Goal: Communication & Community: Answer question/provide support

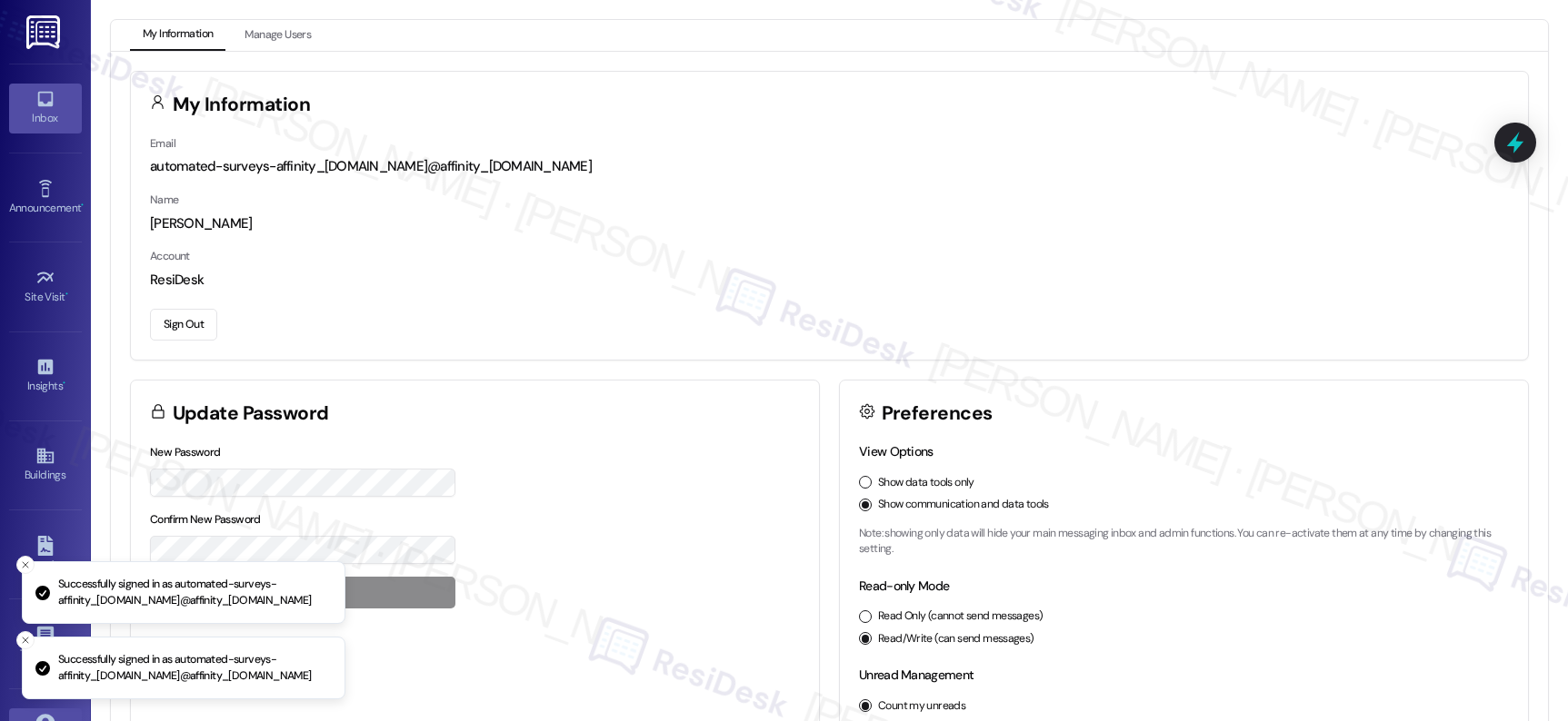
click at [60, 118] on div "Inbox" at bounding box center [45, 118] width 91 height 18
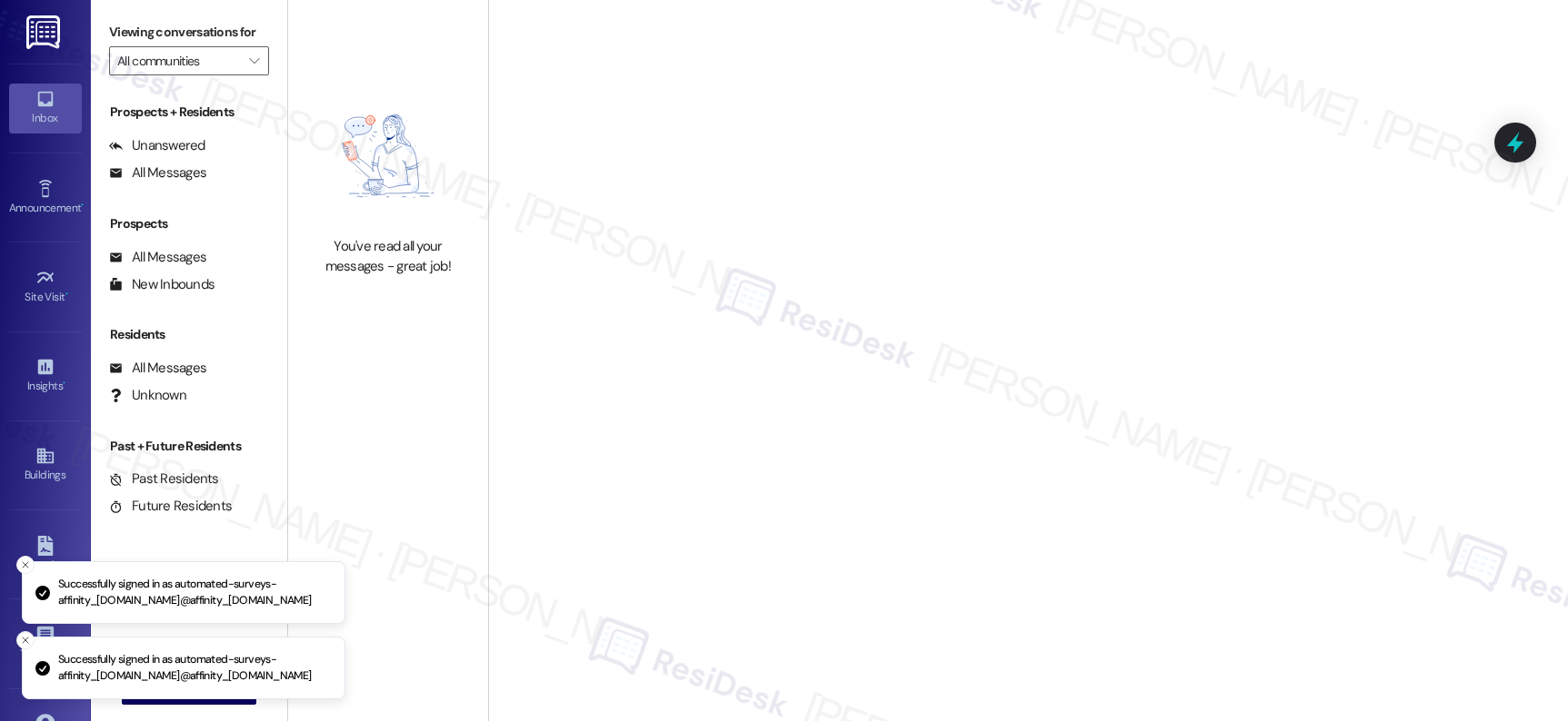
click at [60, 118] on div "Inbox" at bounding box center [45, 118] width 91 height 18
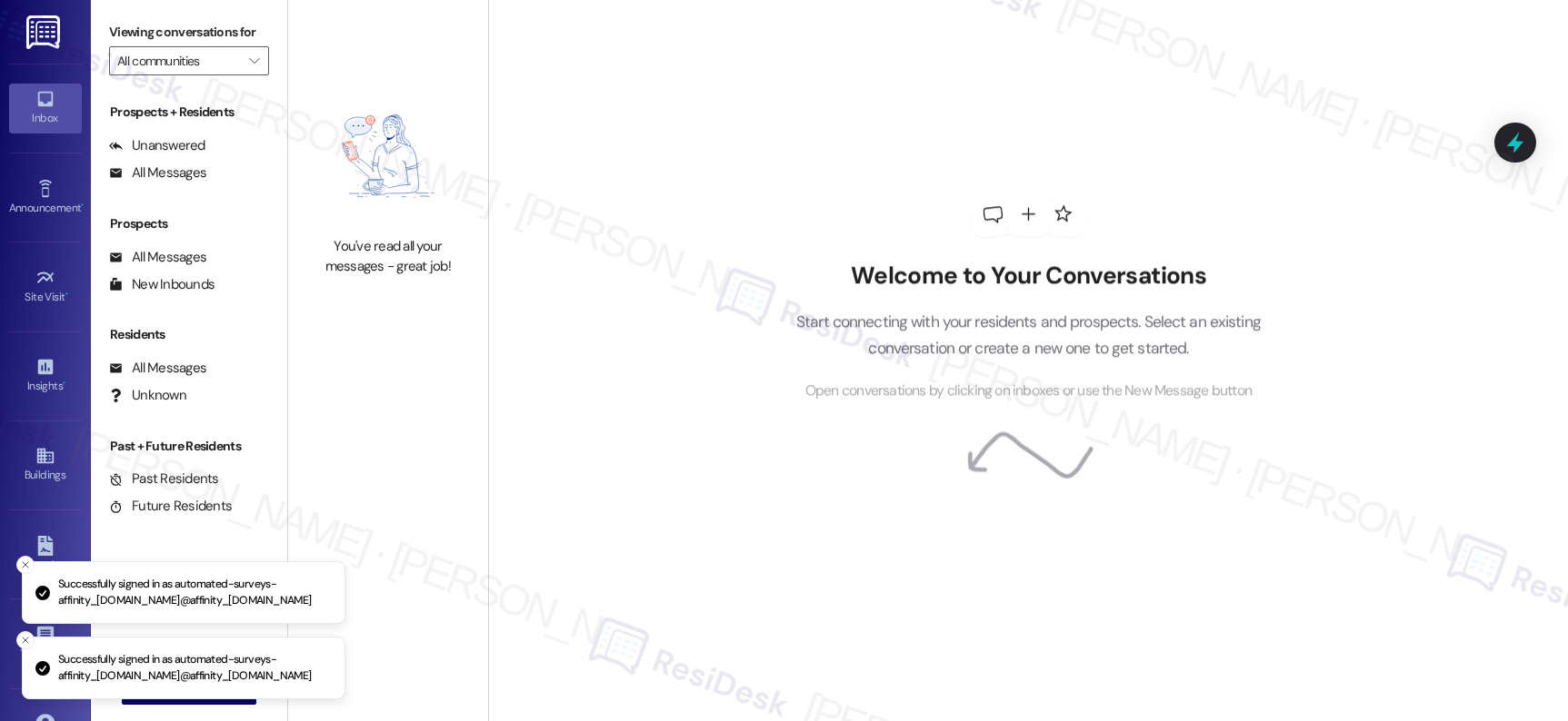
click at [60, 118] on div "Inbox" at bounding box center [45, 118] width 91 height 18
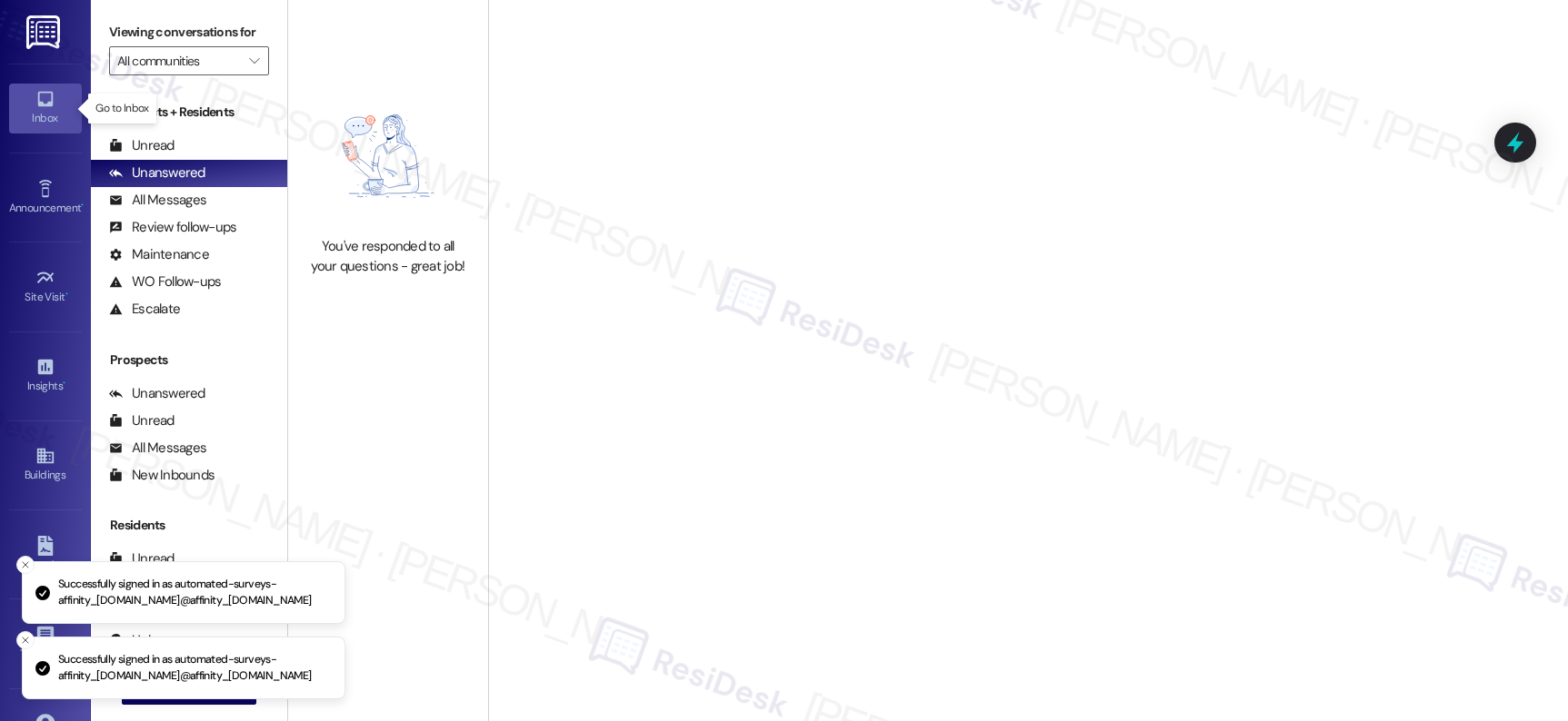
click at [60, 118] on div "Inbox" at bounding box center [45, 118] width 91 height 18
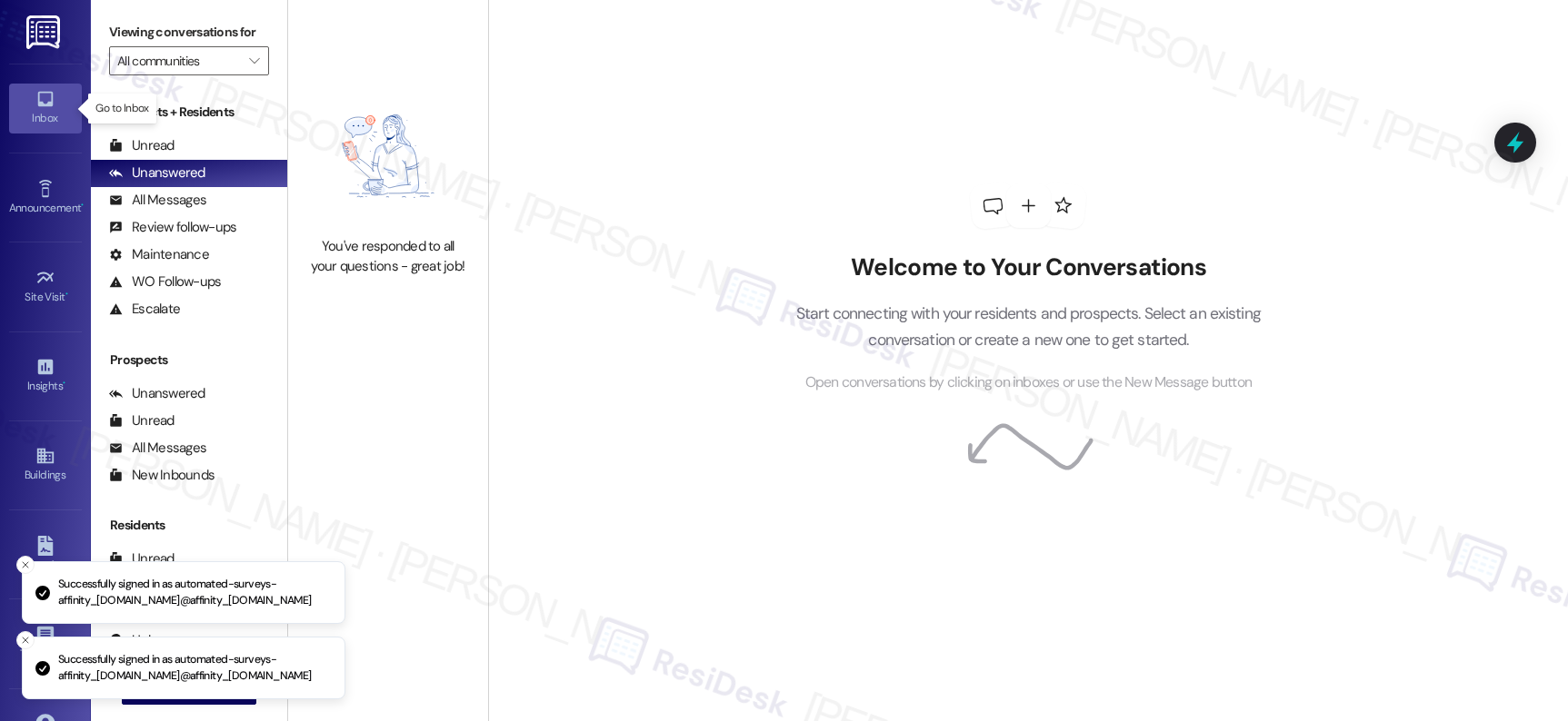
click at [60, 118] on div "Inbox" at bounding box center [45, 118] width 91 height 18
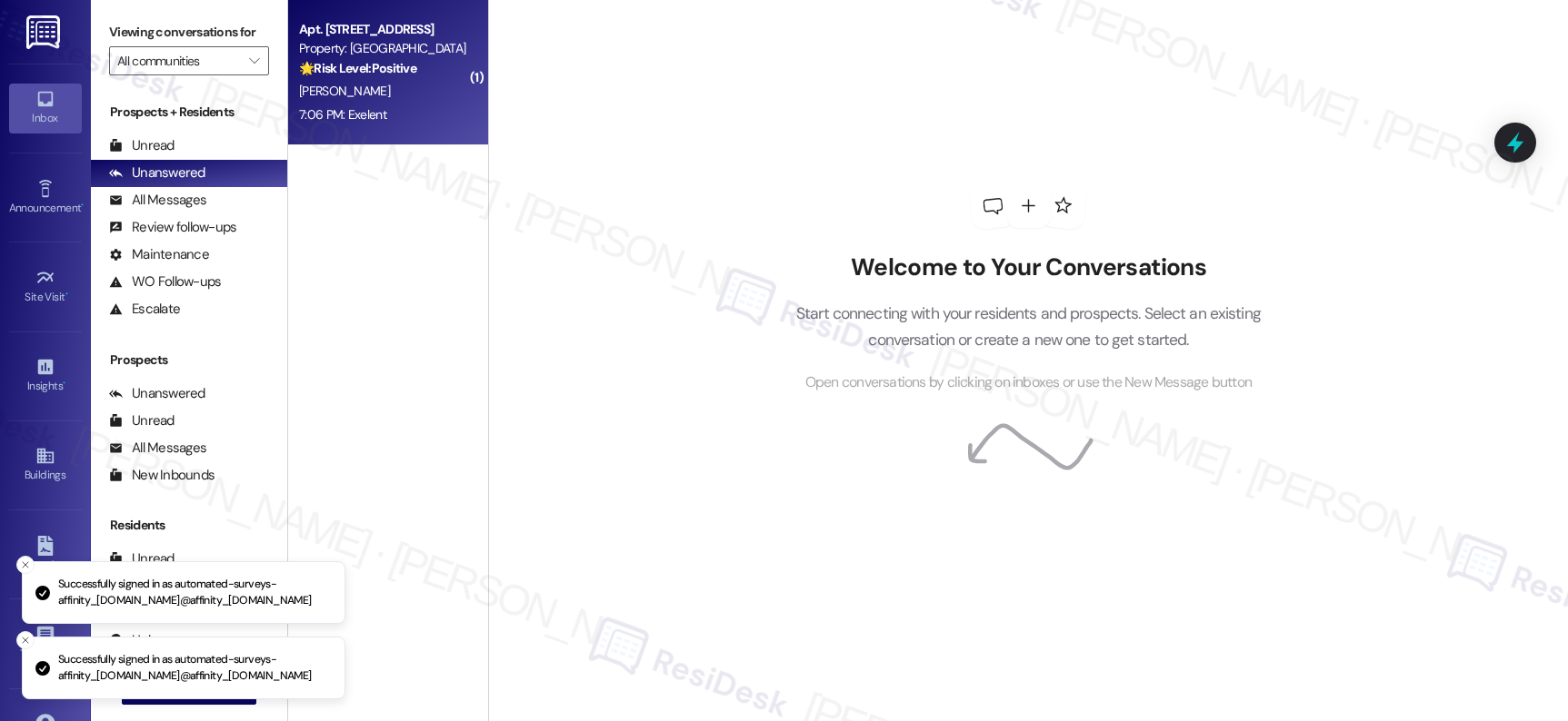
click at [419, 82] on div "[PERSON_NAME]" at bounding box center [383, 90] width 171 height 22
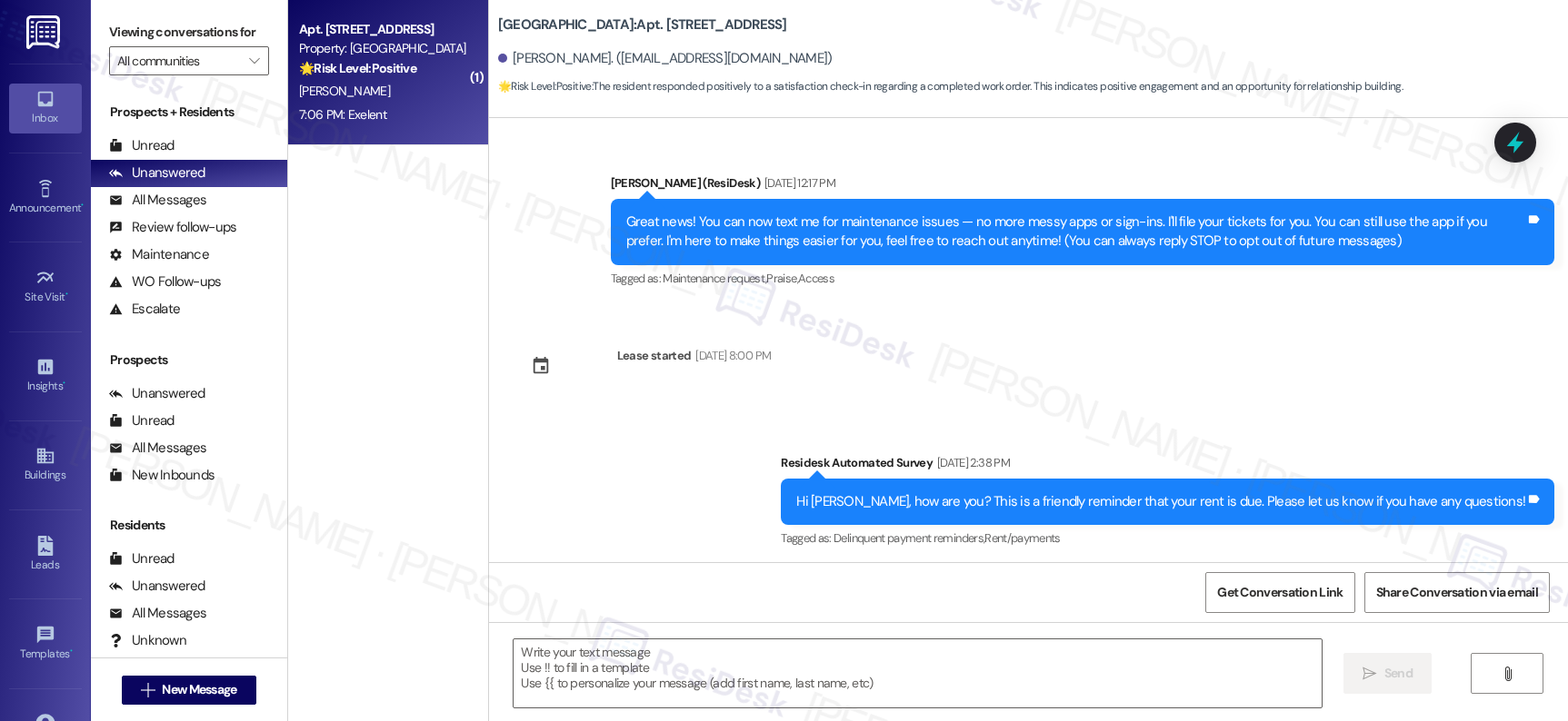
click at [419, 82] on div "[PERSON_NAME]" at bounding box center [383, 90] width 171 height 22
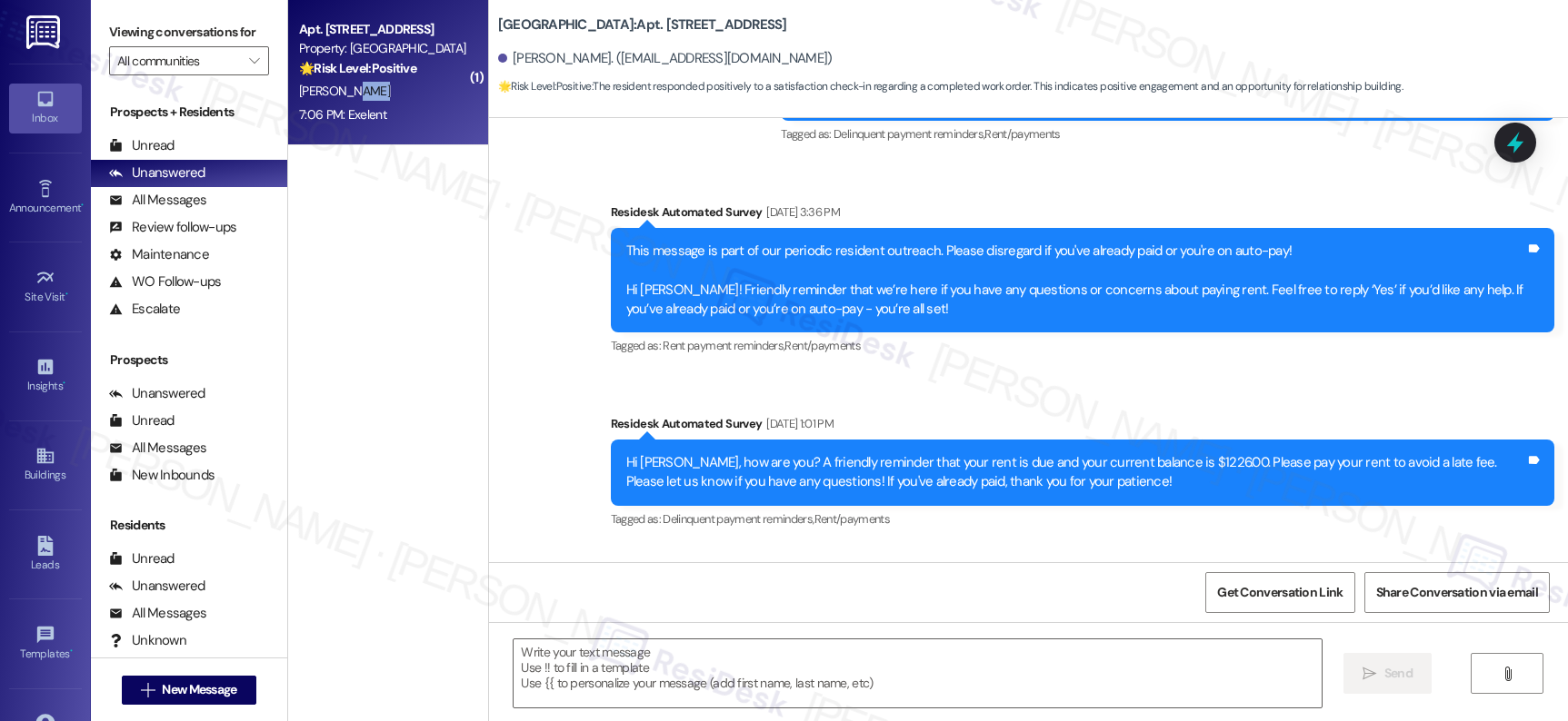
click at [419, 82] on div "[PERSON_NAME]" at bounding box center [383, 90] width 171 height 22
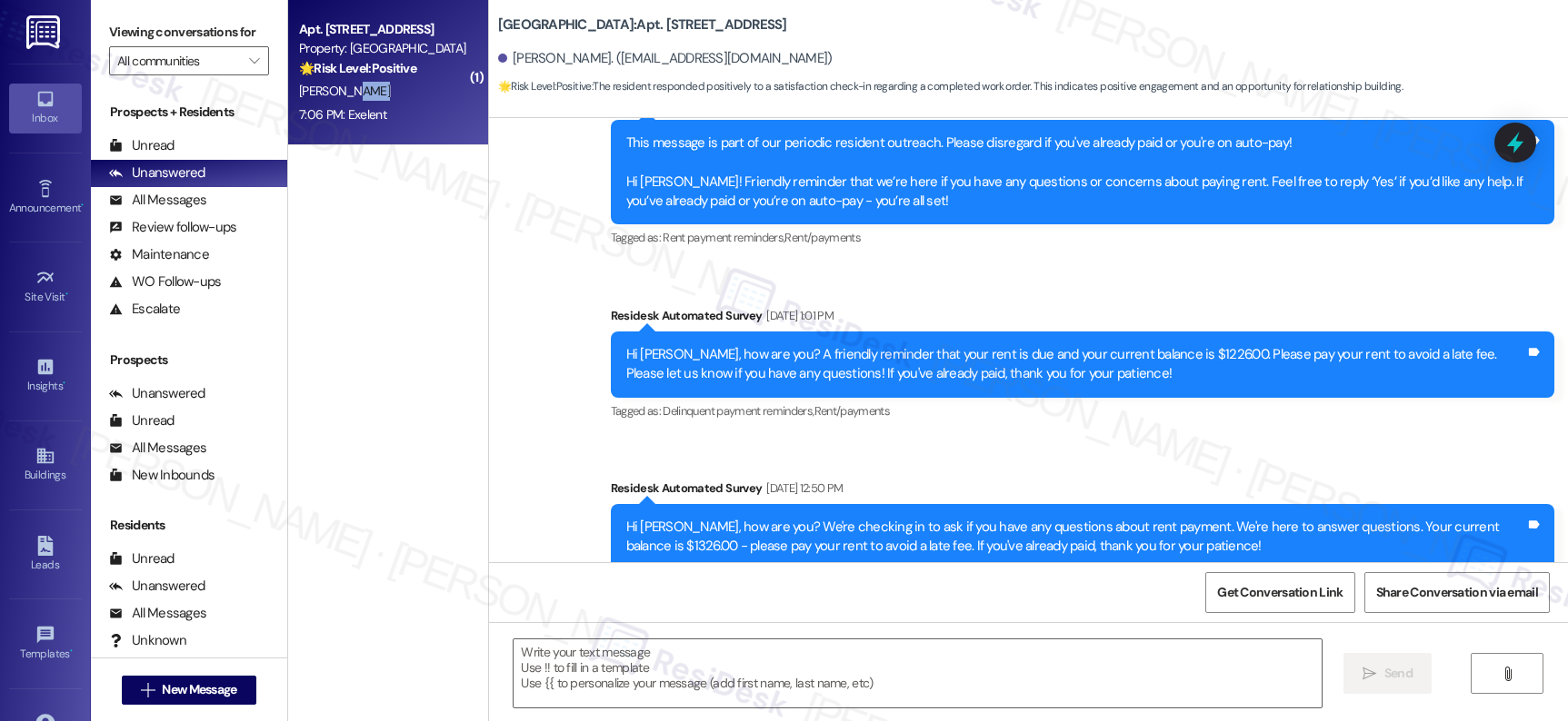
type textarea "Fetching suggested responses. Please feel free to read through the conversation…"
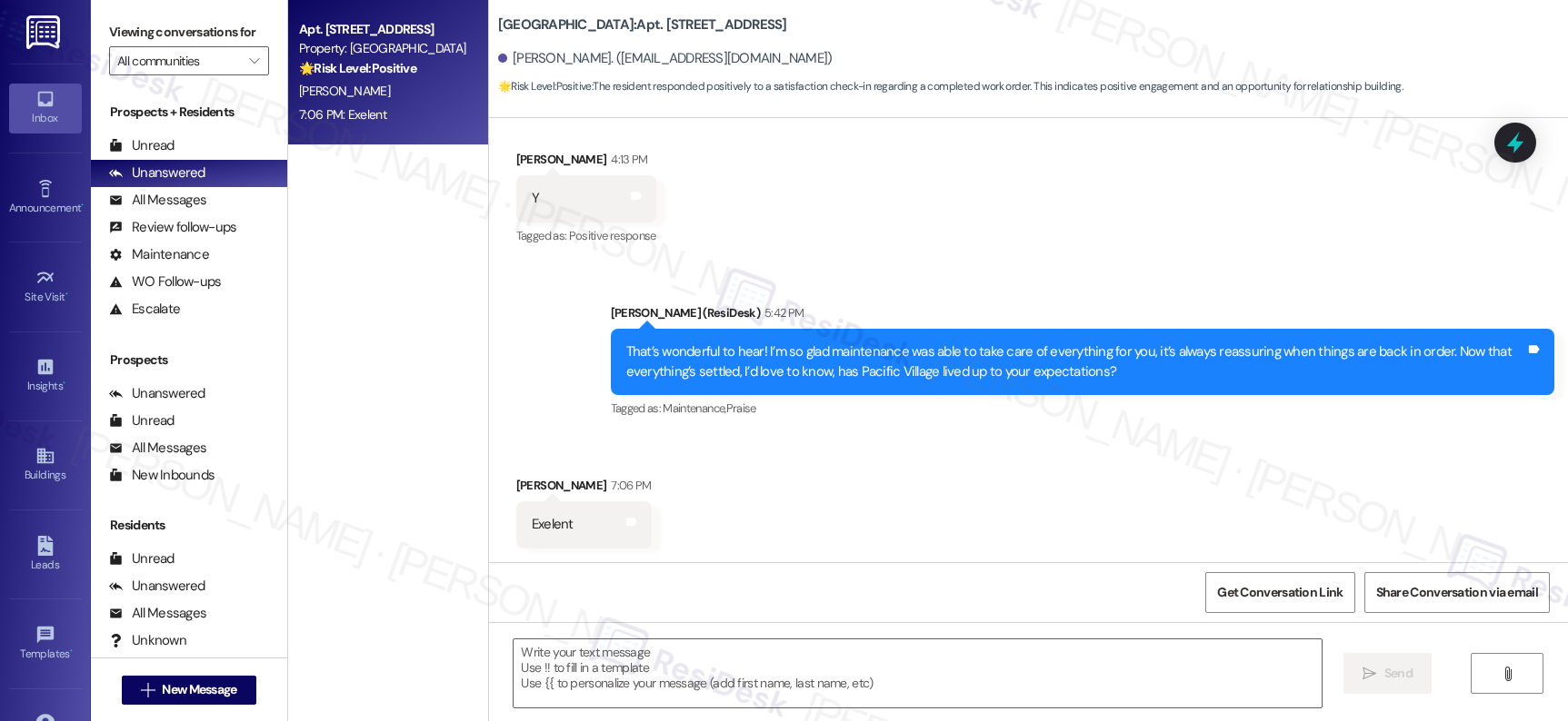
scroll to position [1528, 0]
click at [679, 678] on textarea at bounding box center [917, 673] width 807 height 68
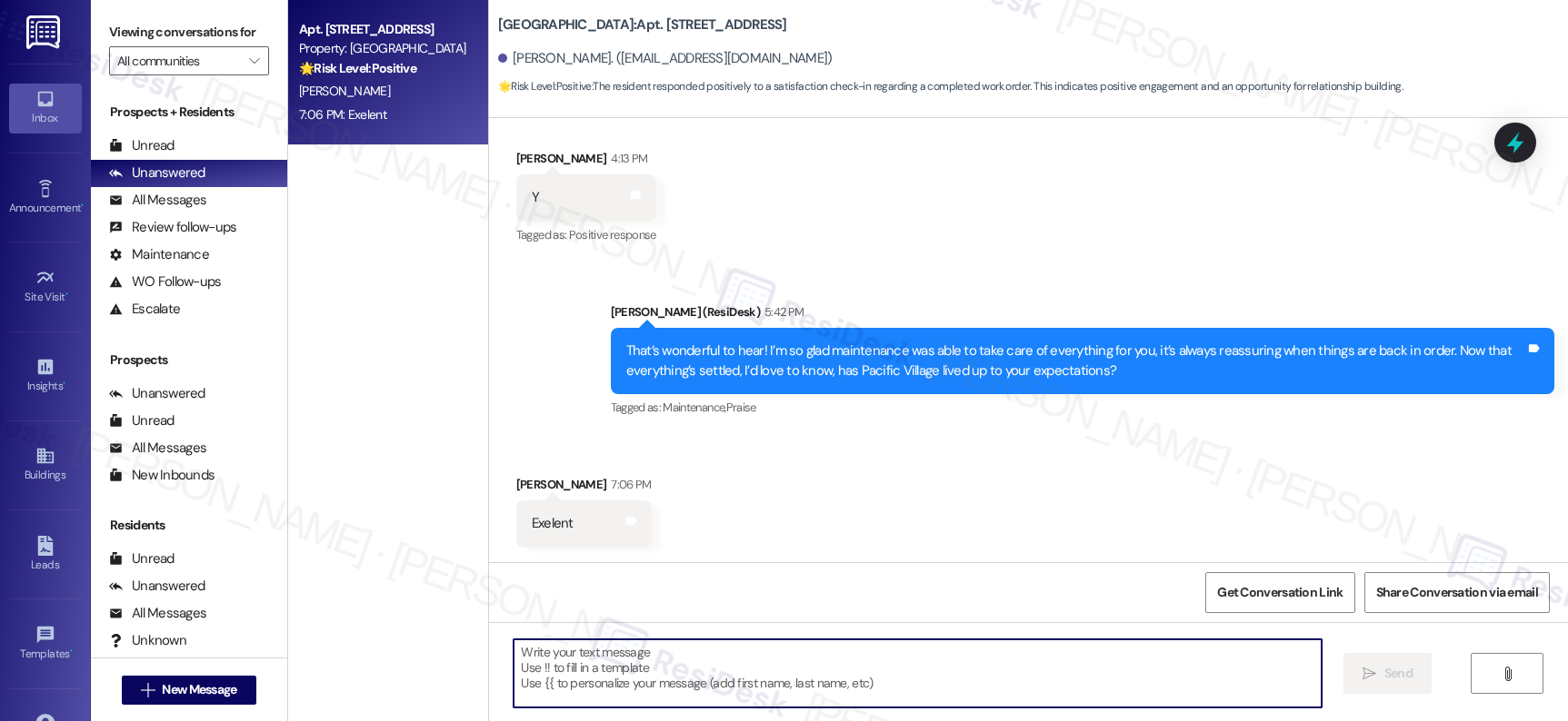
click at [679, 678] on textarea at bounding box center [917, 673] width 807 height 68
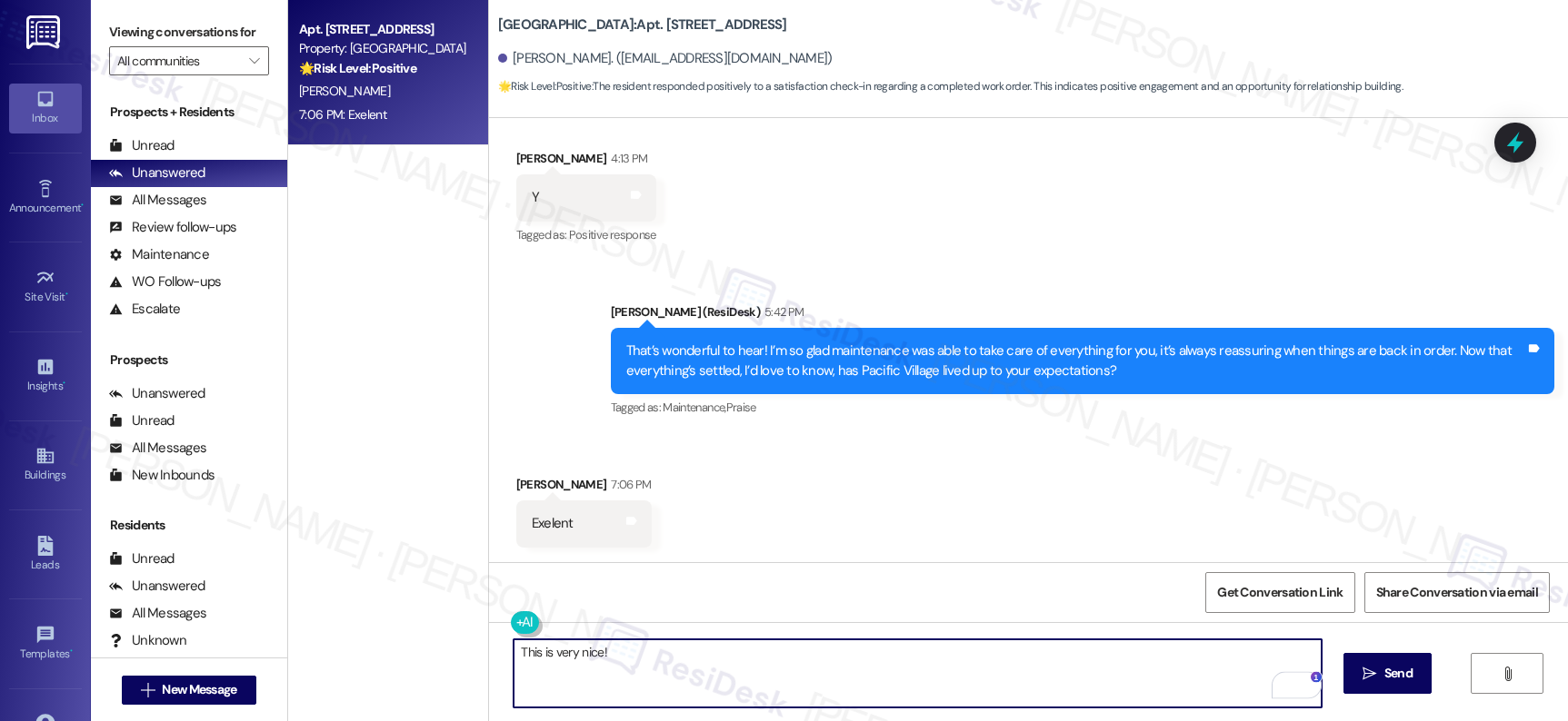
paste textarea "we’ll continue doing our best to provide you with a great living experience. We…"
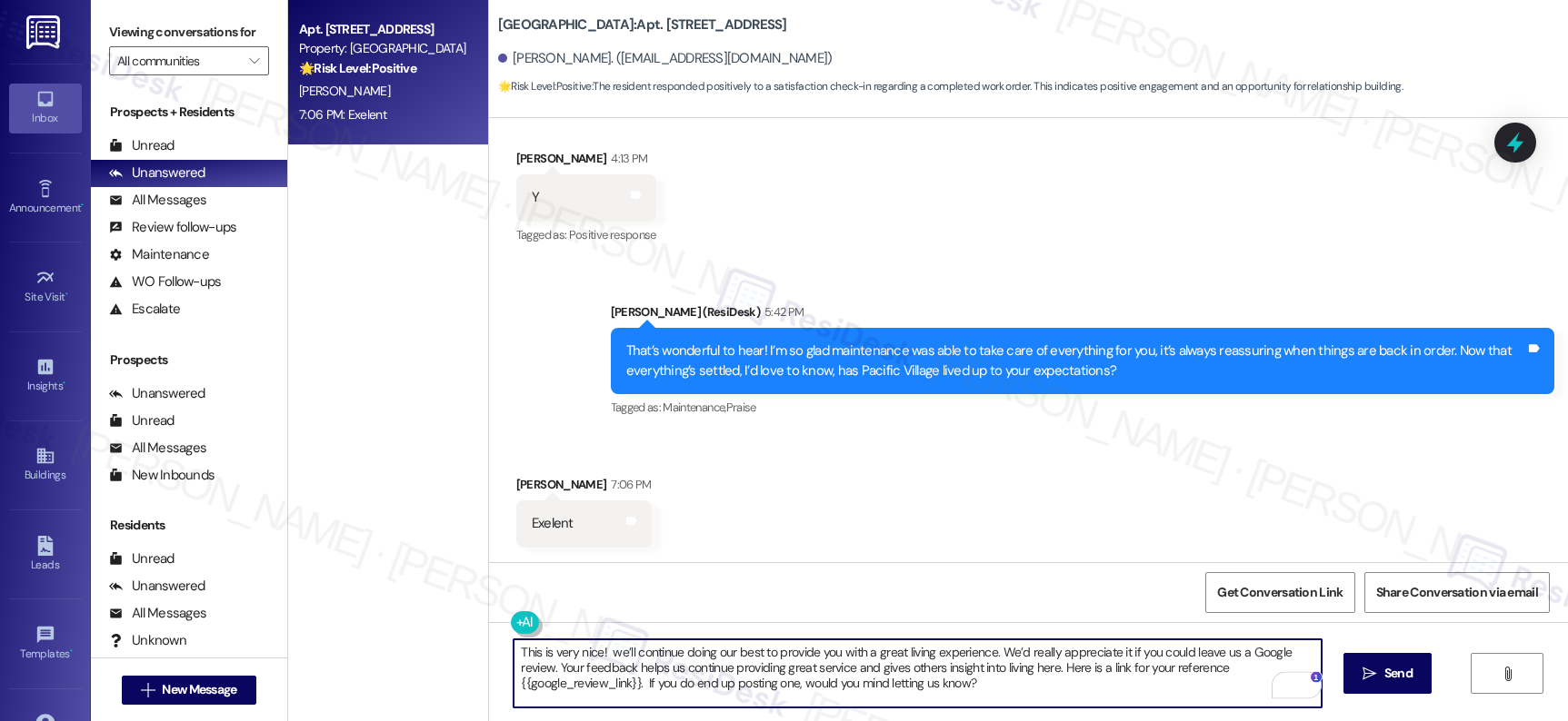
click at [603, 654] on textarea "This is very nice! we’ll continue doing our best to provide you with a great li…" at bounding box center [917, 673] width 807 height 68
type textarea "This is very nice! We’ll continue doing our best to provide you with a great li…"
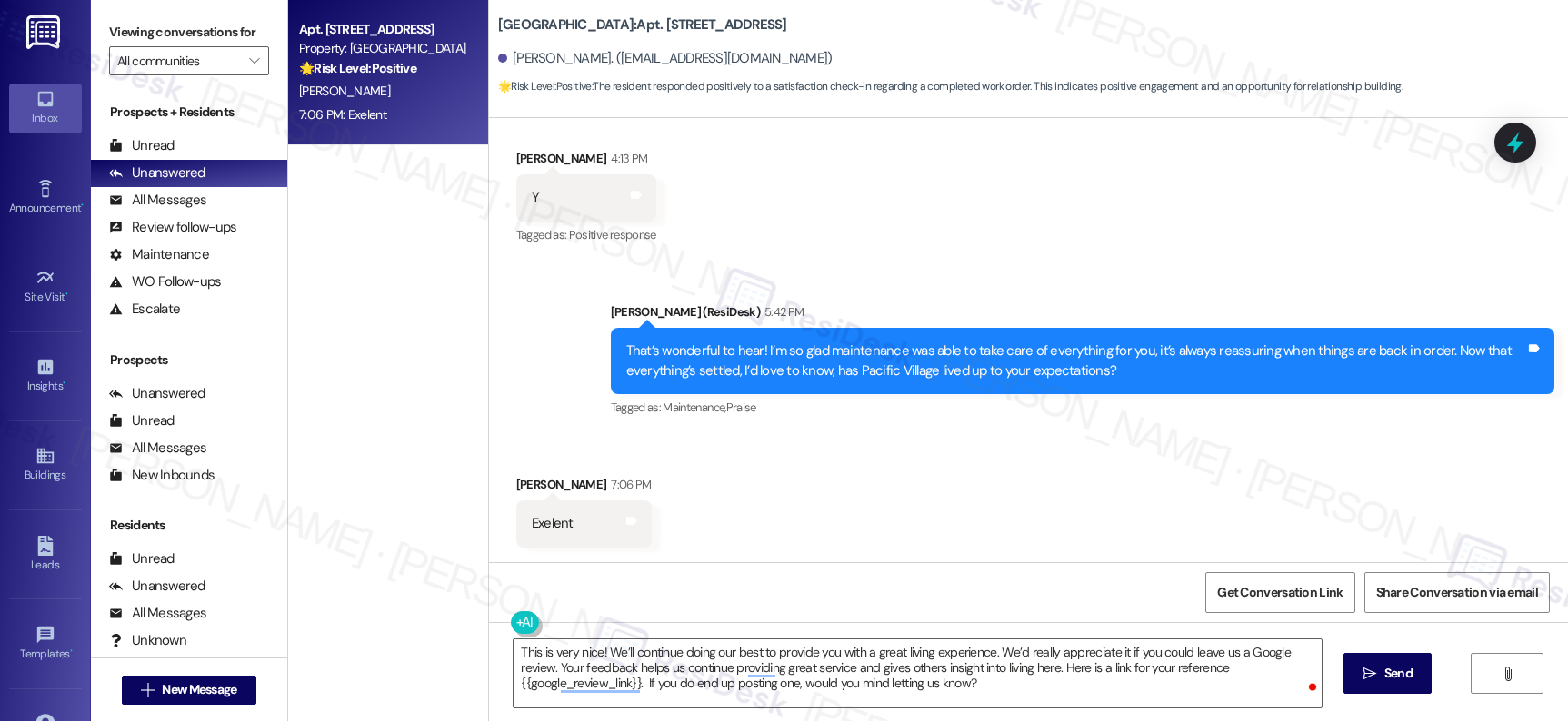
click at [1376, 694] on div "This is very nice! We’ll continue doing our best to provide you with a great li…" at bounding box center [1028, 691] width 1078 height 136
click at [1384, 679] on span "Send" at bounding box center [1398, 674] width 28 height 19
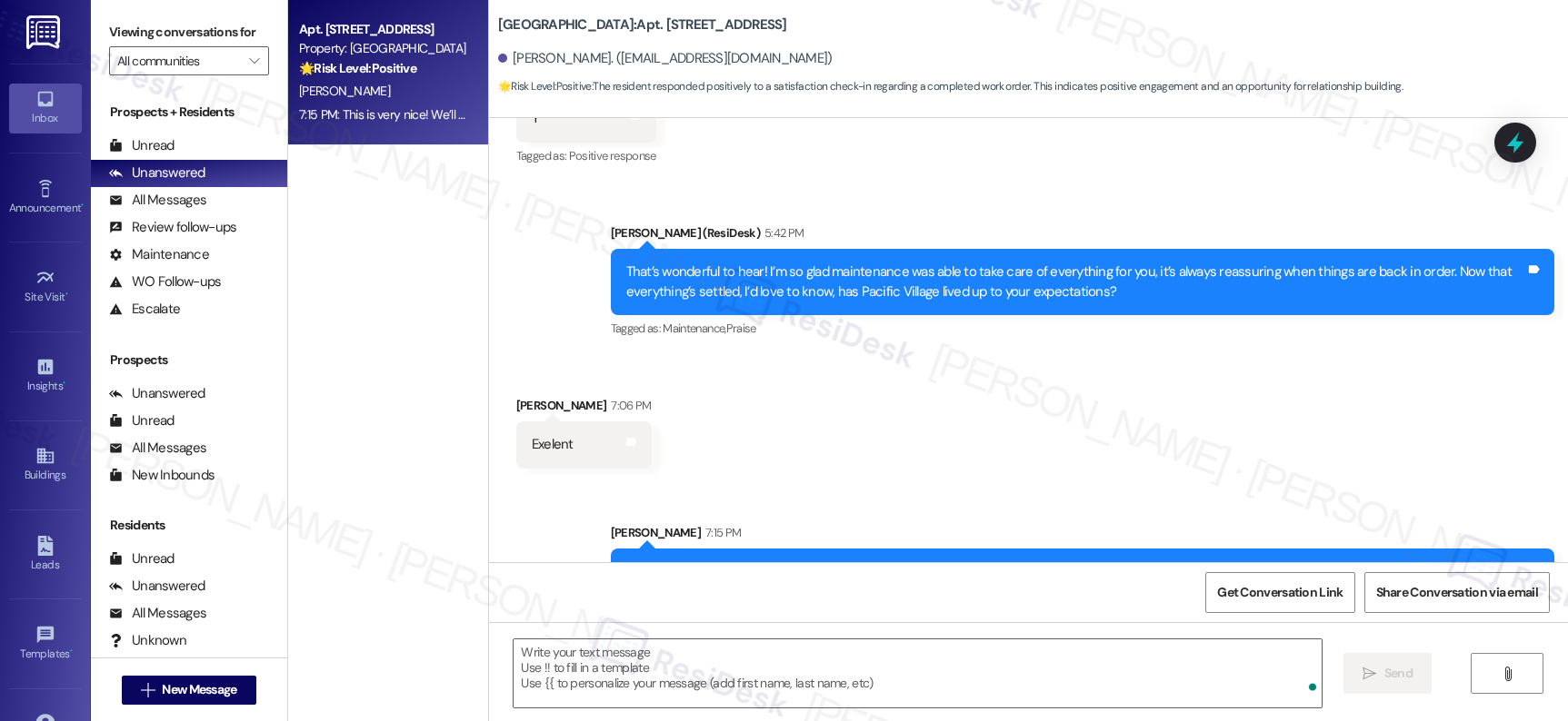
scroll to position [1692, 0]
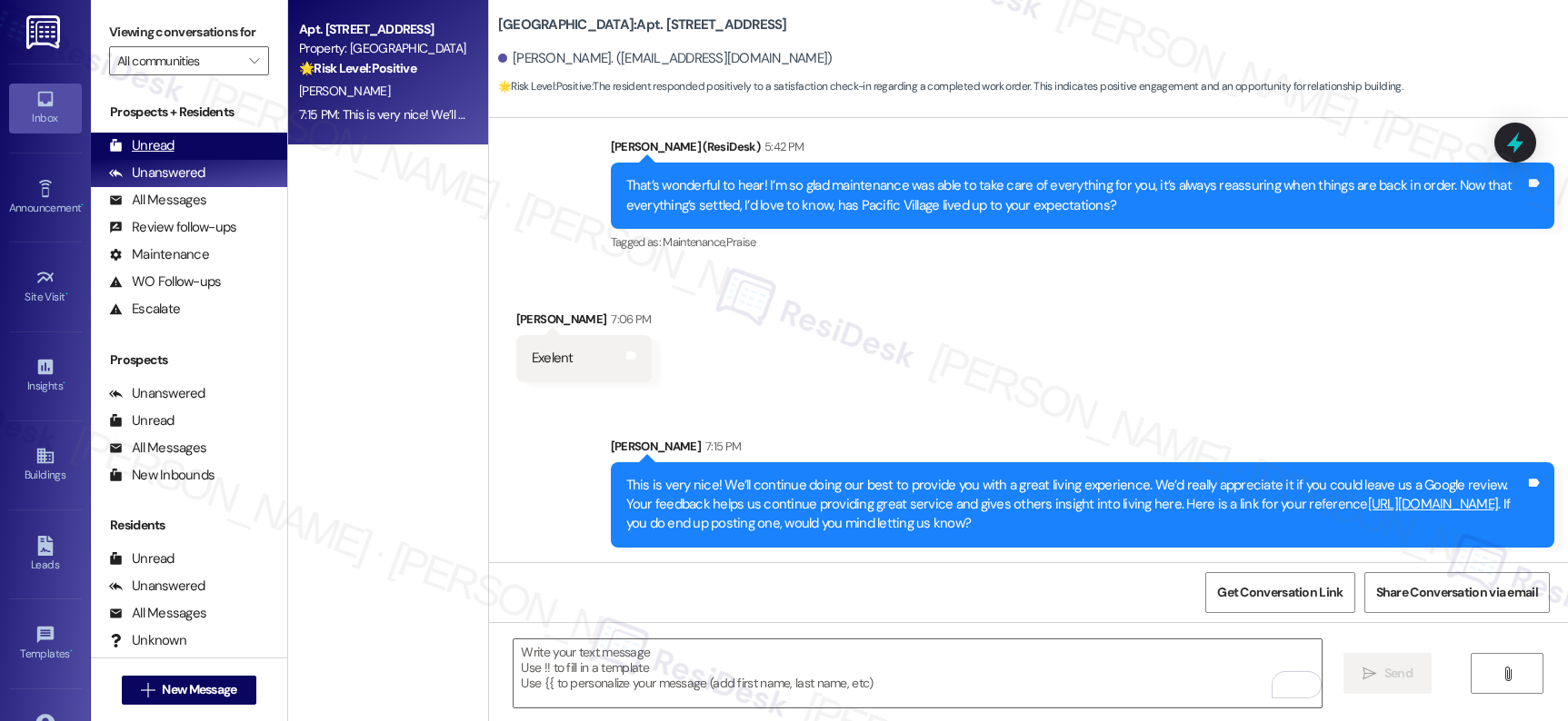
click at [153, 156] on div "Unread" at bounding box center [141, 146] width 65 height 19
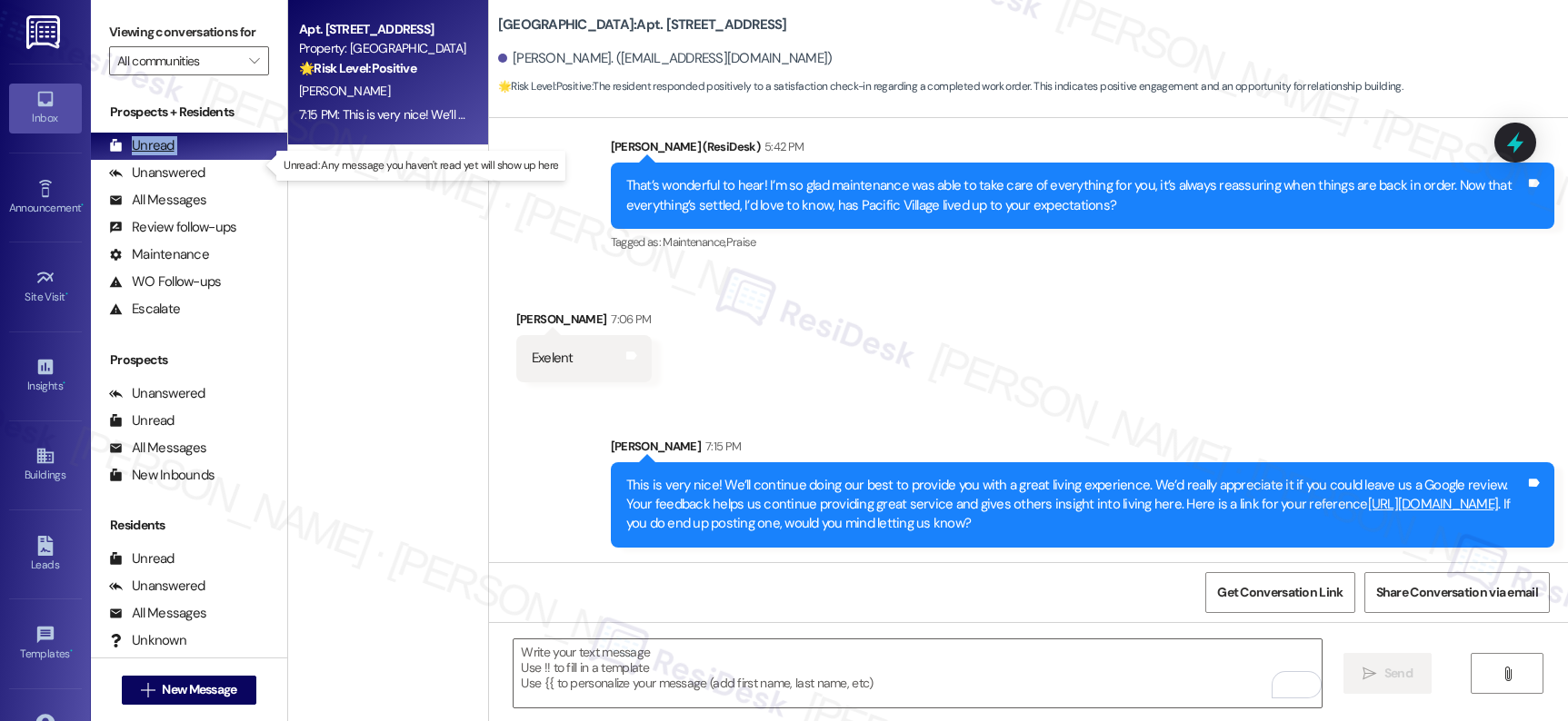
click at [153, 156] on div "Unread" at bounding box center [141, 146] width 65 height 19
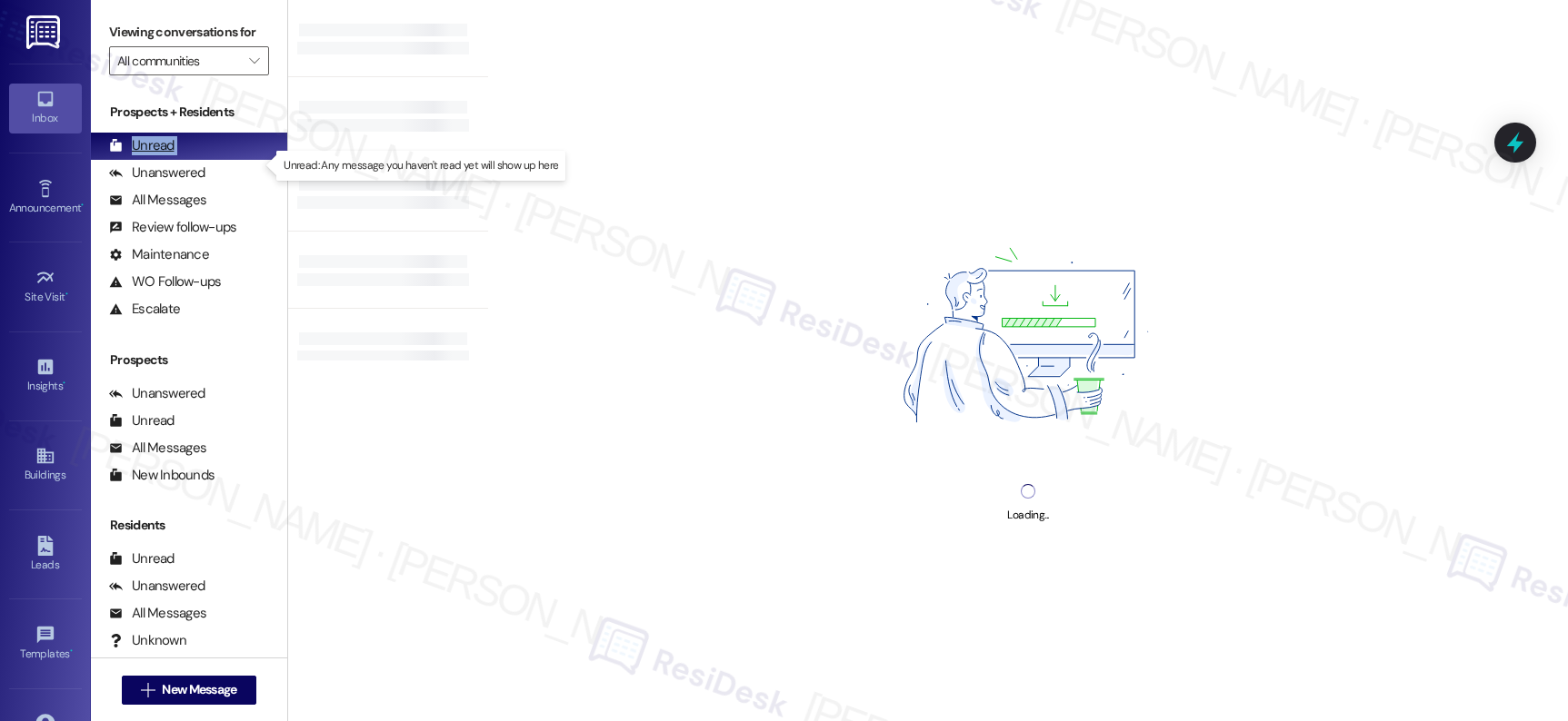
click at [154, 156] on div "Unread" at bounding box center [141, 146] width 65 height 19
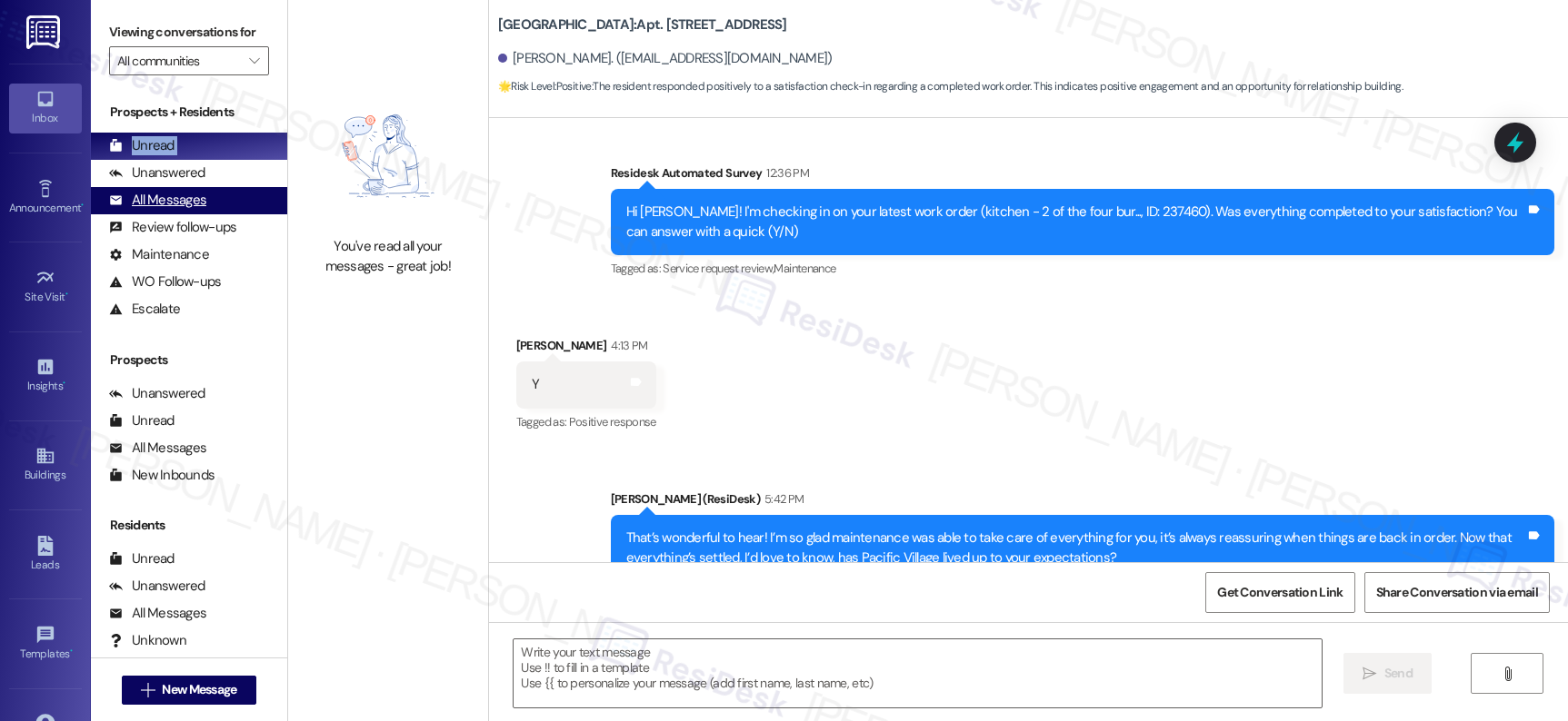
type textarea "Fetching suggested responses. Please feel free to read through the conversation…"
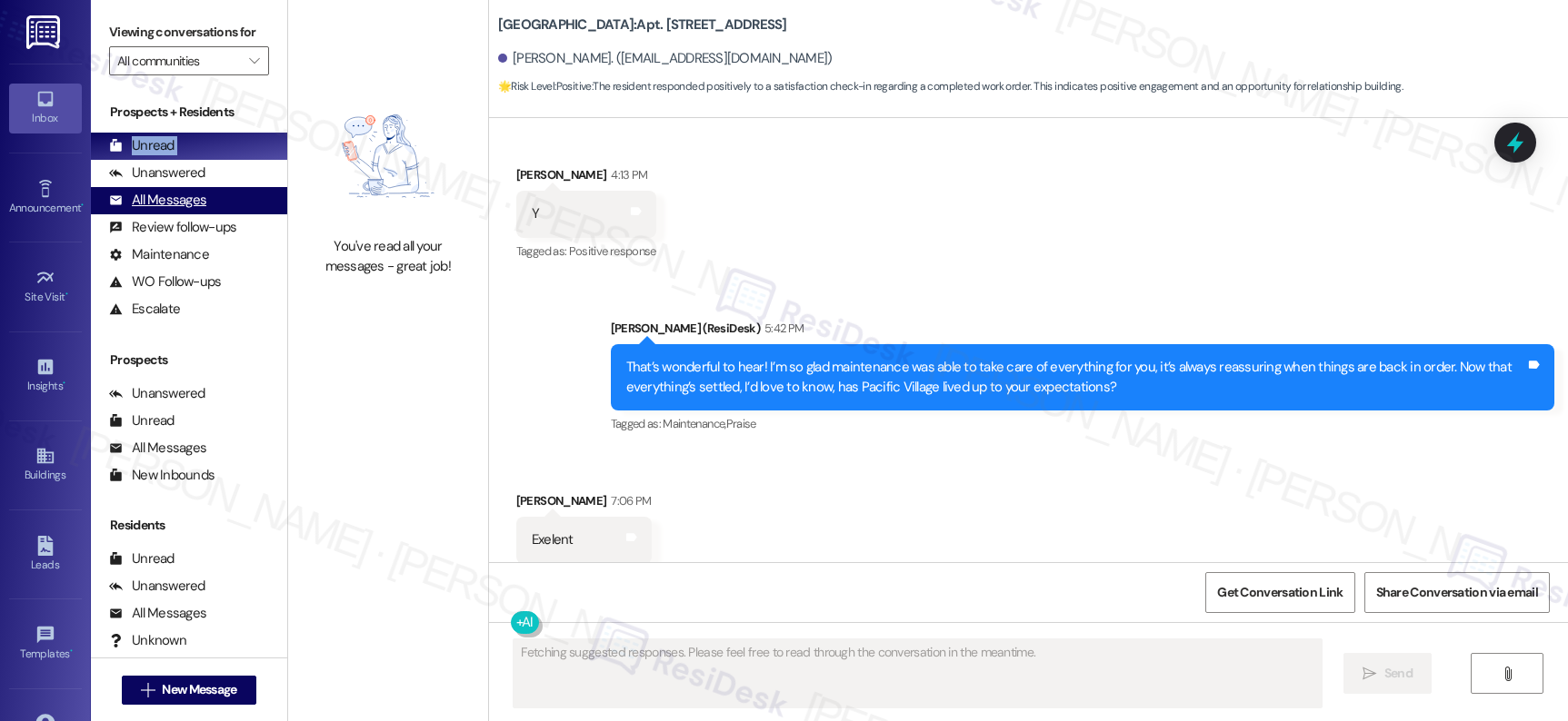
scroll to position [1527, 0]
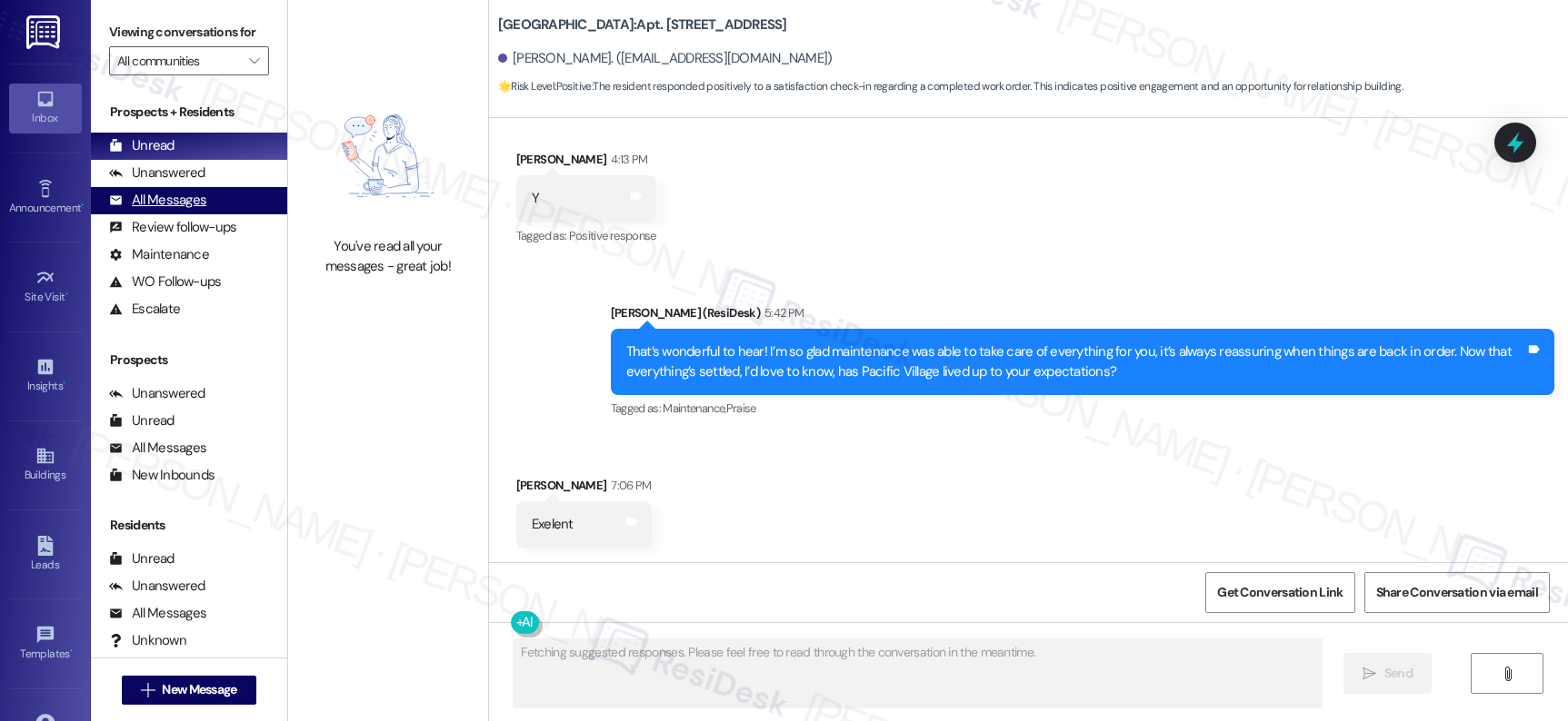
click at [183, 210] on div "All Messages" at bounding box center [158, 200] width 97 height 19
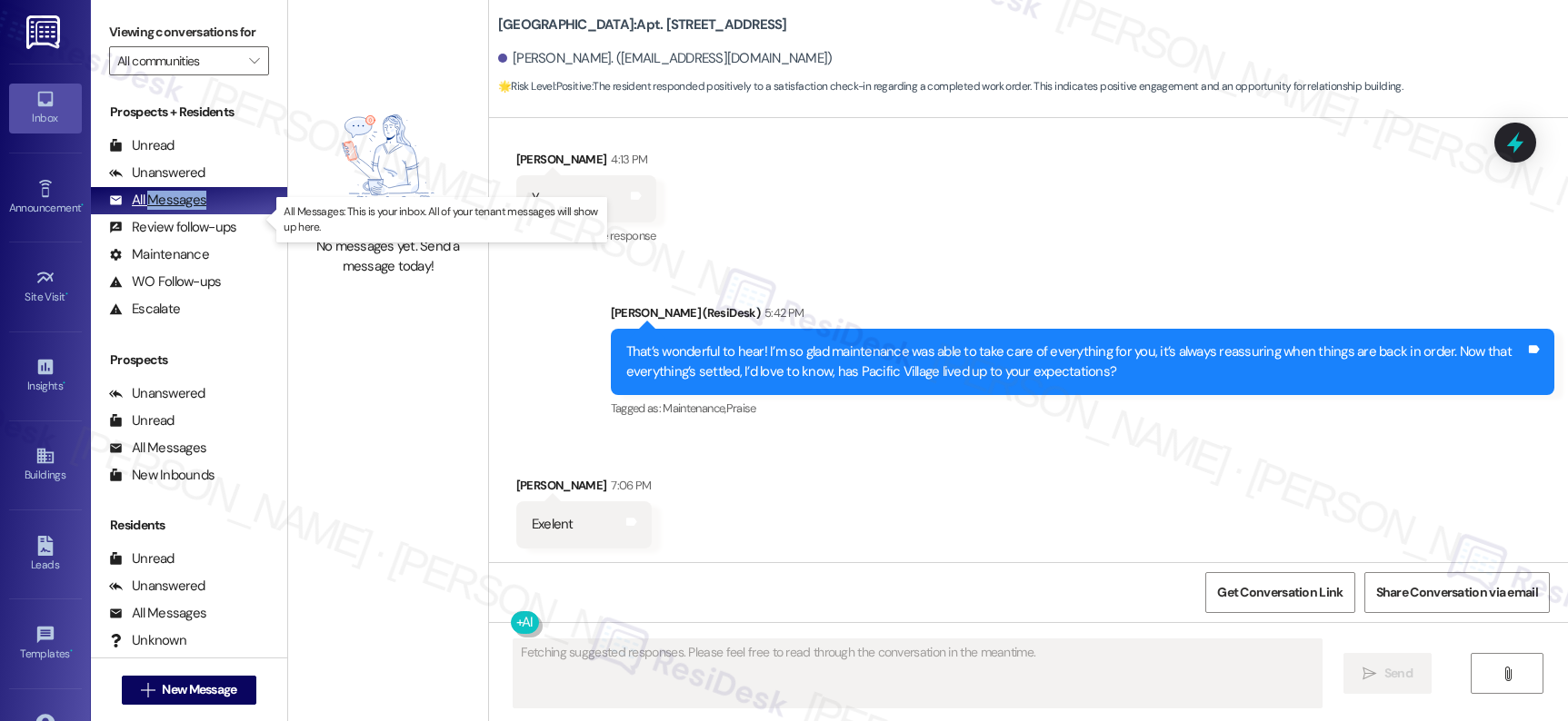
click at [184, 210] on div "All Messages" at bounding box center [158, 200] width 97 height 19
drag, startPoint x: 184, startPoint y: 212, endPoint x: 184, endPoint y: 198, distance: 14.0
click at [184, 210] on div "All Messages" at bounding box center [158, 200] width 97 height 19
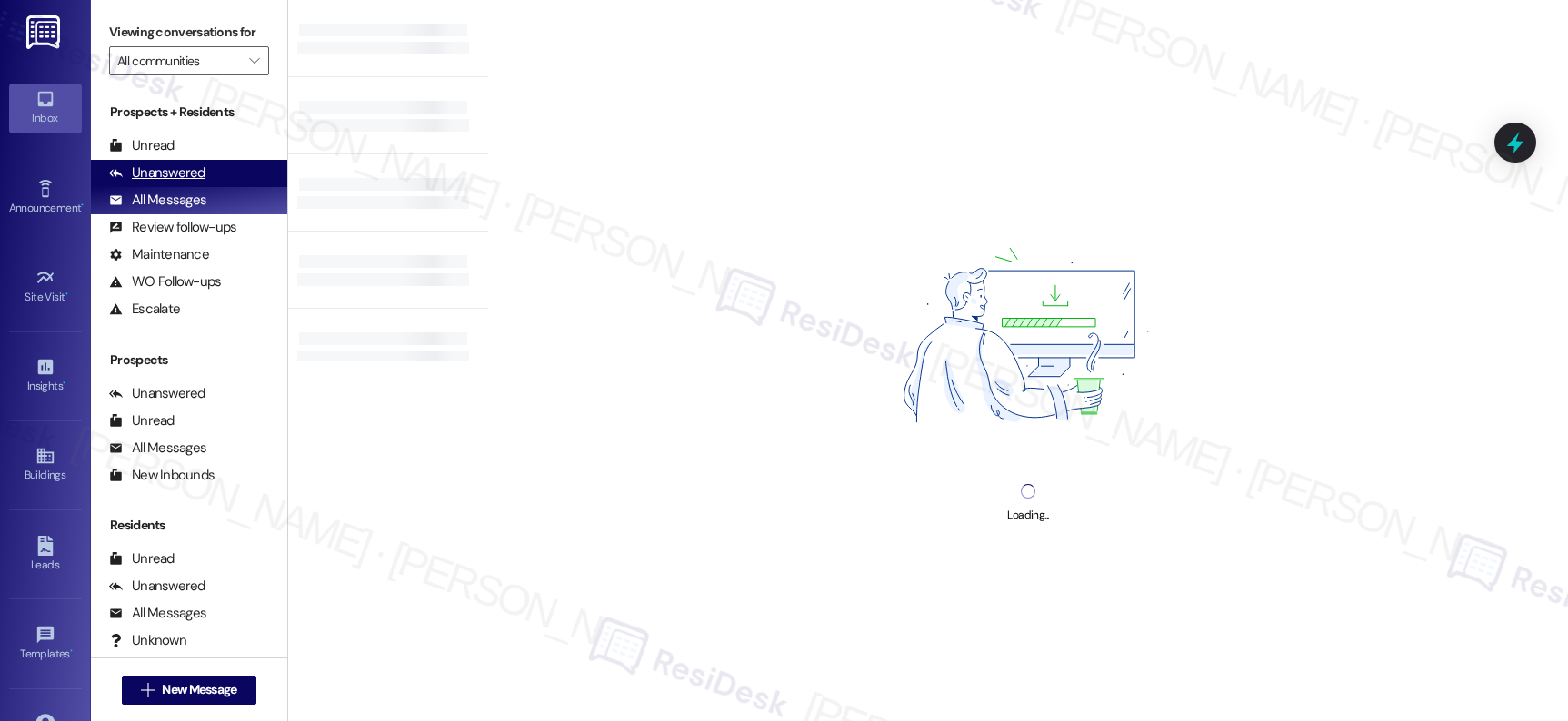
click at [182, 183] on div "Unanswered" at bounding box center [157, 173] width 96 height 19
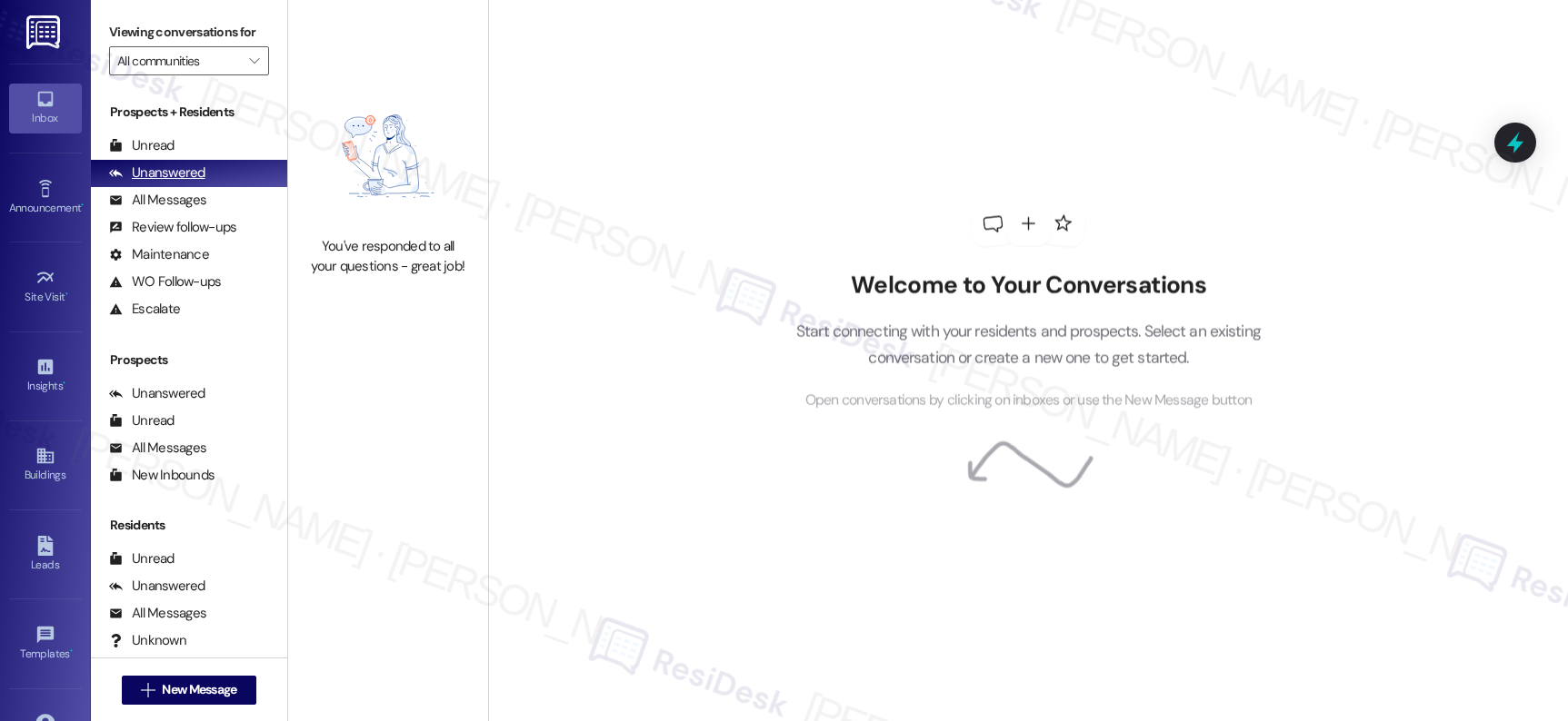
click at [182, 183] on div "Unanswered" at bounding box center [157, 173] width 96 height 19
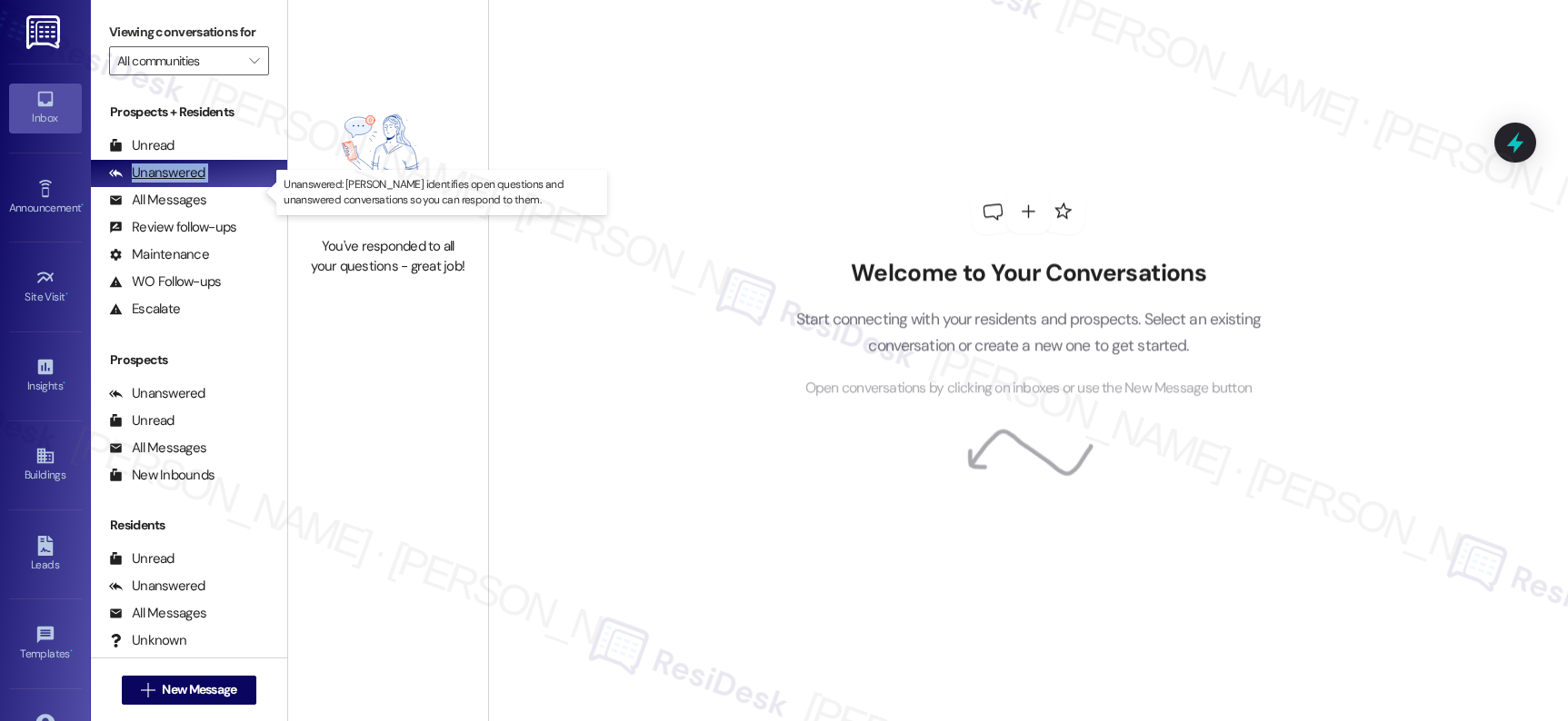
click at [182, 183] on div "Unanswered" at bounding box center [157, 173] width 96 height 19
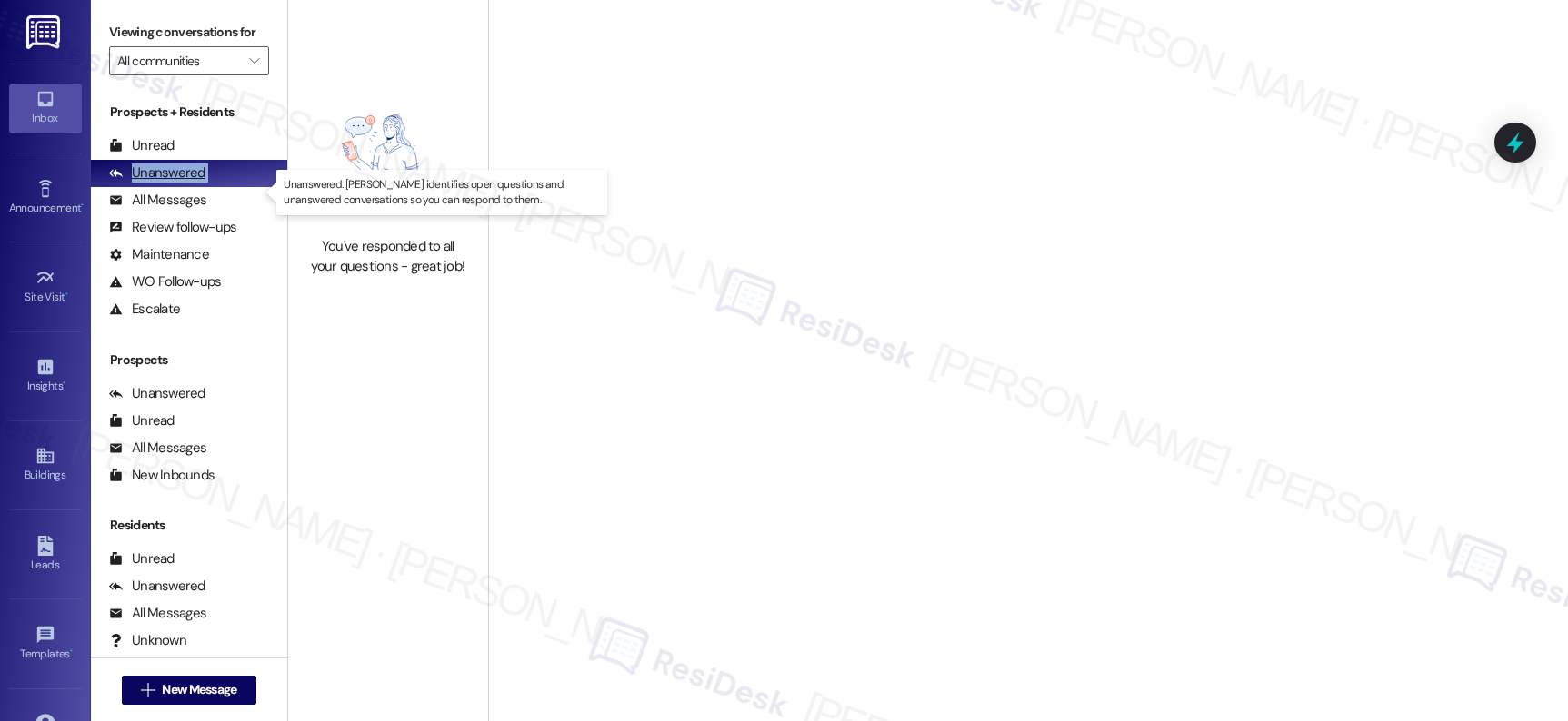
click at [182, 183] on div "Unanswered" at bounding box center [157, 173] width 96 height 19
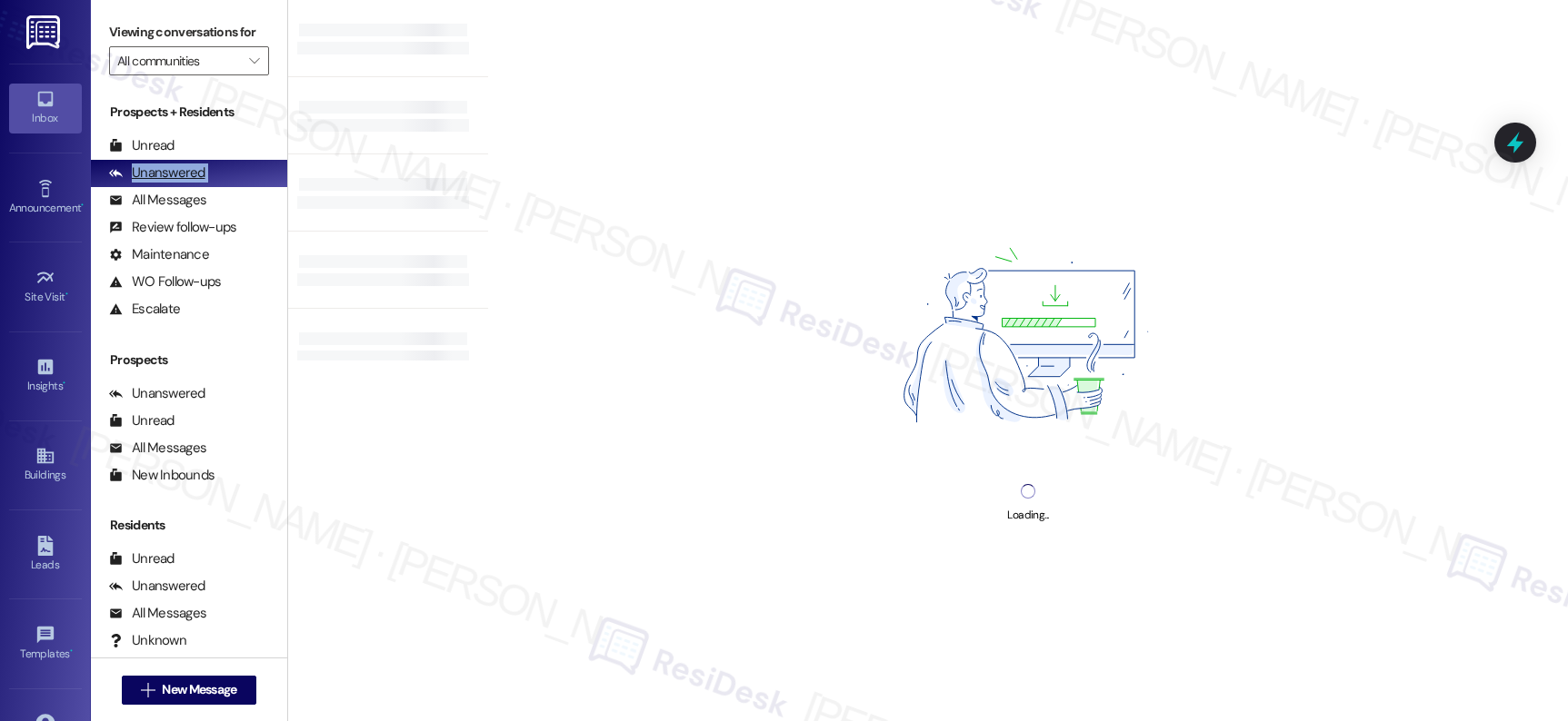
click at [182, 183] on div "Unanswered" at bounding box center [157, 173] width 96 height 19
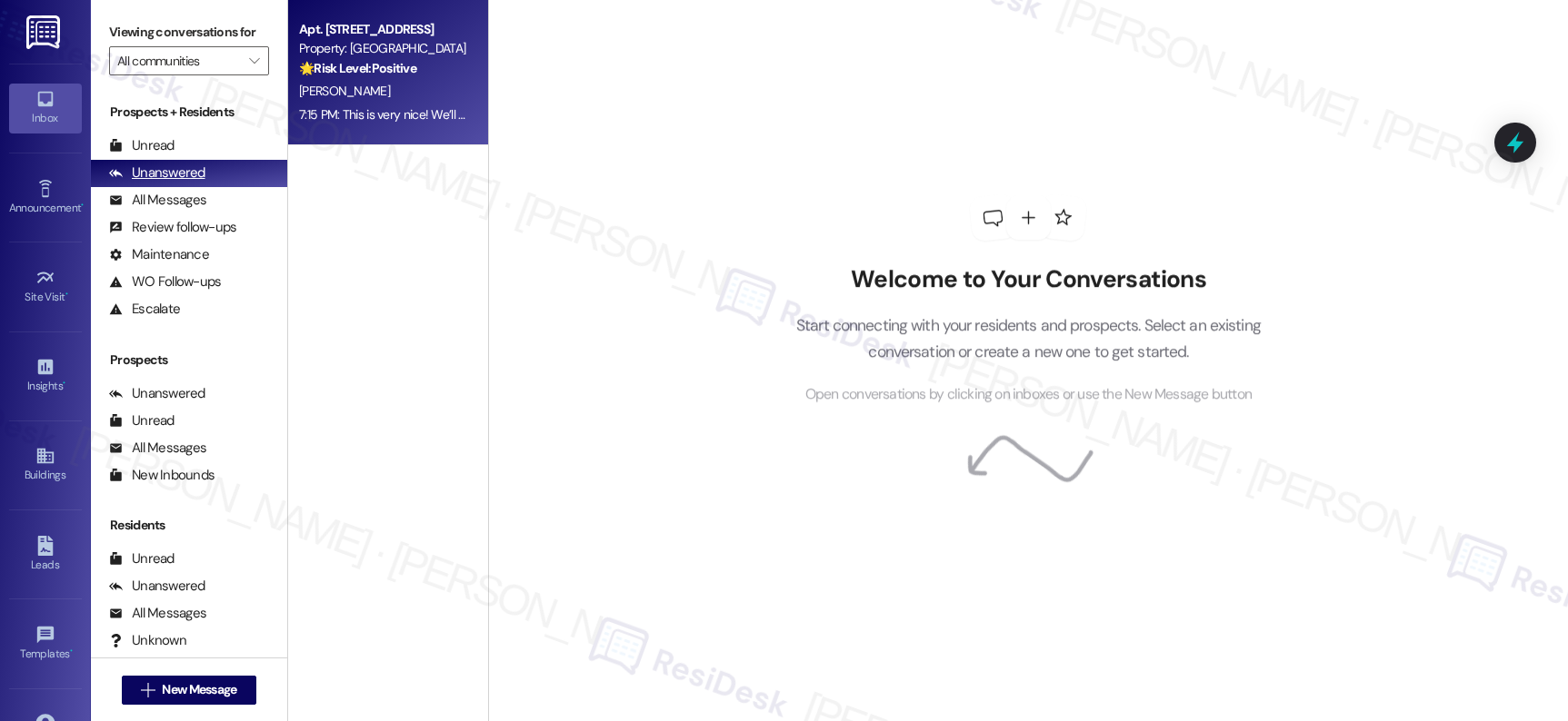
click at [182, 183] on div "Unanswered" at bounding box center [157, 173] width 96 height 19
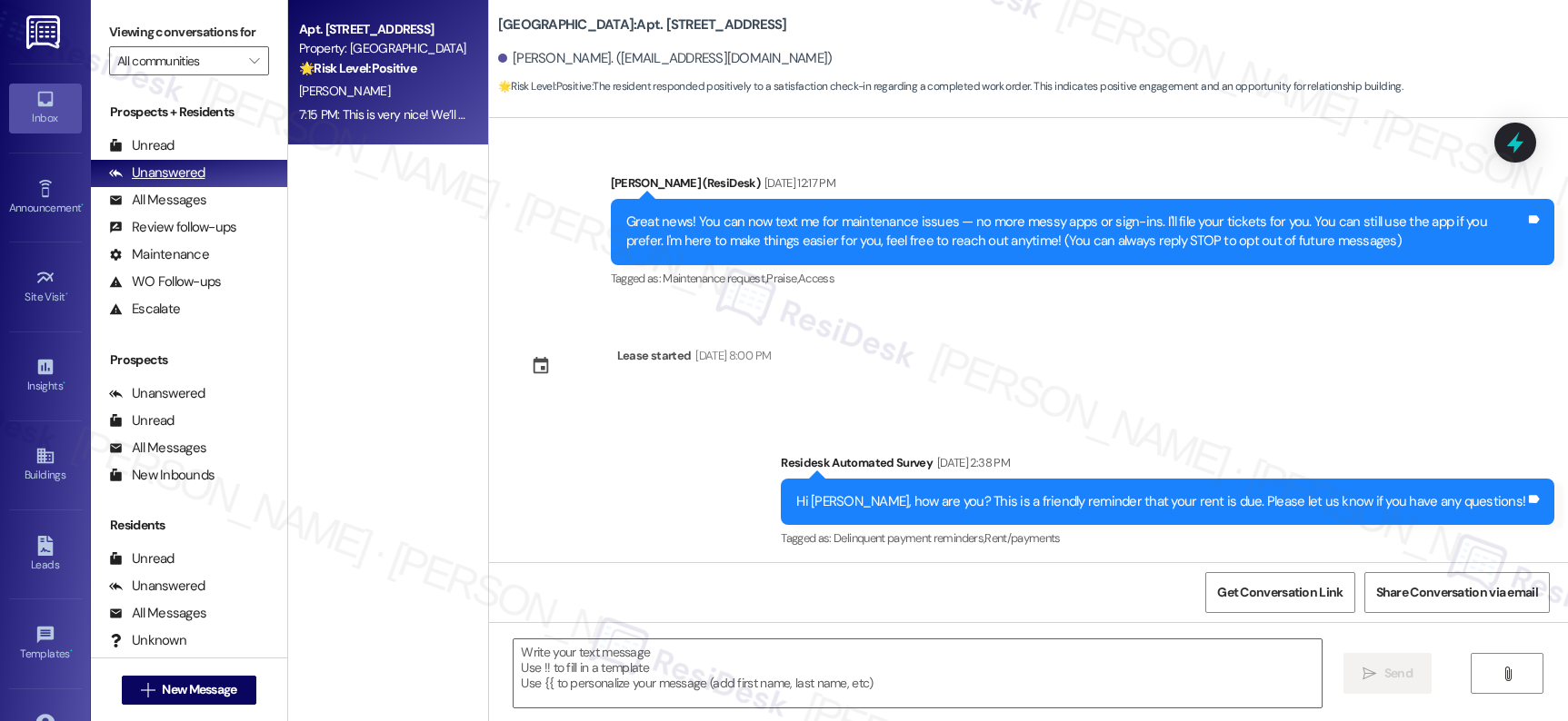
click at [182, 183] on div "Unanswered" at bounding box center [157, 173] width 96 height 19
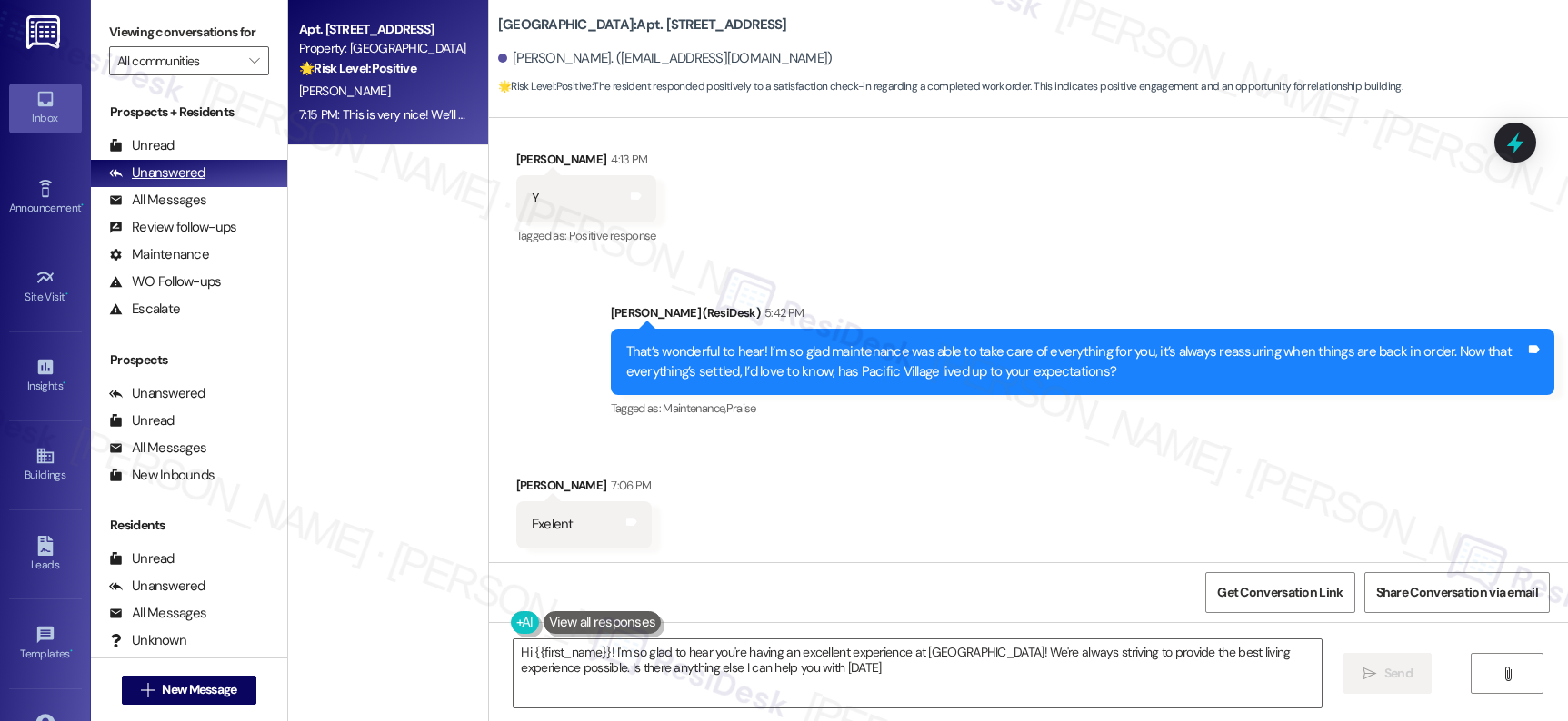
type textarea "Hi {{first_name}}! I'm so glad to hear you're having an excellent experience at…"
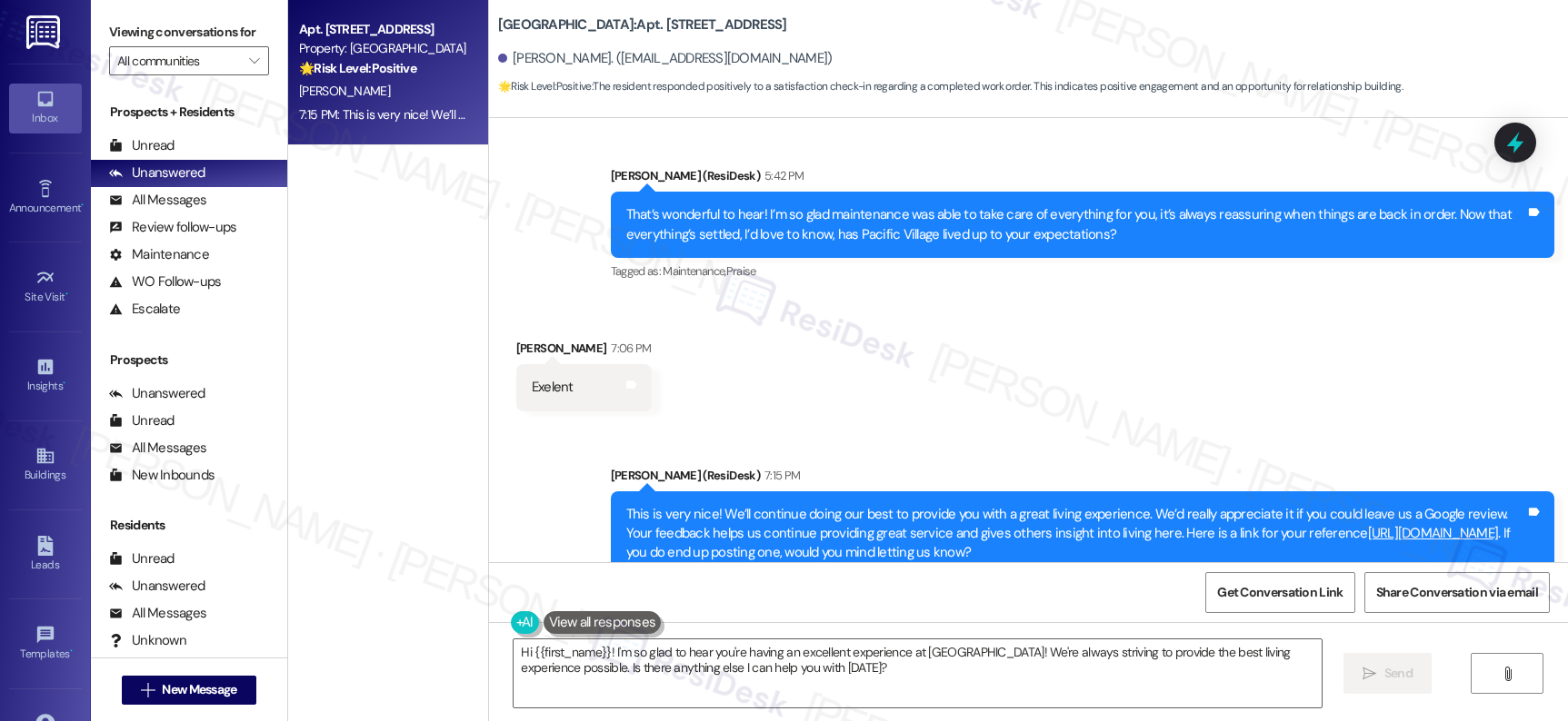
scroll to position [1758, 0]
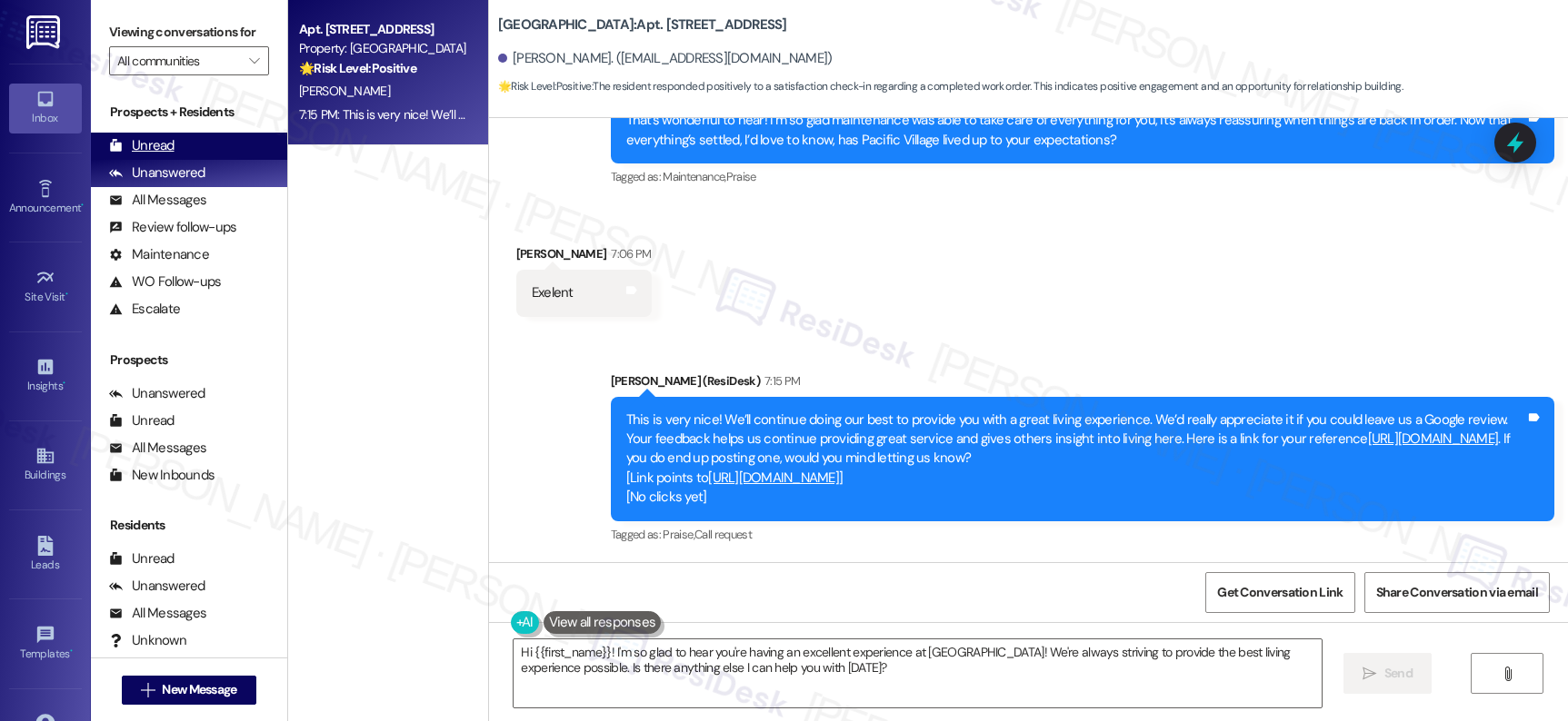
click at [177, 160] on div "Unread (0)" at bounding box center [189, 146] width 197 height 27
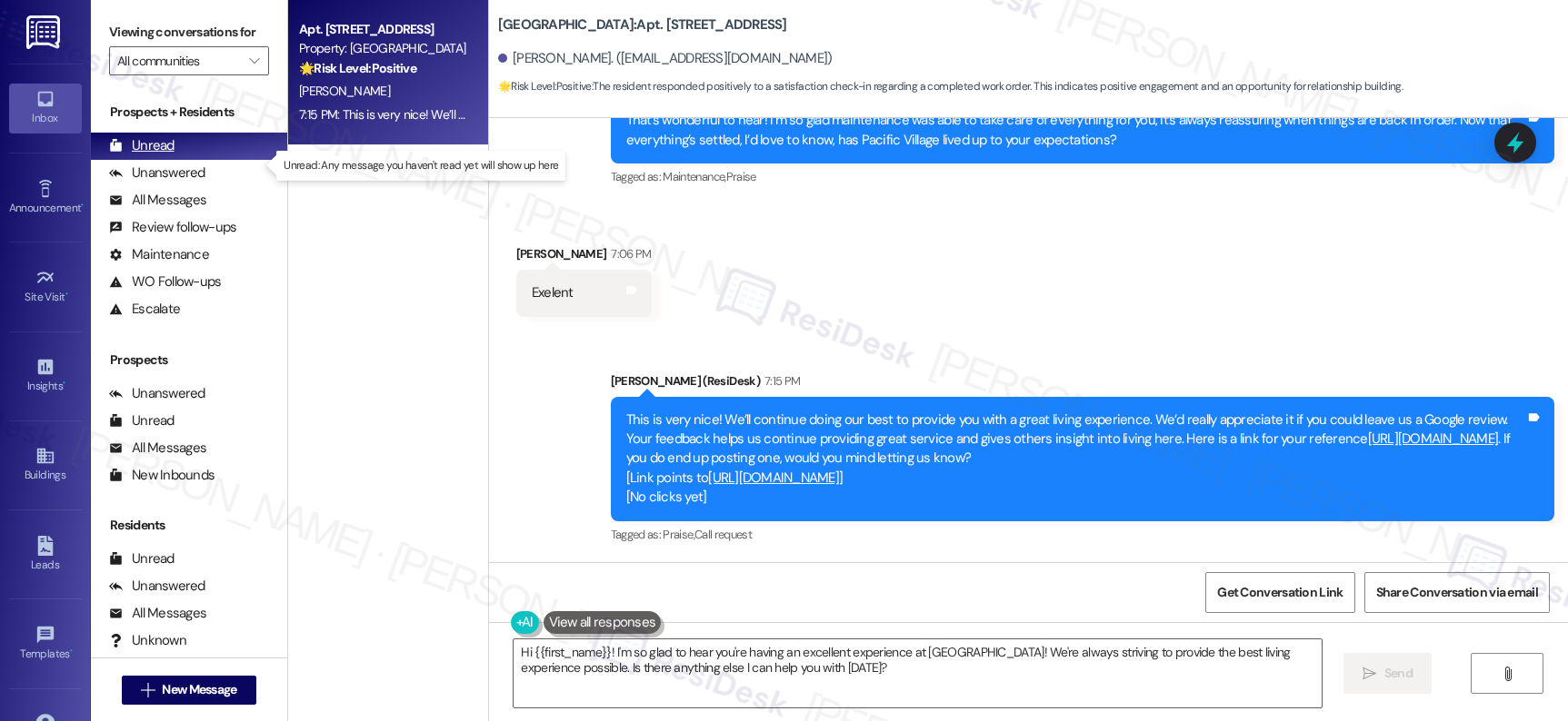
click at [156, 156] on div "Unread" at bounding box center [141, 146] width 65 height 19
click at [155, 156] on div "Unread" at bounding box center [141, 146] width 65 height 19
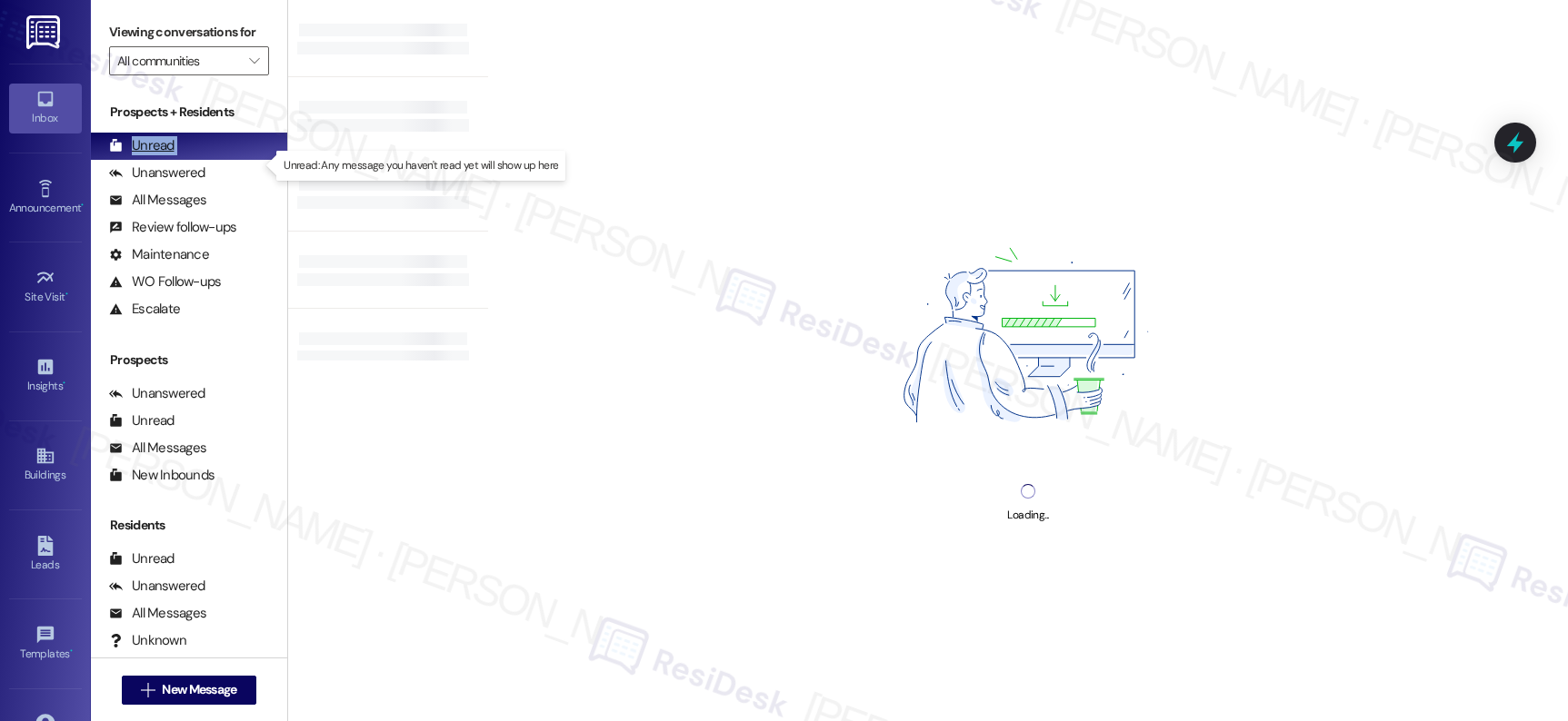
click at [155, 156] on div "Unread" at bounding box center [141, 146] width 65 height 19
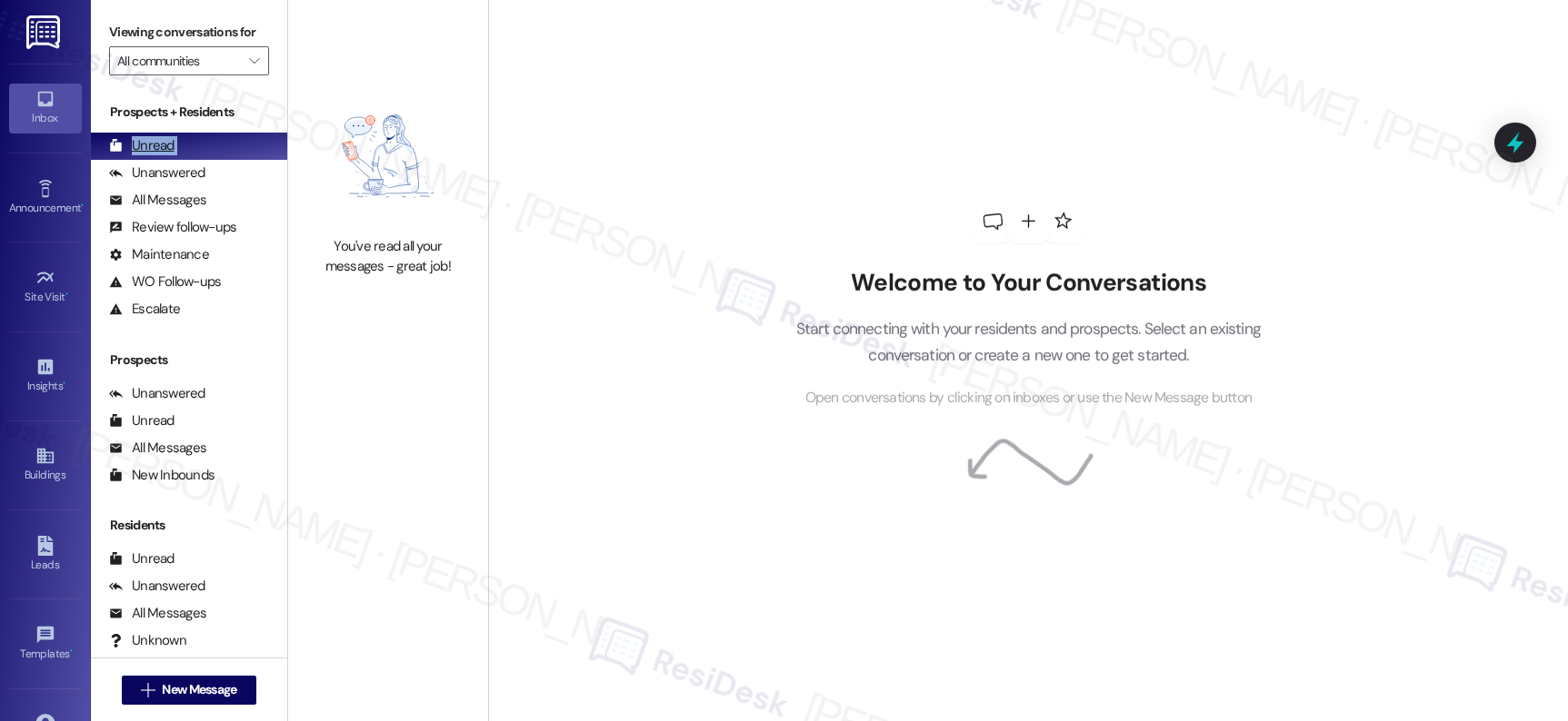
click at [152, 156] on div "Unread" at bounding box center [141, 146] width 65 height 19
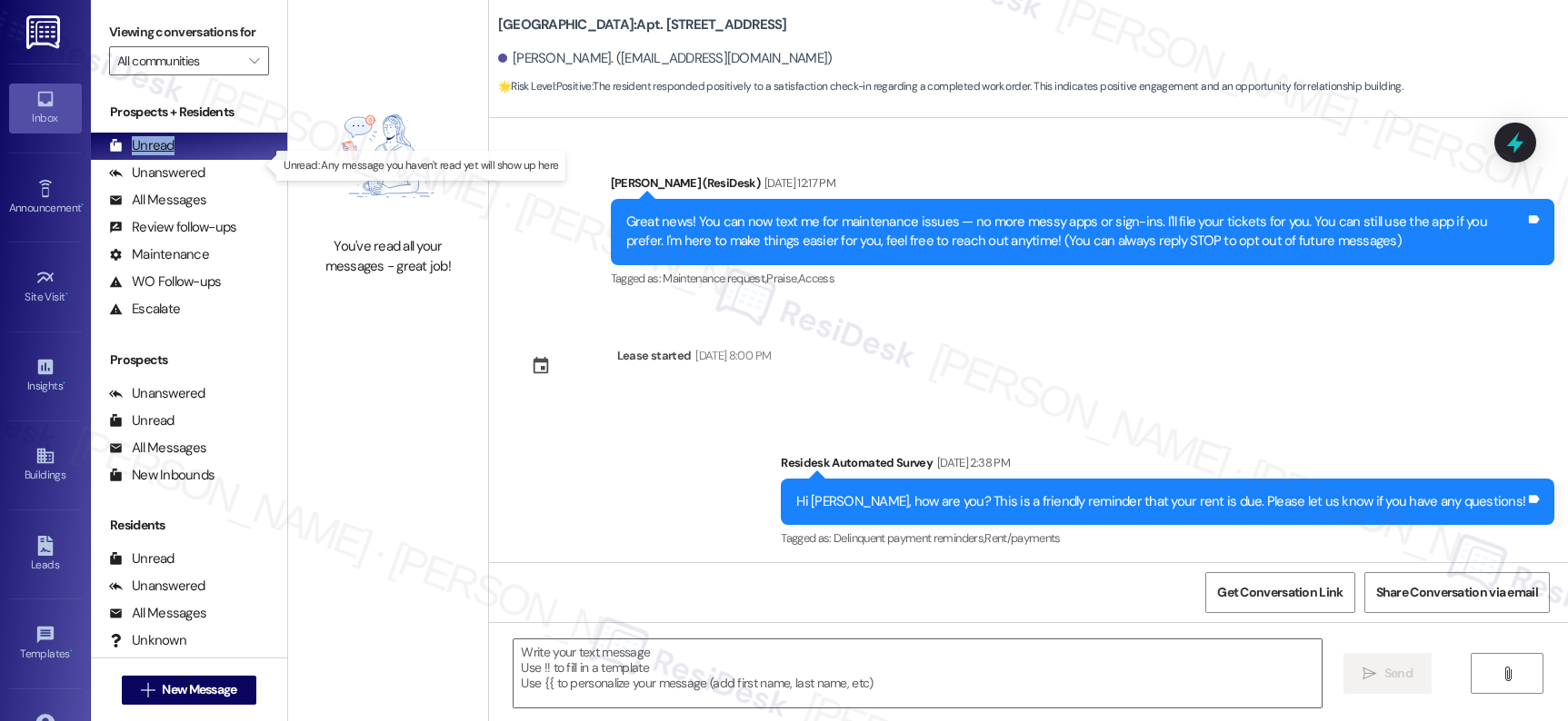
click at [151, 156] on div "Unread" at bounding box center [141, 146] width 65 height 19
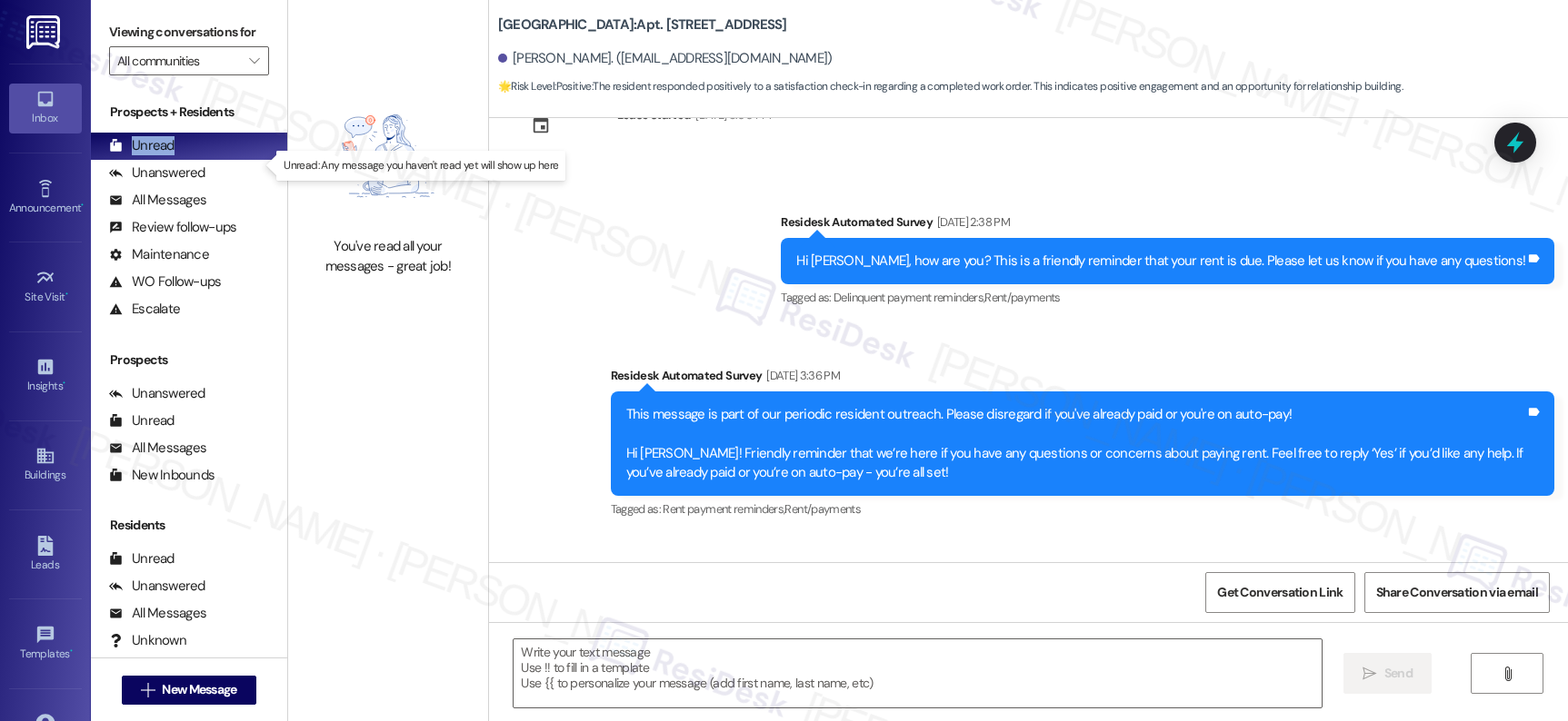
type textarea "Fetching suggested responses. Please feel free to read through the conversation…"
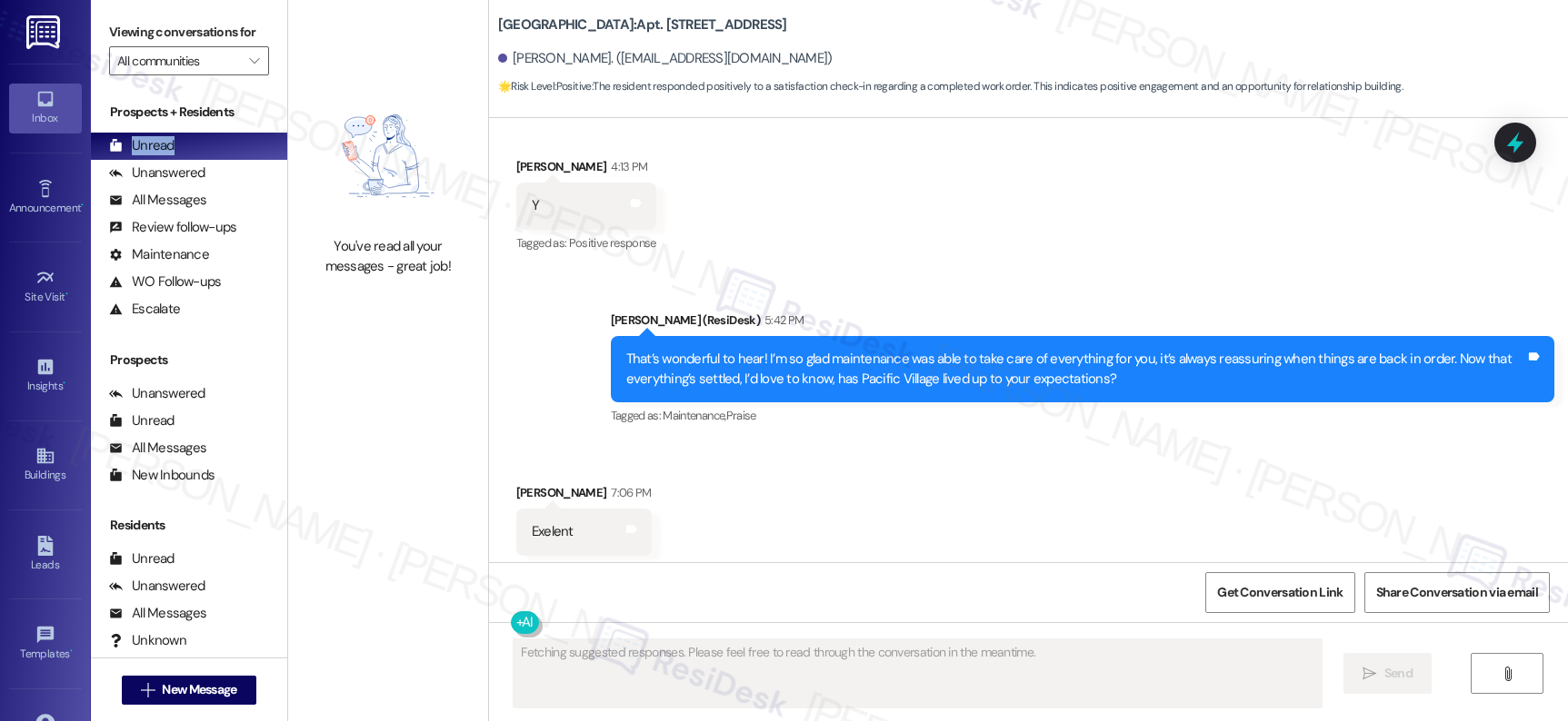
scroll to position [1527, 0]
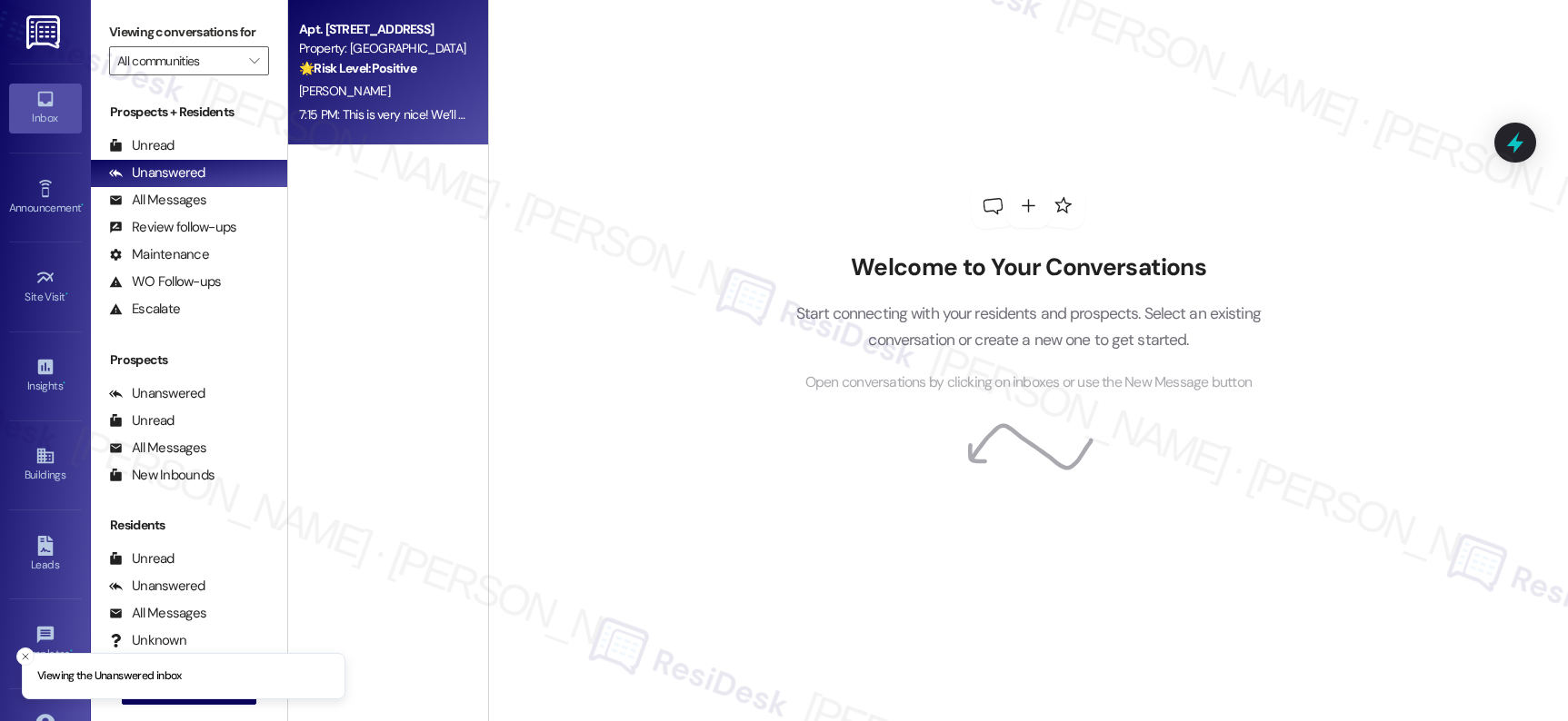
click at [370, 90] on div "[PERSON_NAME]" at bounding box center [383, 90] width 171 height 22
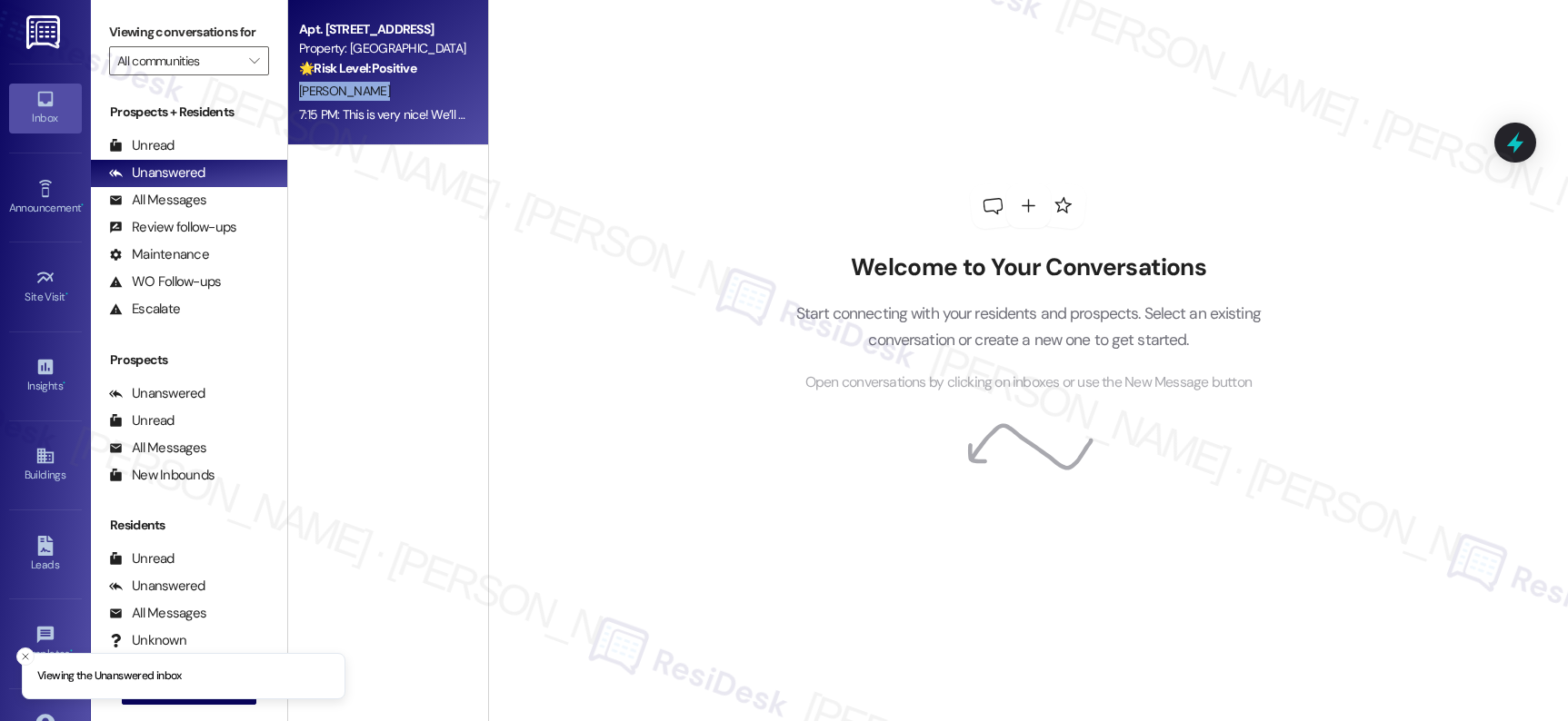
click at [370, 90] on div "[PERSON_NAME]" at bounding box center [383, 90] width 171 height 22
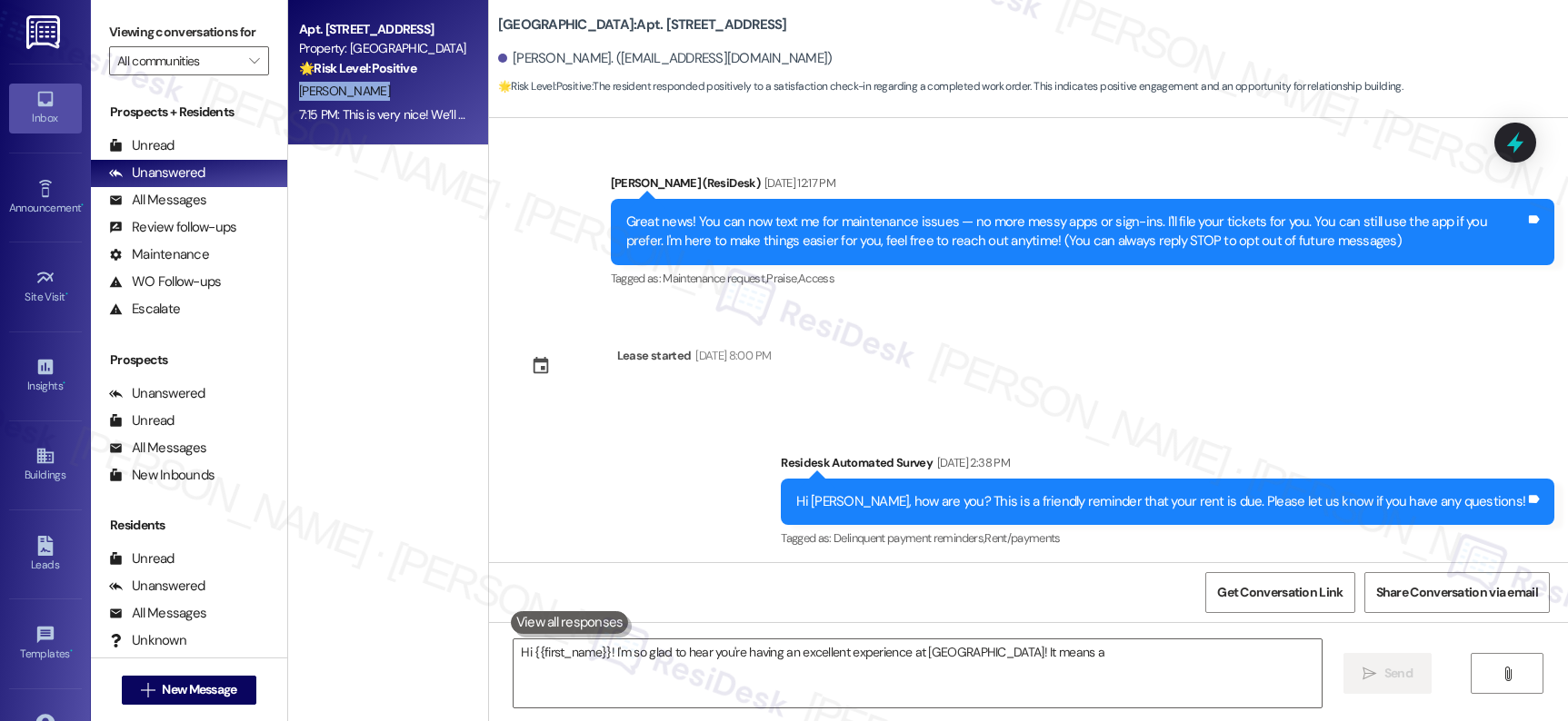
click at [370, 90] on div "[PERSON_NAME]" at bounding box center [383, 90] width 171 height 22
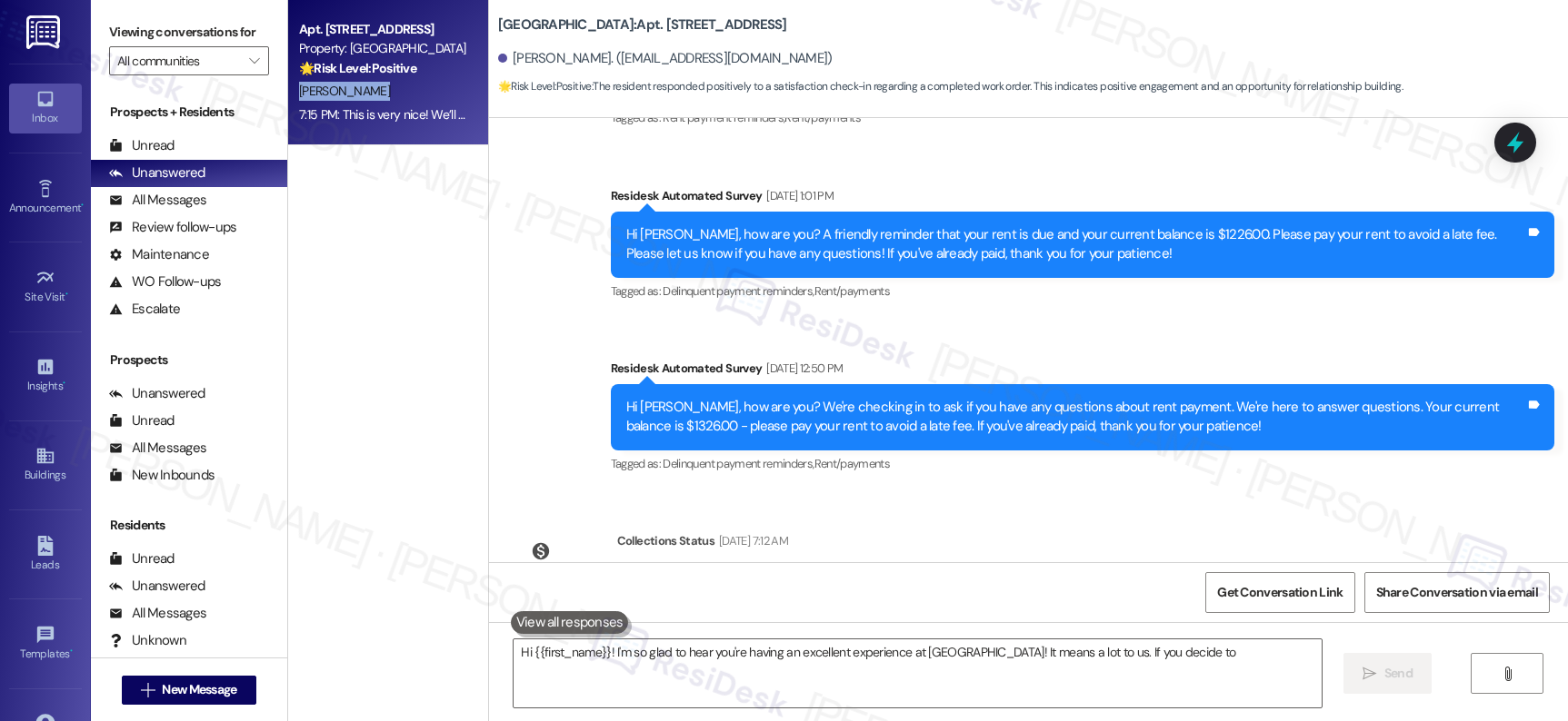
click at [370, 90] on div "[PERSON_NAME]" at bounding box center [383, 90] width 171 height 22
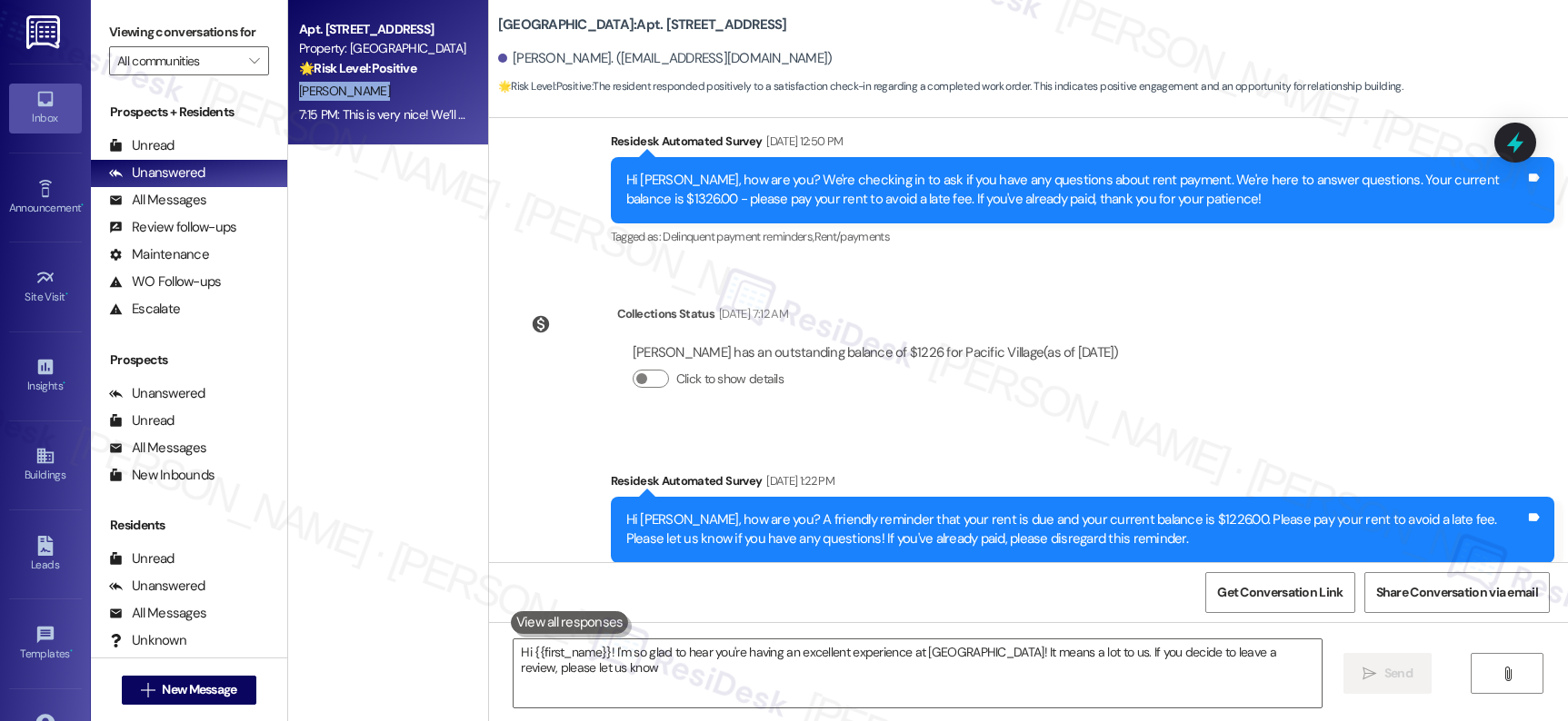
type textarea "Hi {{first_name}}! I'm so glad to hear you're having an excellent experience at…"
click at [370, 90] on div "[PERSON_NAME]" at bounding box center [383, 90] width 171 height 22
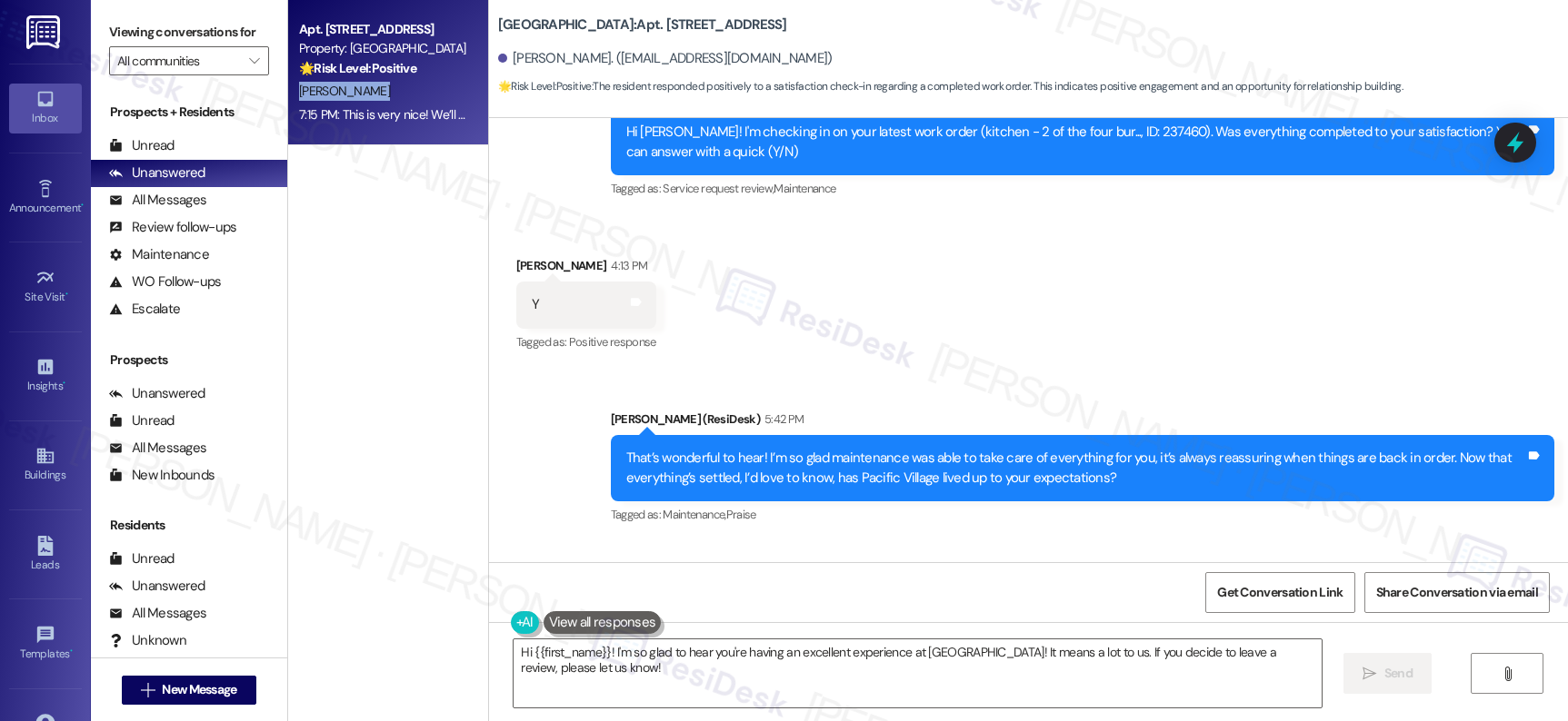
click at [370, 90] on div "[PERSON_NAME]" at bounding box center [383, 90] width 171 height 22
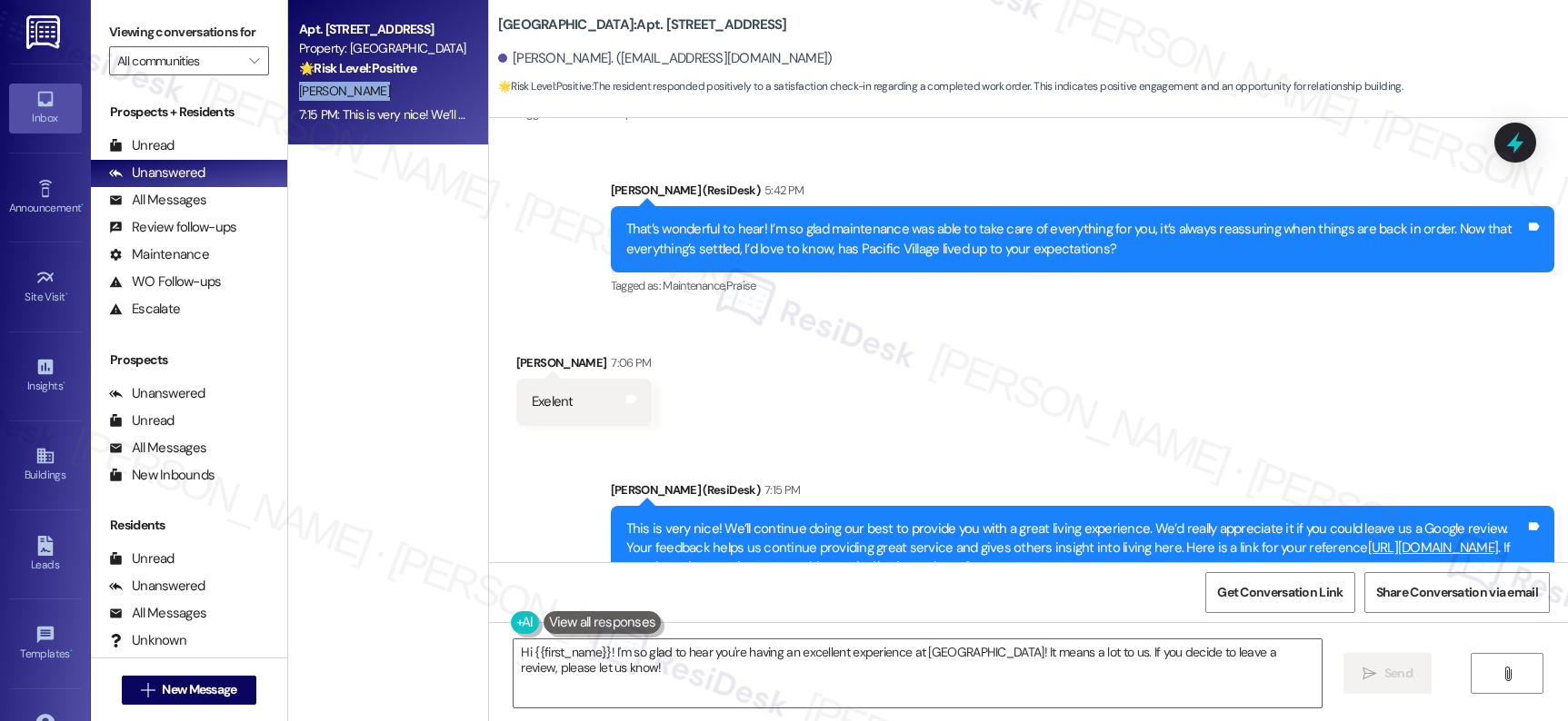
scroll to position [1758, 0]
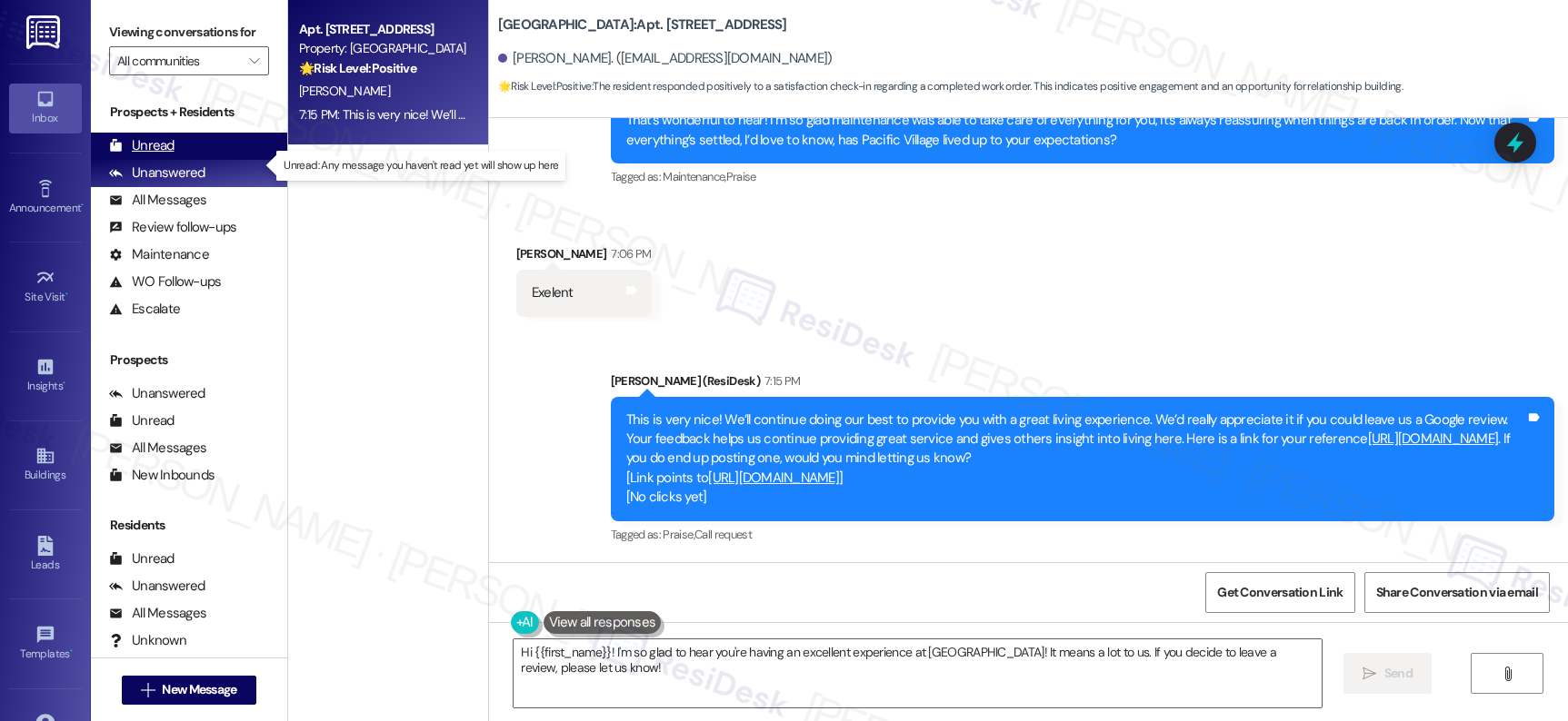
click at [148, 156] on div "Unread" at bounding box center [141, 146] width 65 height 19
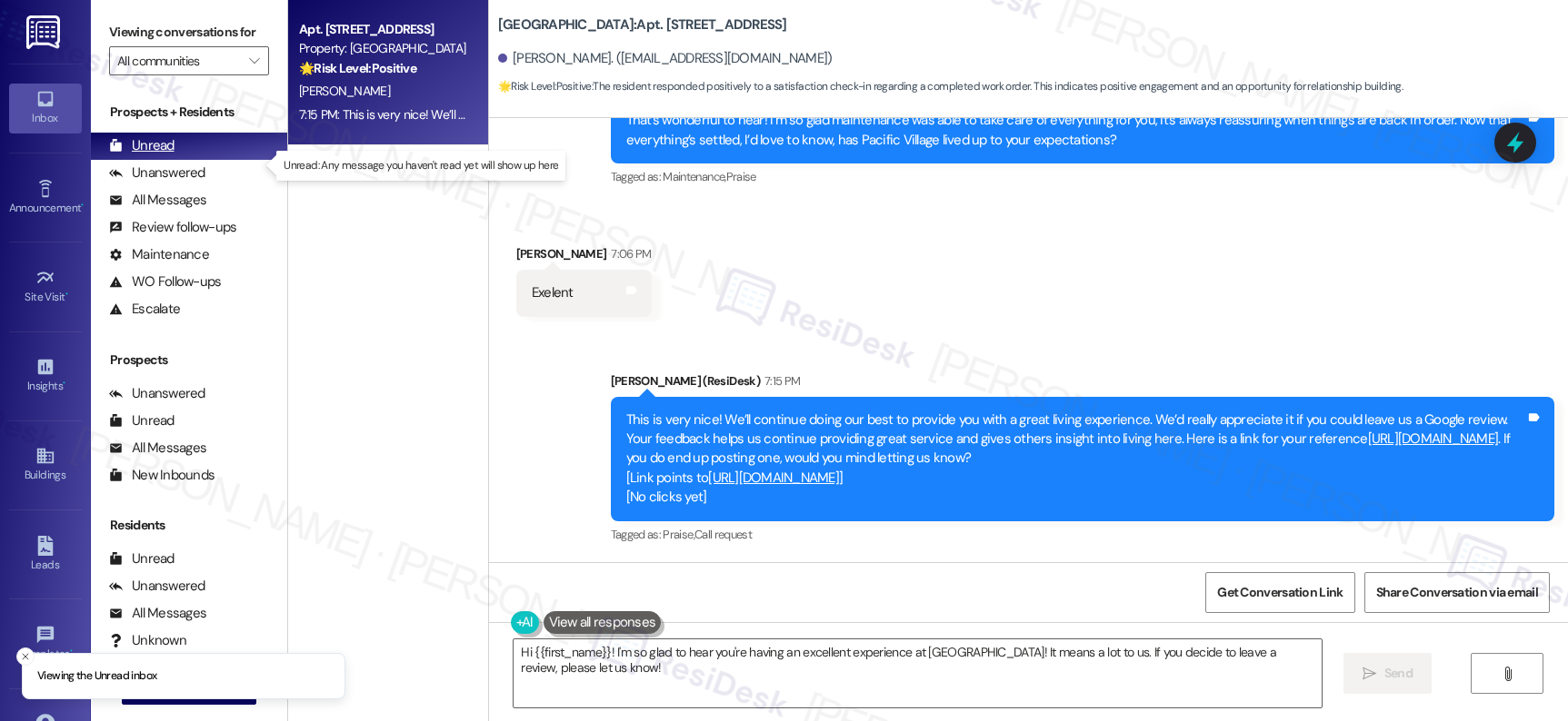
click at [149, 156] on div "Unread" at bounding box center [141, 146] width 65 height 19
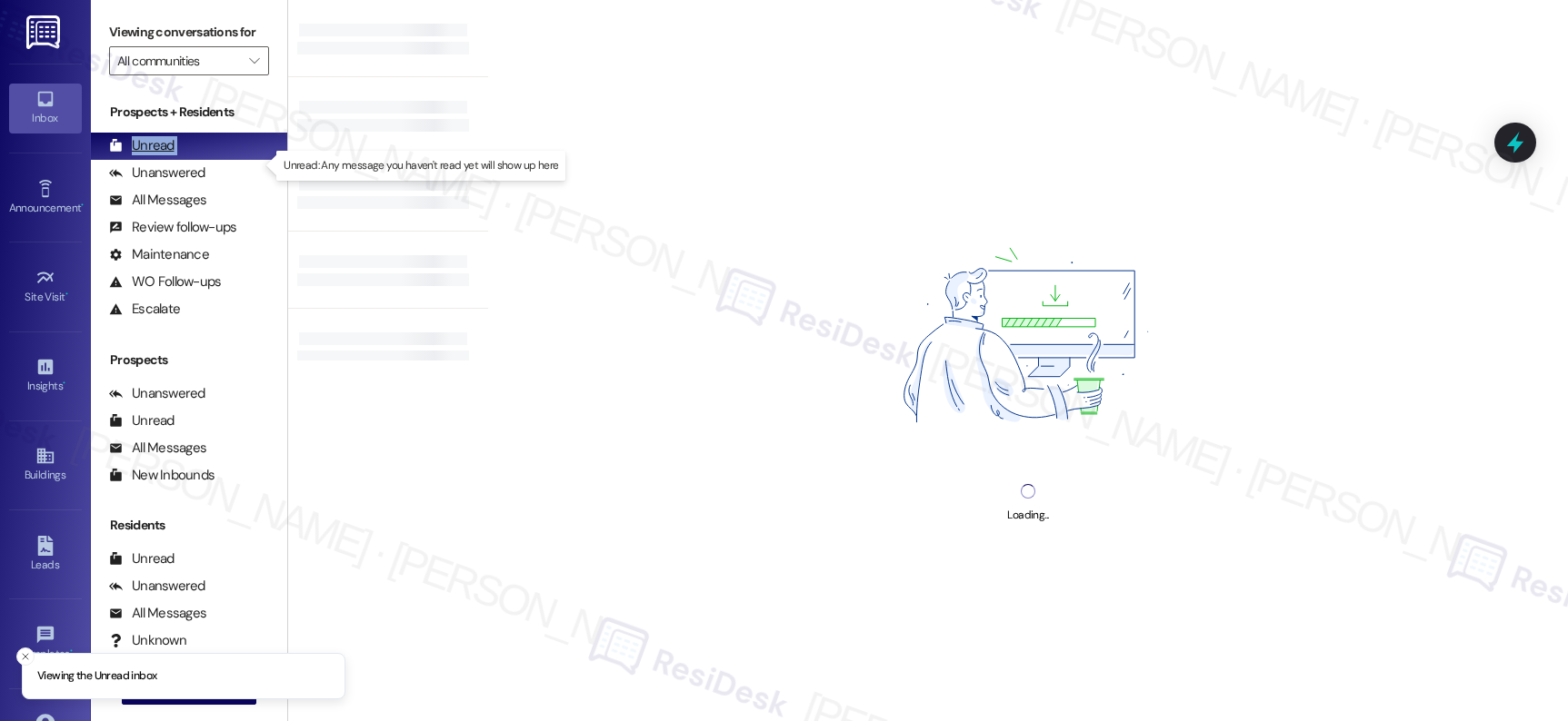
click at [149, 156] on div "Unread" at bounding box center [141, 146] width 65 height 19
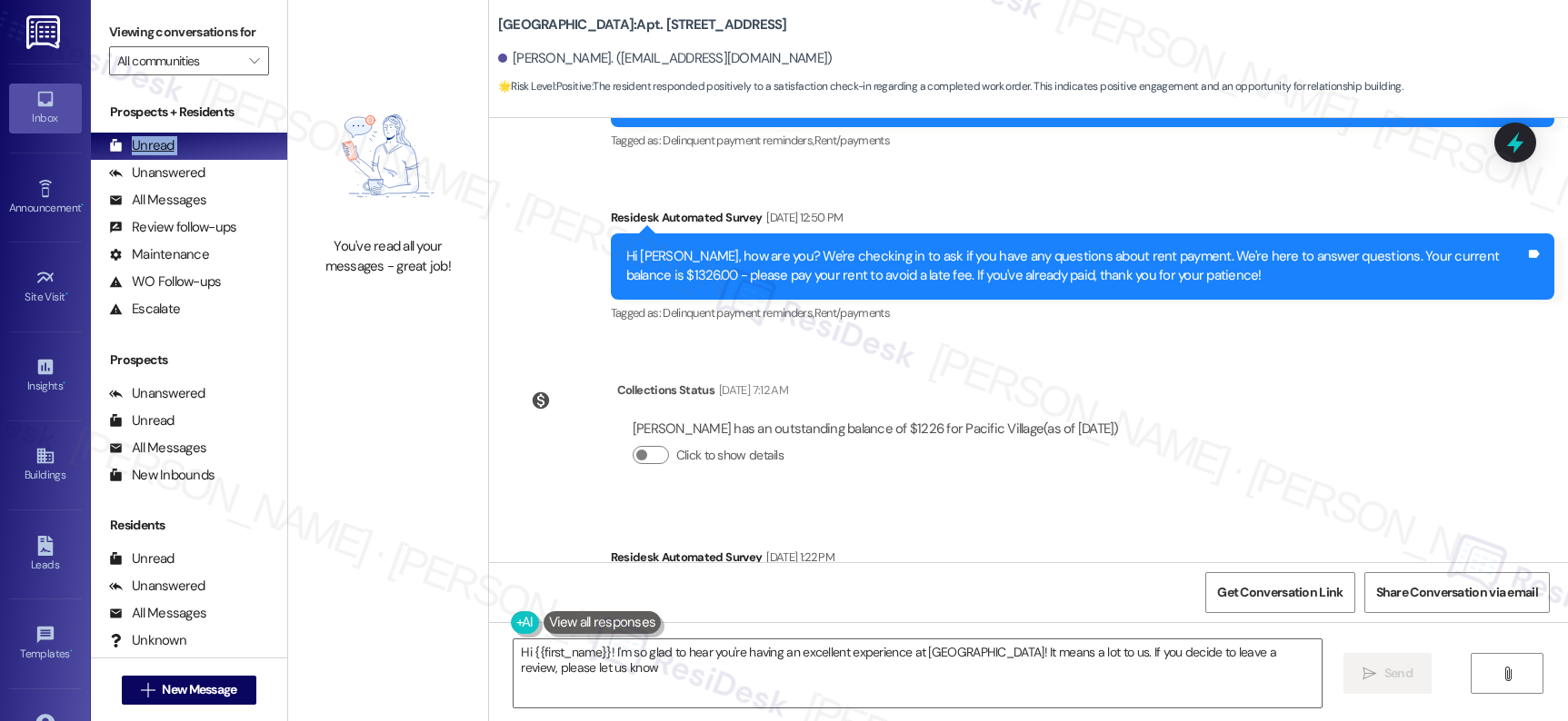
type textarea "Hi {{first_name}}! I'm so glad to hear you're having an excellent experience at…"
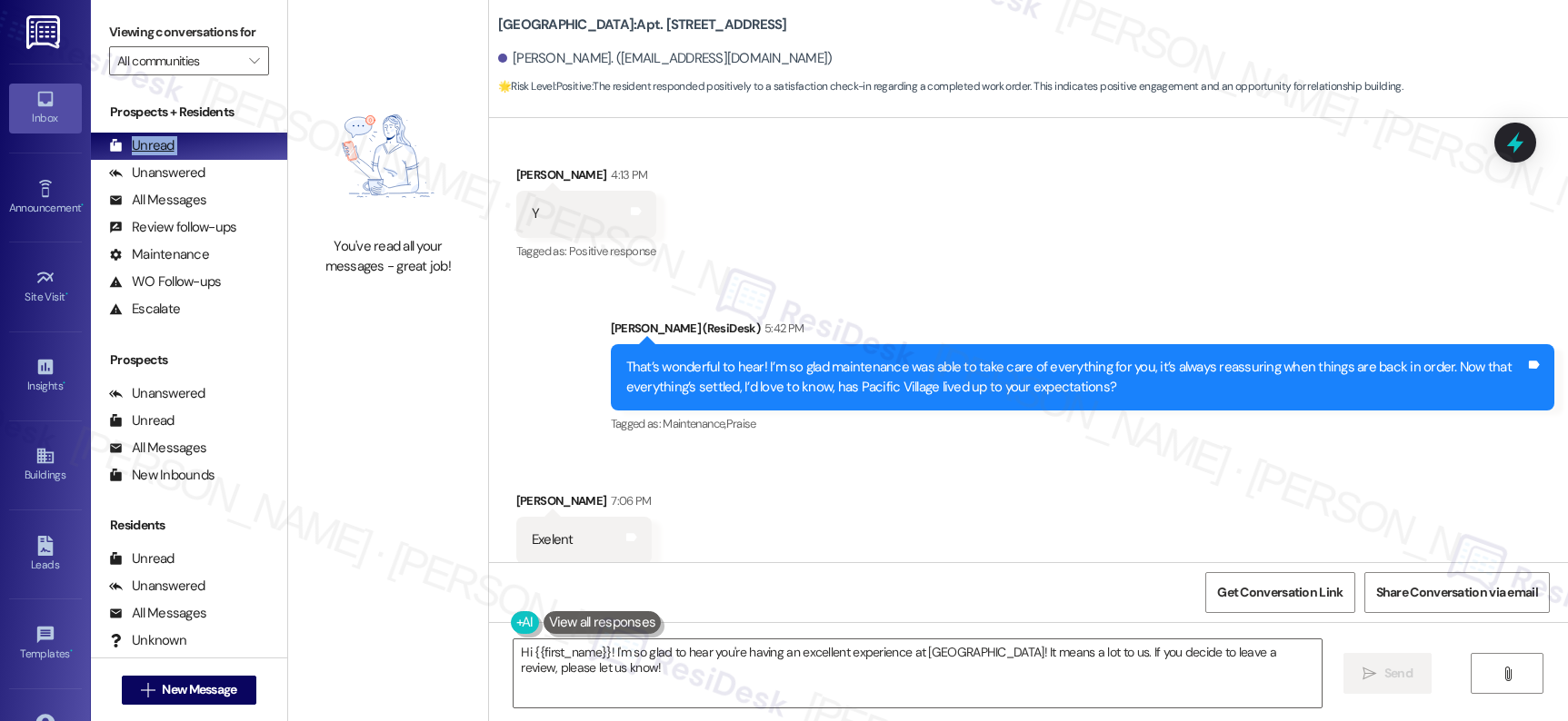
scroll to position [1527, 0]
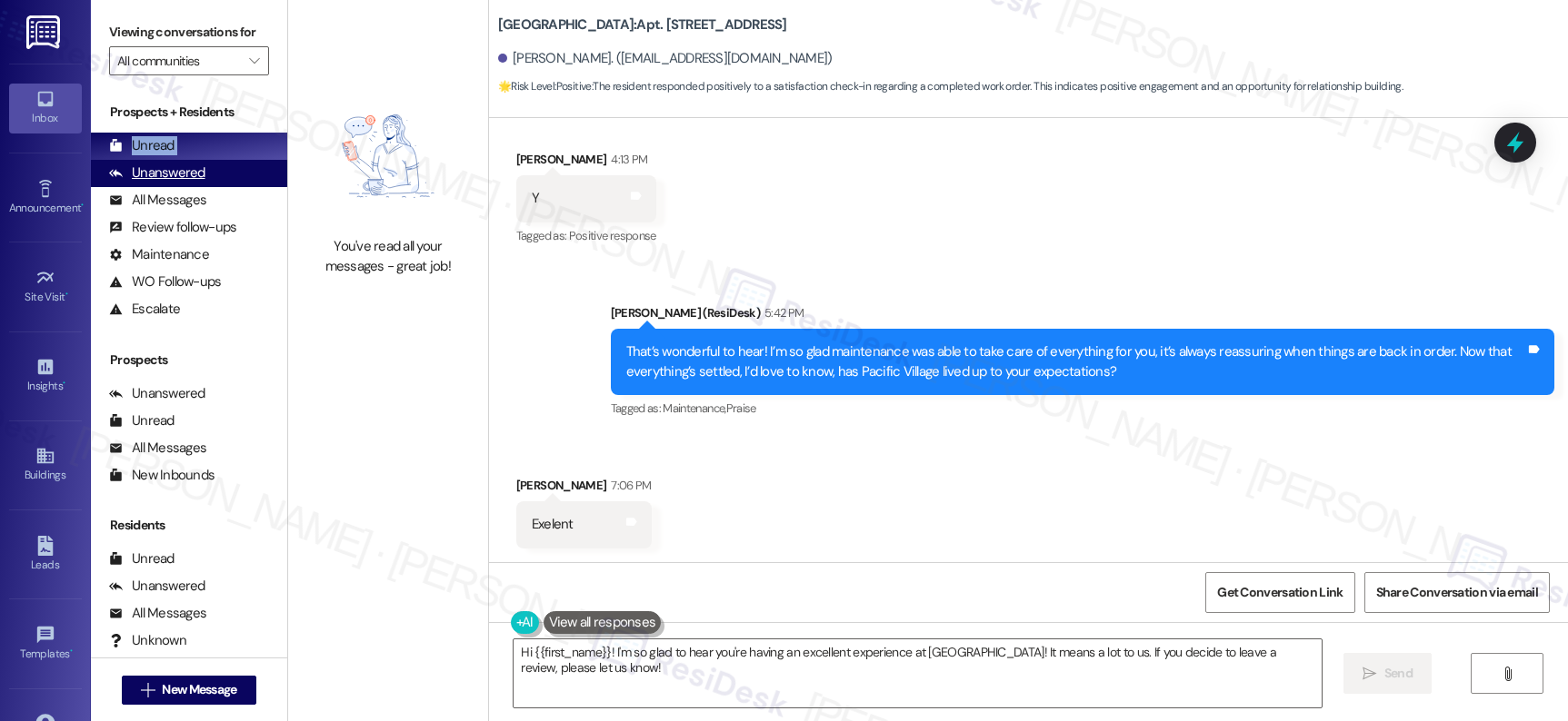
click at [147, 182] on div "Unanswered (0)" at bounding box center [189, 173] width 197 height 27
click at [148, 183] on div "Unanswered" at bounding box center [157, 173] width 96 height 19
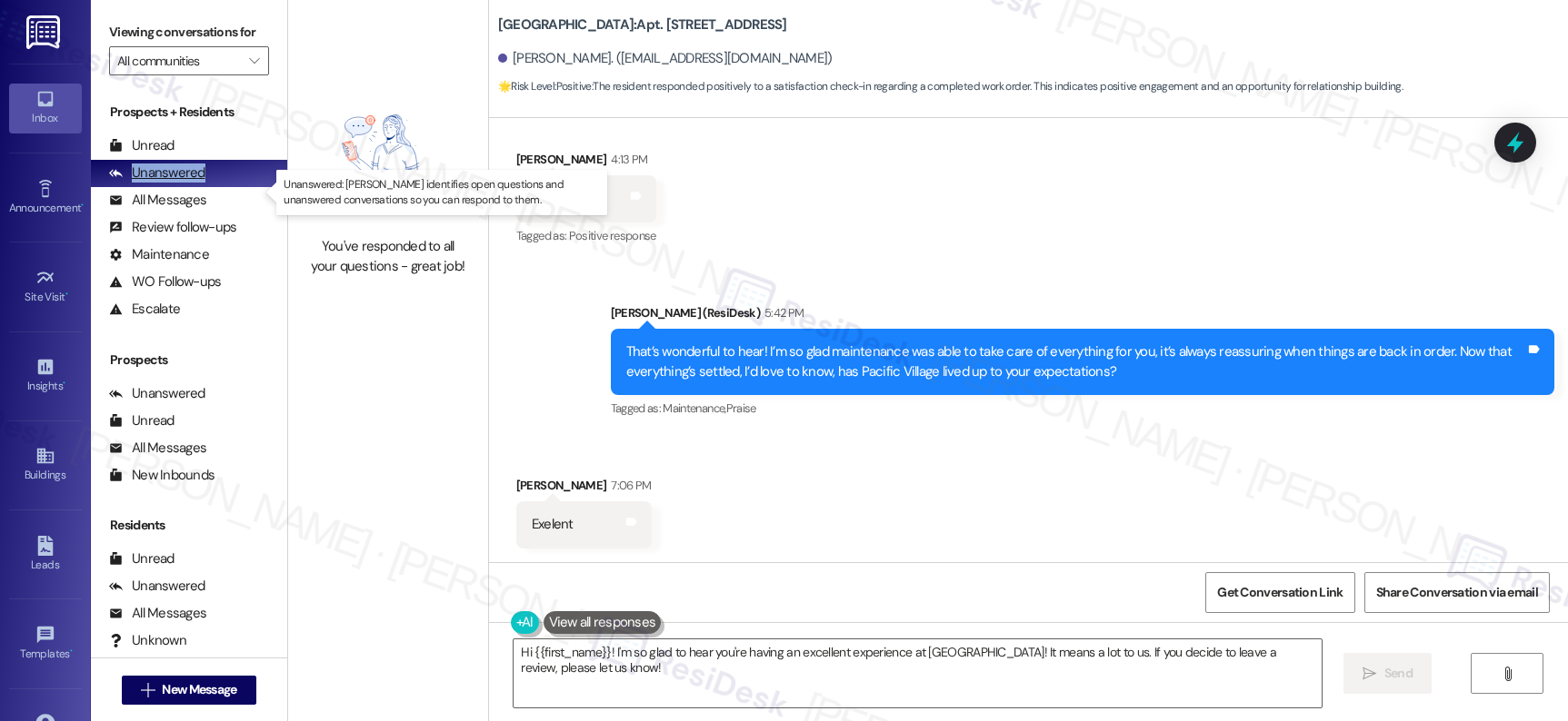
click at [149, 183] on div "Unanswered" at bounding box center [157, 173] width 96 height 19
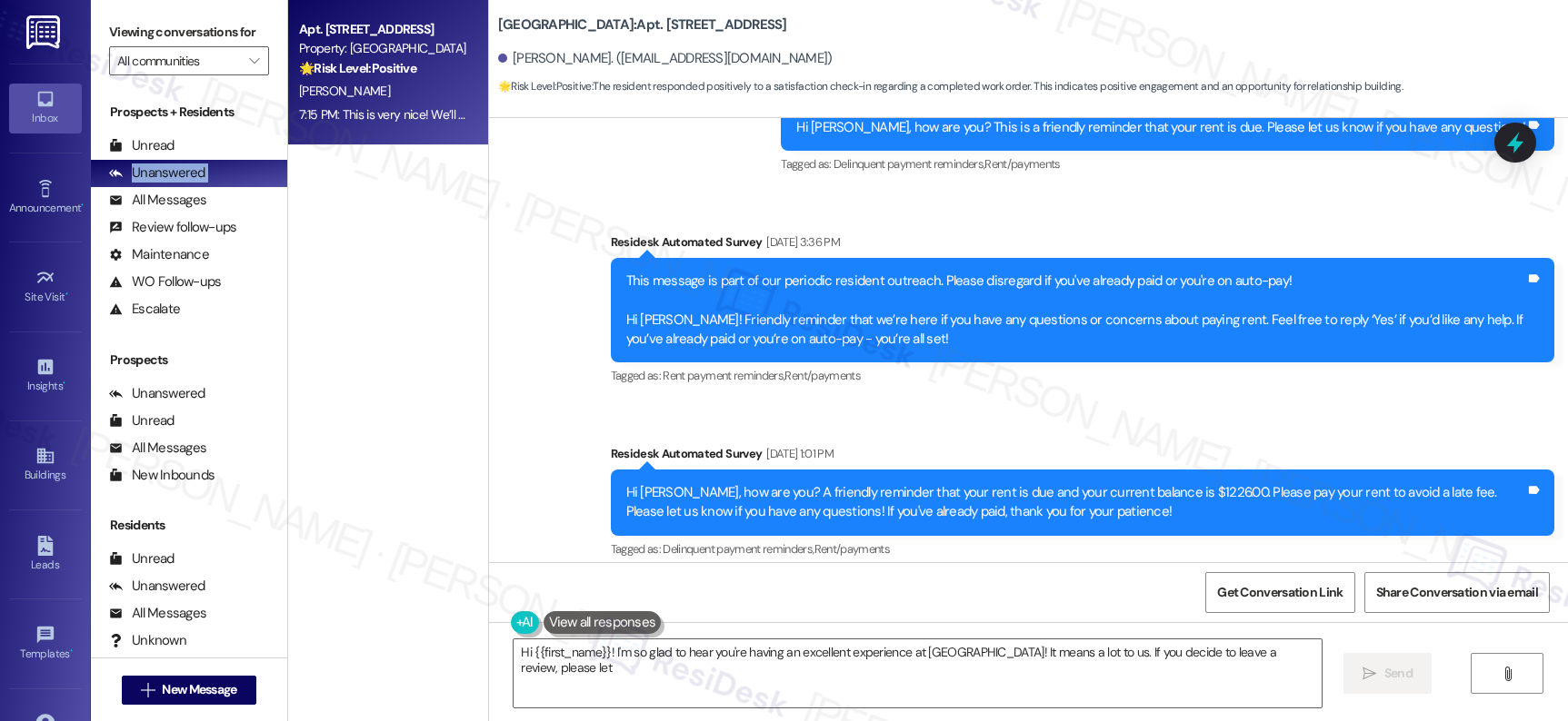
scroll to position [1158, 0]
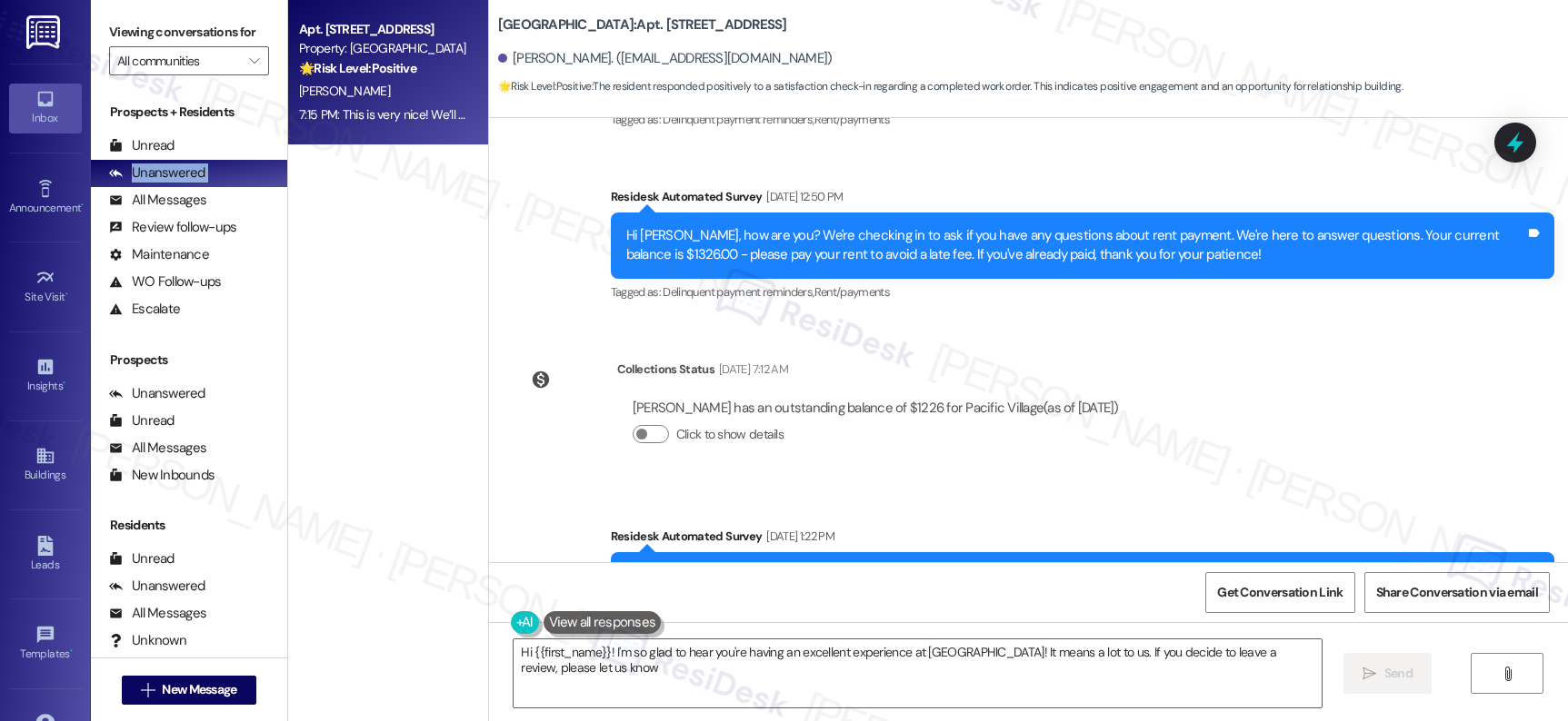
type textarea "Hi {{first_name}}! I'm so glad to hear you're having an excellent experience at…"
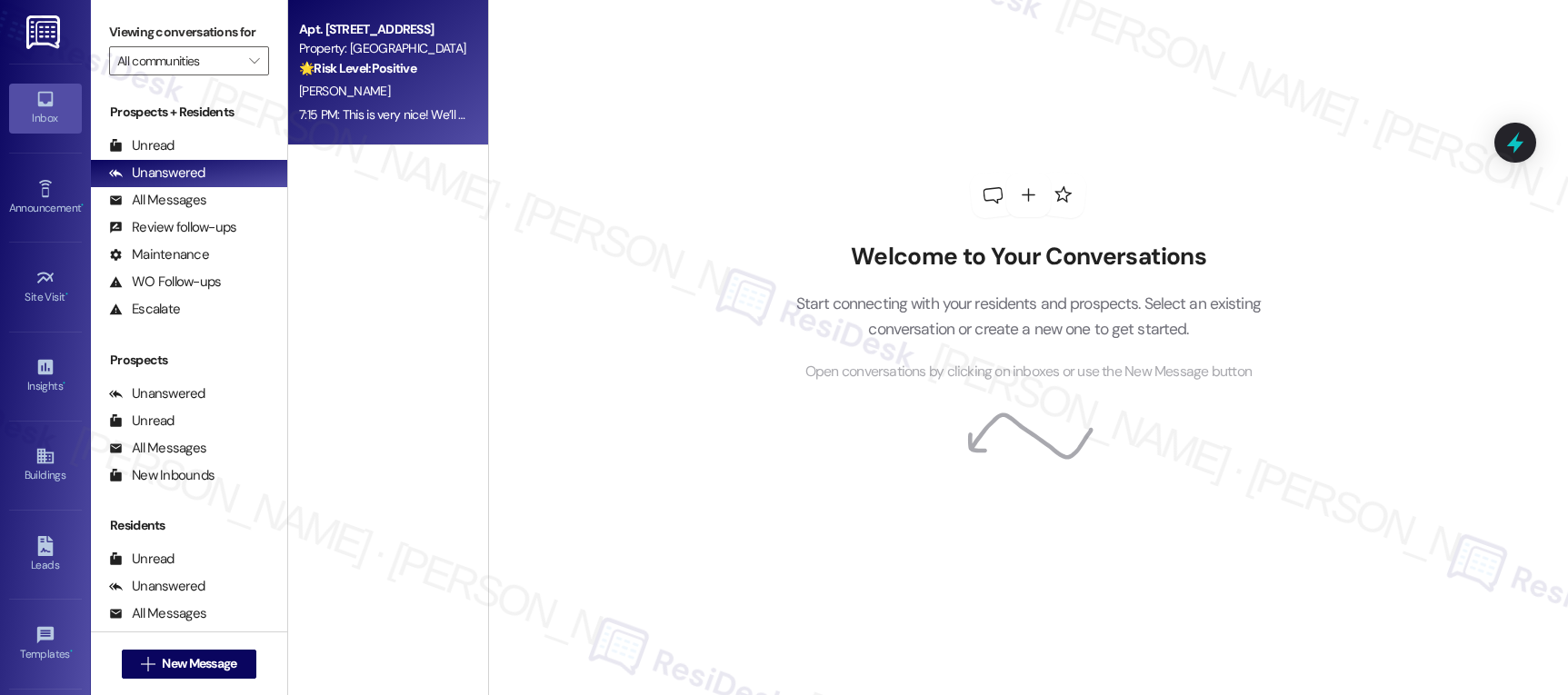
click at [440, 44] on div "Property: [GEOGRAPHIC_DATA]" at bounding box center [383, 49] width 168 height 19
click at [439, 44] on div "Property: [GEOGRAPHIC_DATA]" at bounding box center [383, 49] width 168 height 19
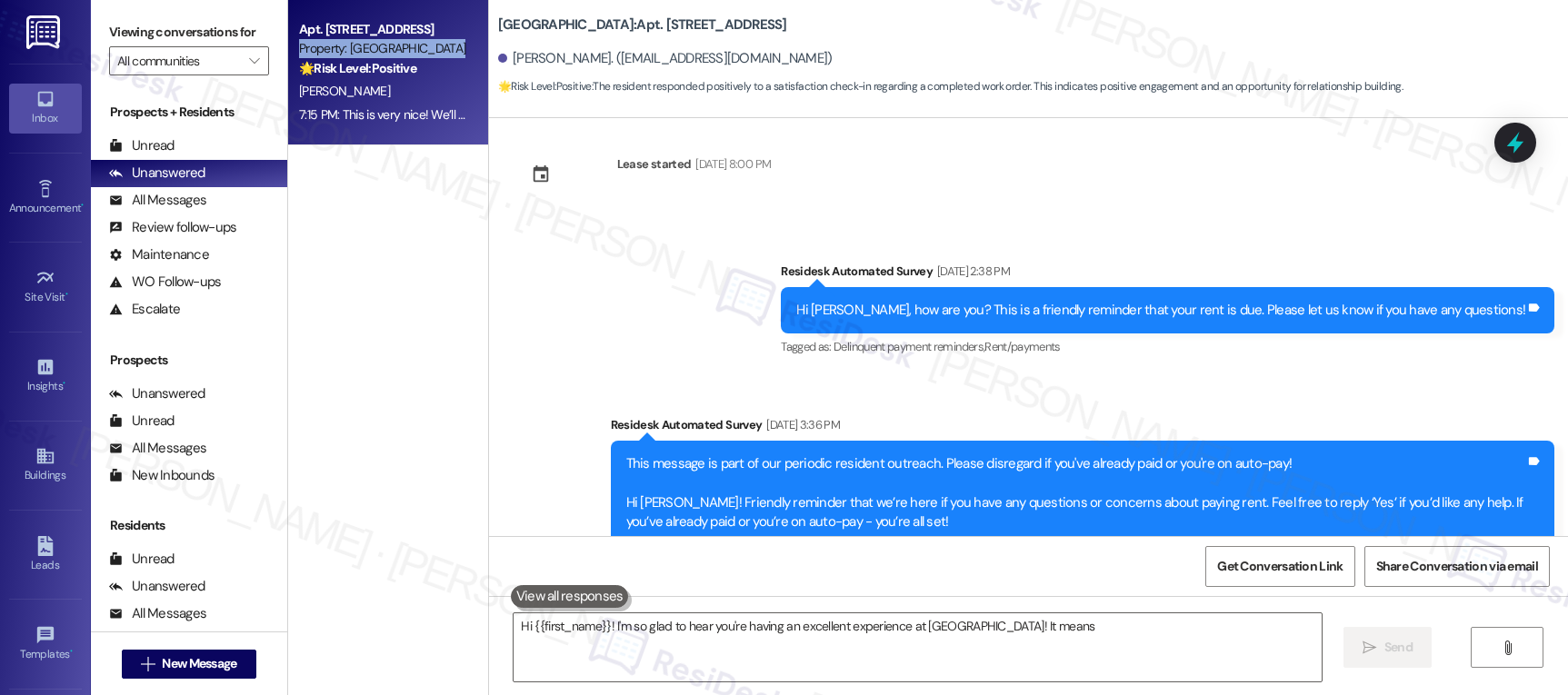
click at [439, 44] on div "Property: [GEOGRAPHIC_DATA]" at bounding box center [383, 49] width 168 height 19
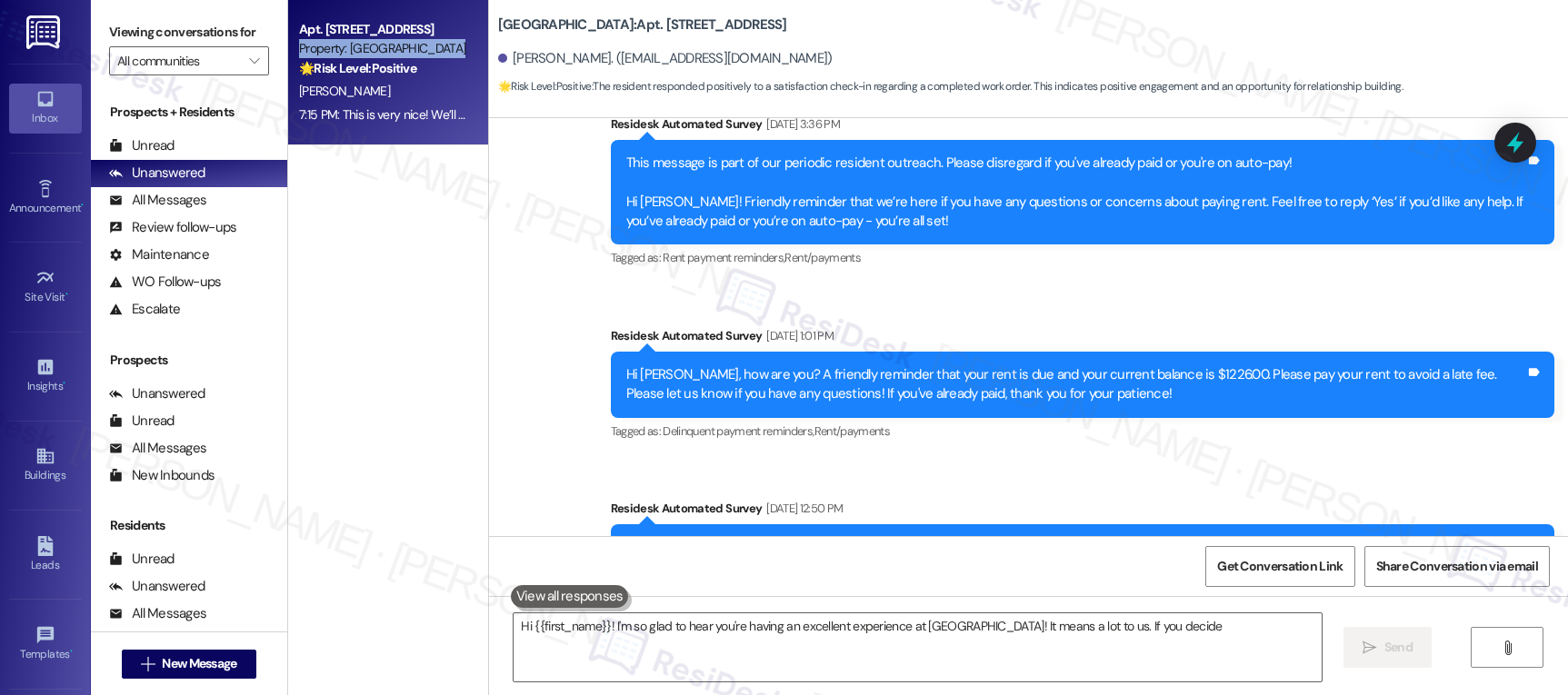
click at [439, 44] on div "Property: [GEOGRAPHIC_DATA]" at bounding box center [383, 49] width 168 height 19
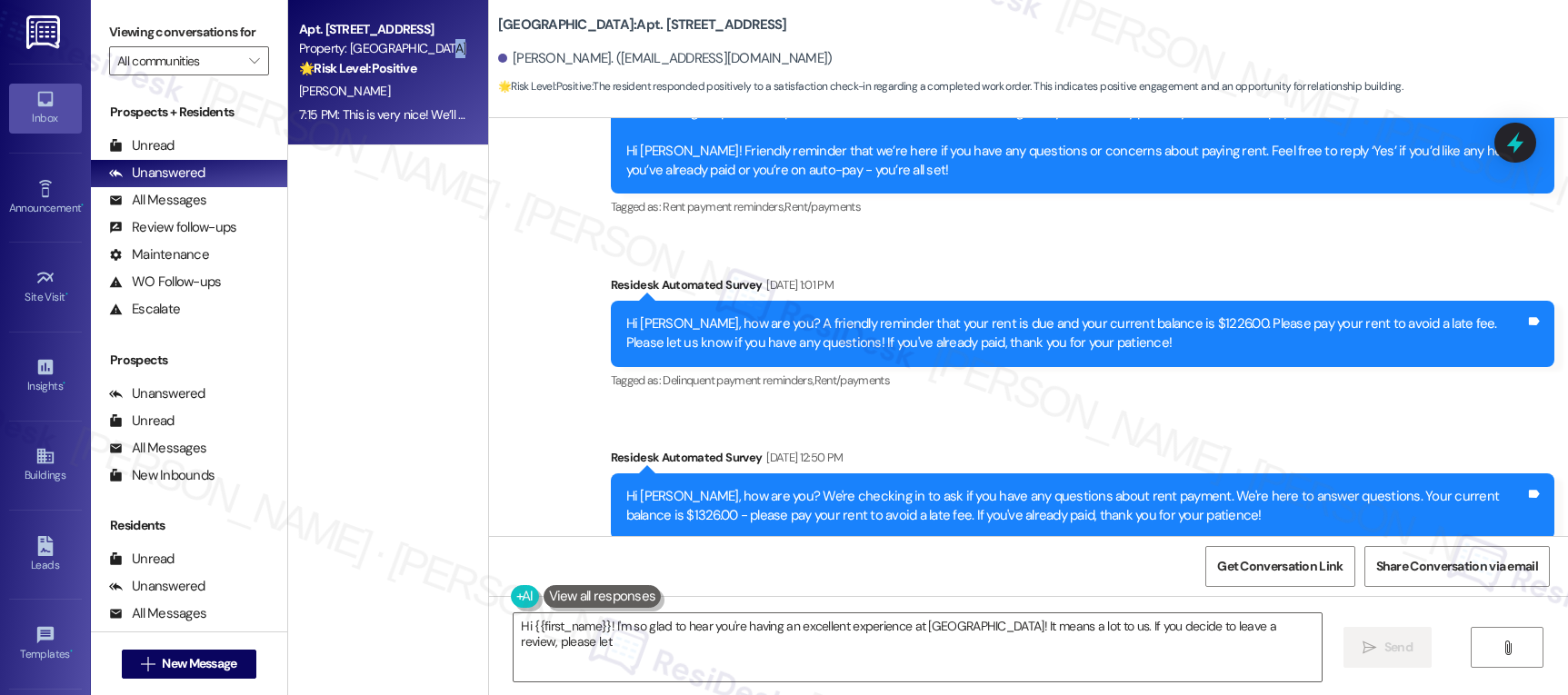
click at [439, 44] on div "Property: [GEOGRAPHIC_DATA]" at bounding box center [383, 49] width 168 height 19
type textarea "Hi {{first_name}}! I'm so glad to hear you're having an excellent experience at…"
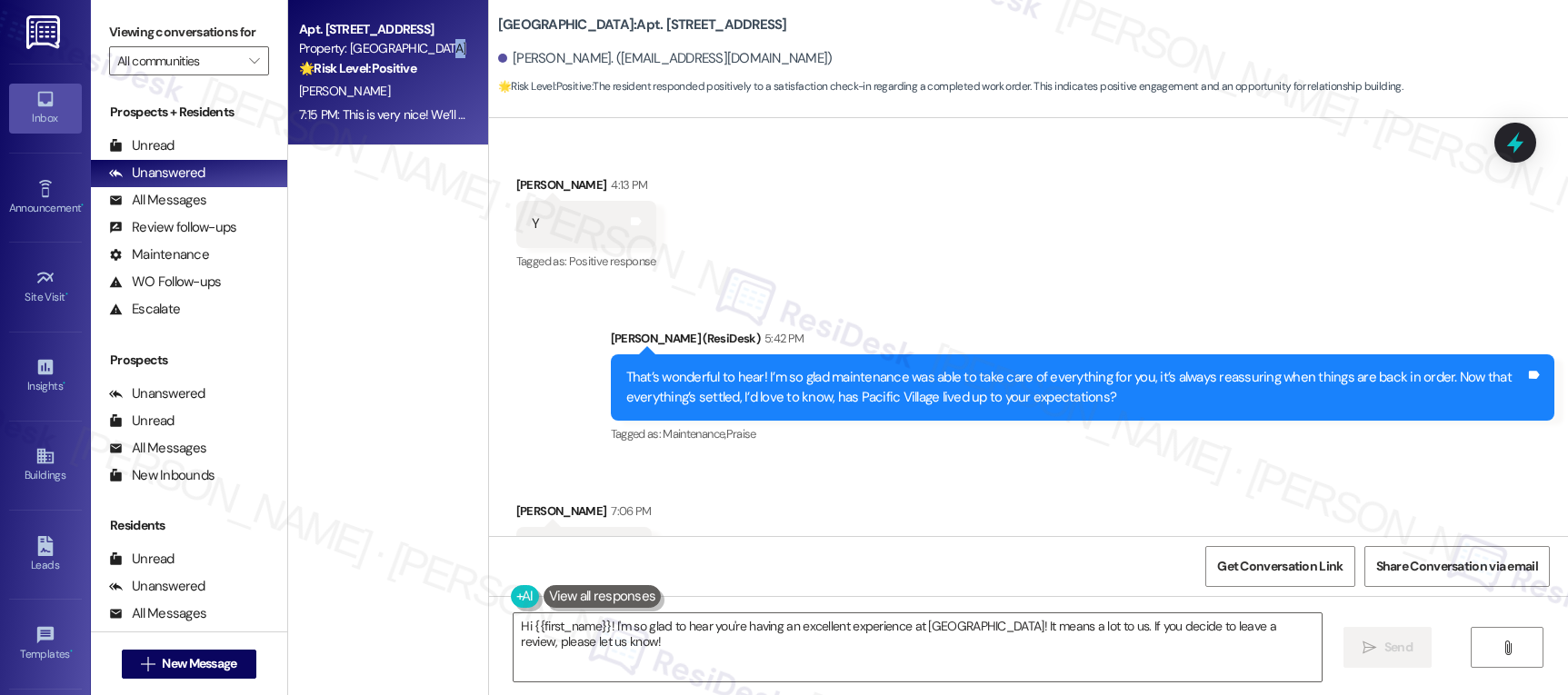
scroll to position [1554, 0]
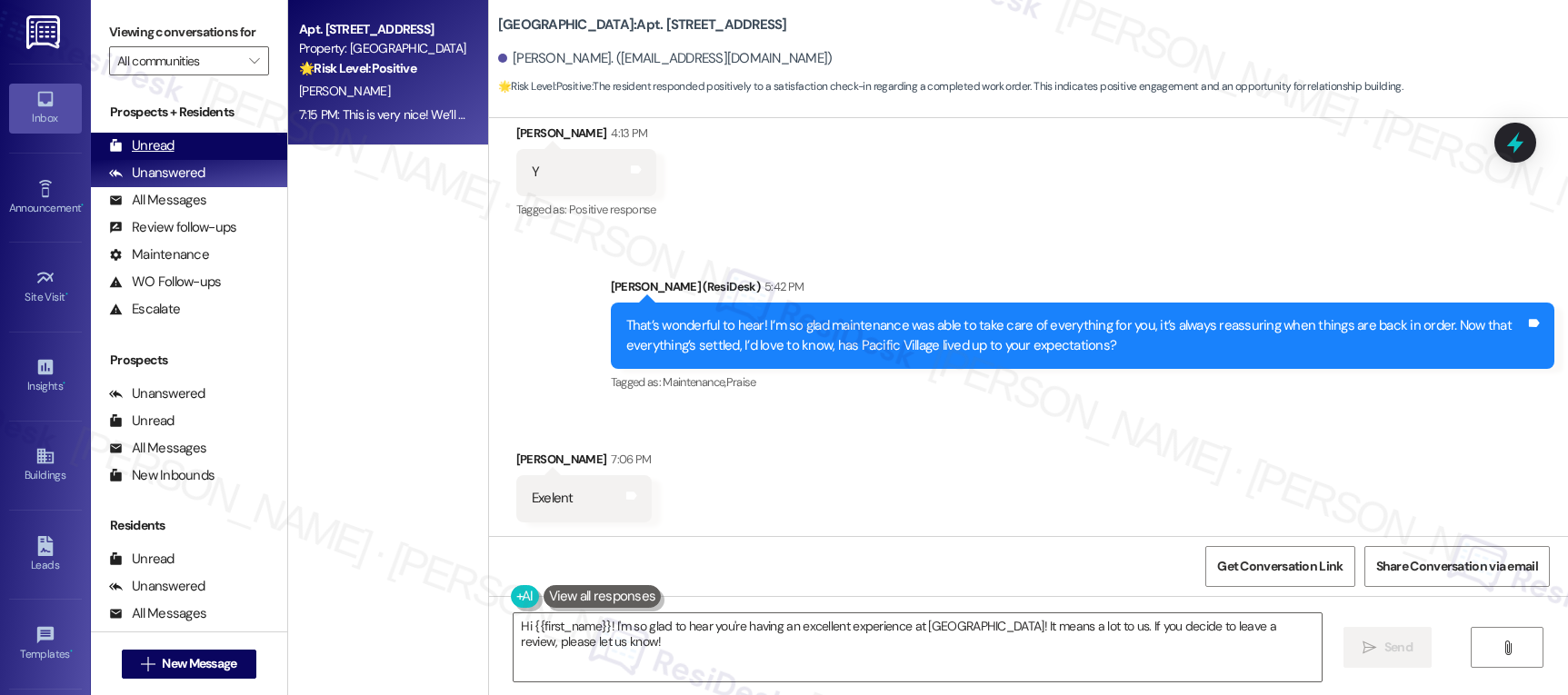
click at [149, 156] on div "Unread" at bounding box center [141, 146] width 65 height 19
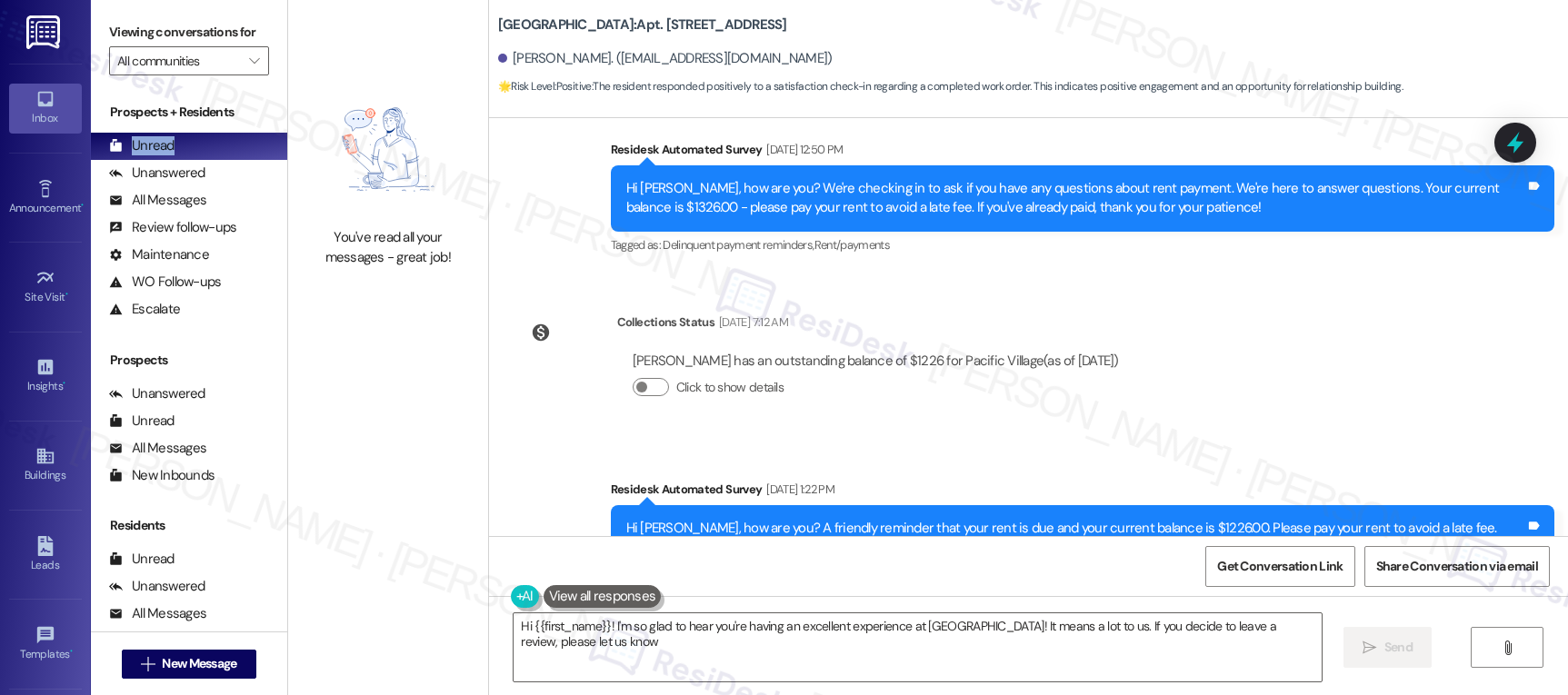
type textarea "Hi {{first_name}}! I'm so glad to hear you're having an excellent experience at…"
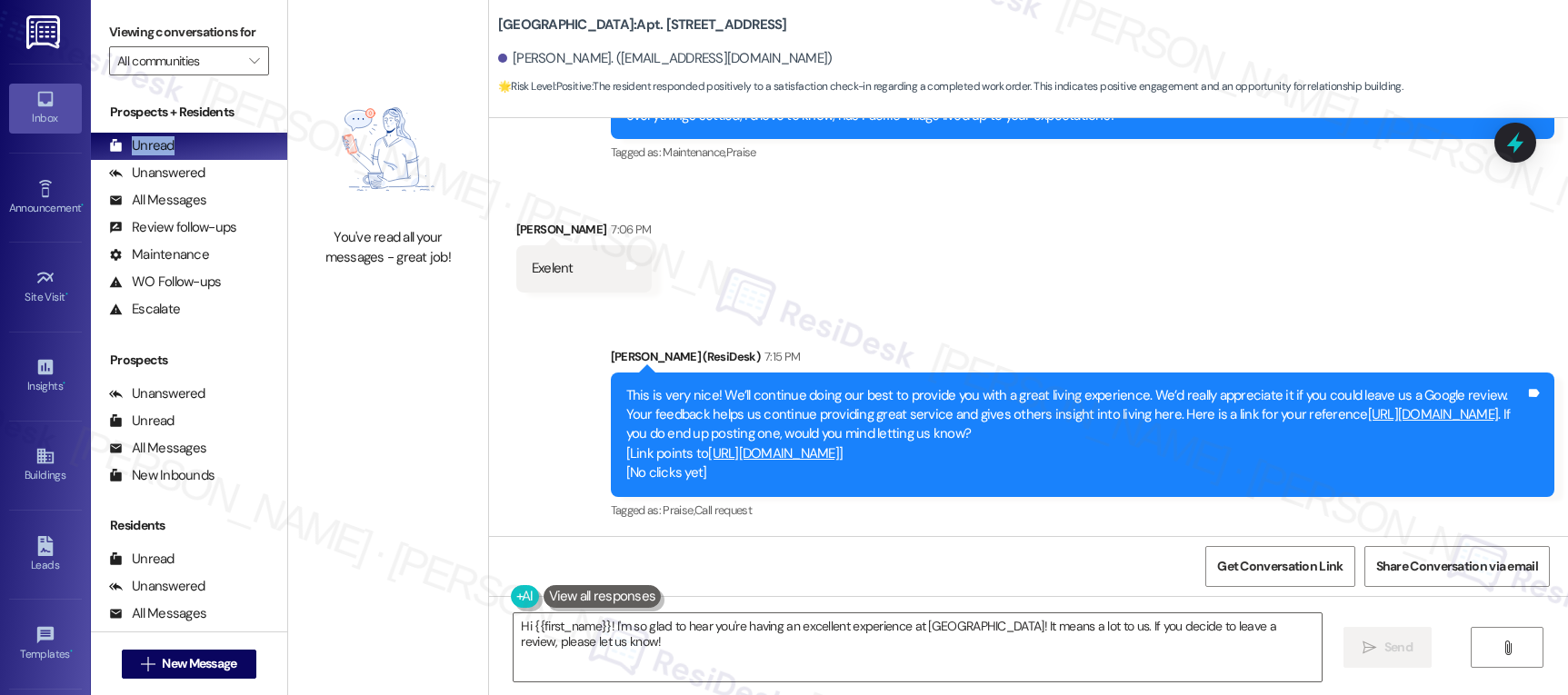
scroll to position [1785, 0]
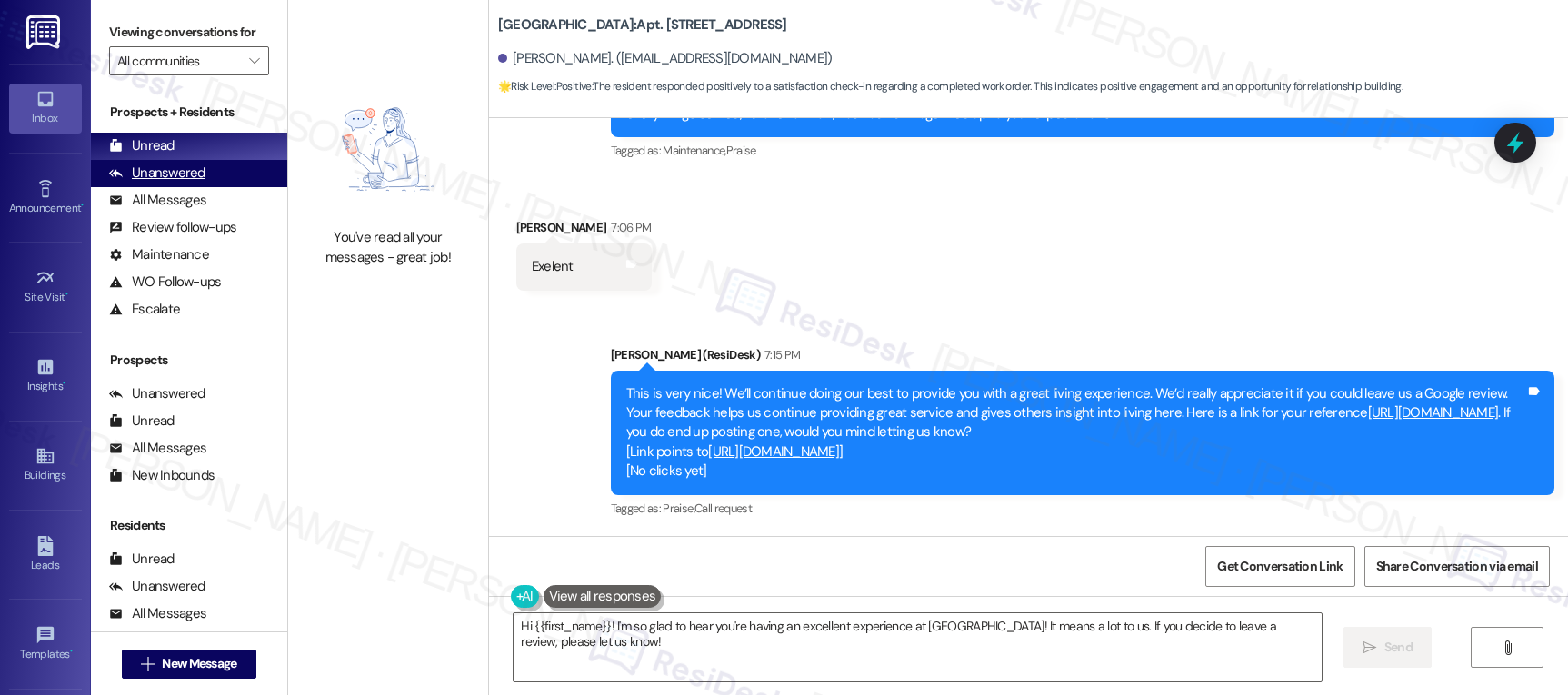
click at [130, 183] on div "Unanswered" at bounding box center [157, 173] width 96 height 19
click at [133, 183] on div "Unanswered" at bounding box center [157, 173] width 96 height 19
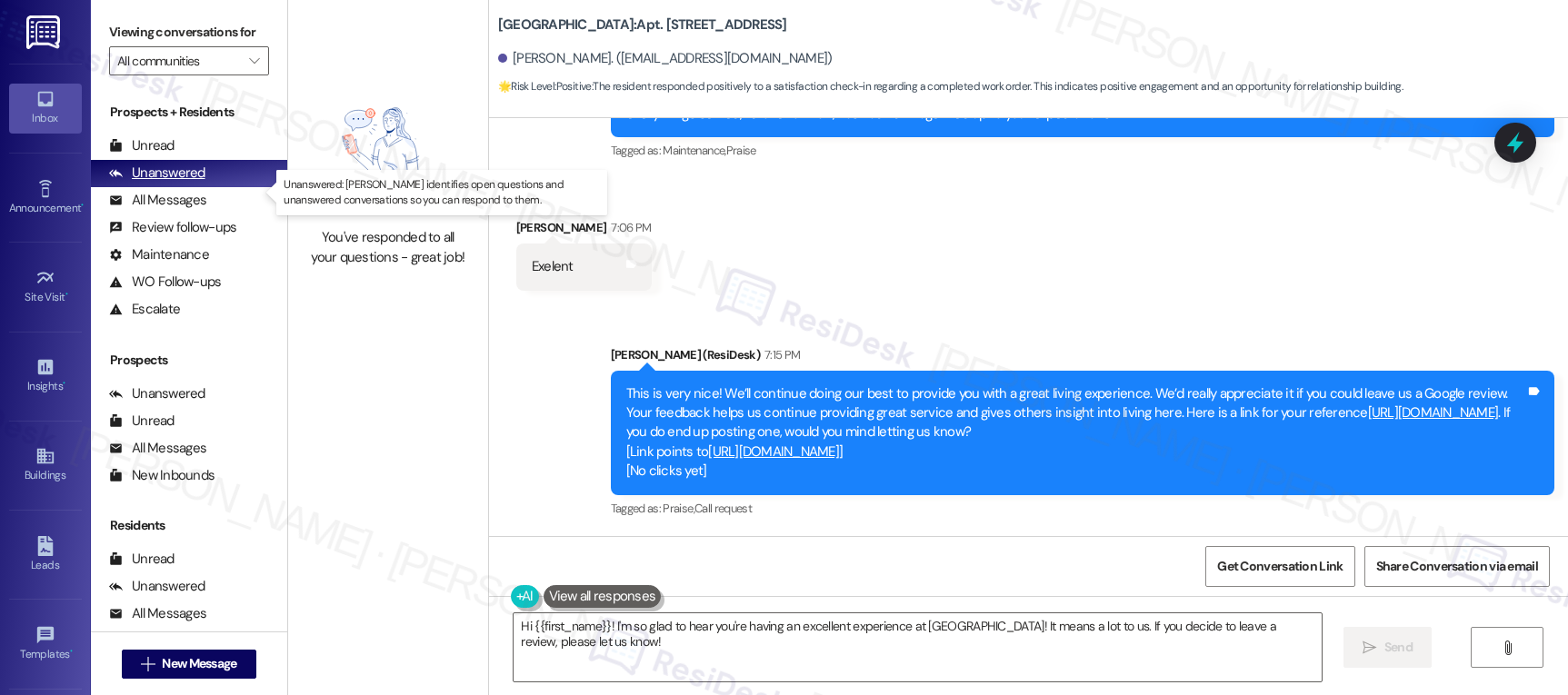
click at [133, 183] on div "Unanswered" at bounding box center [157, 173] width 96 height 19
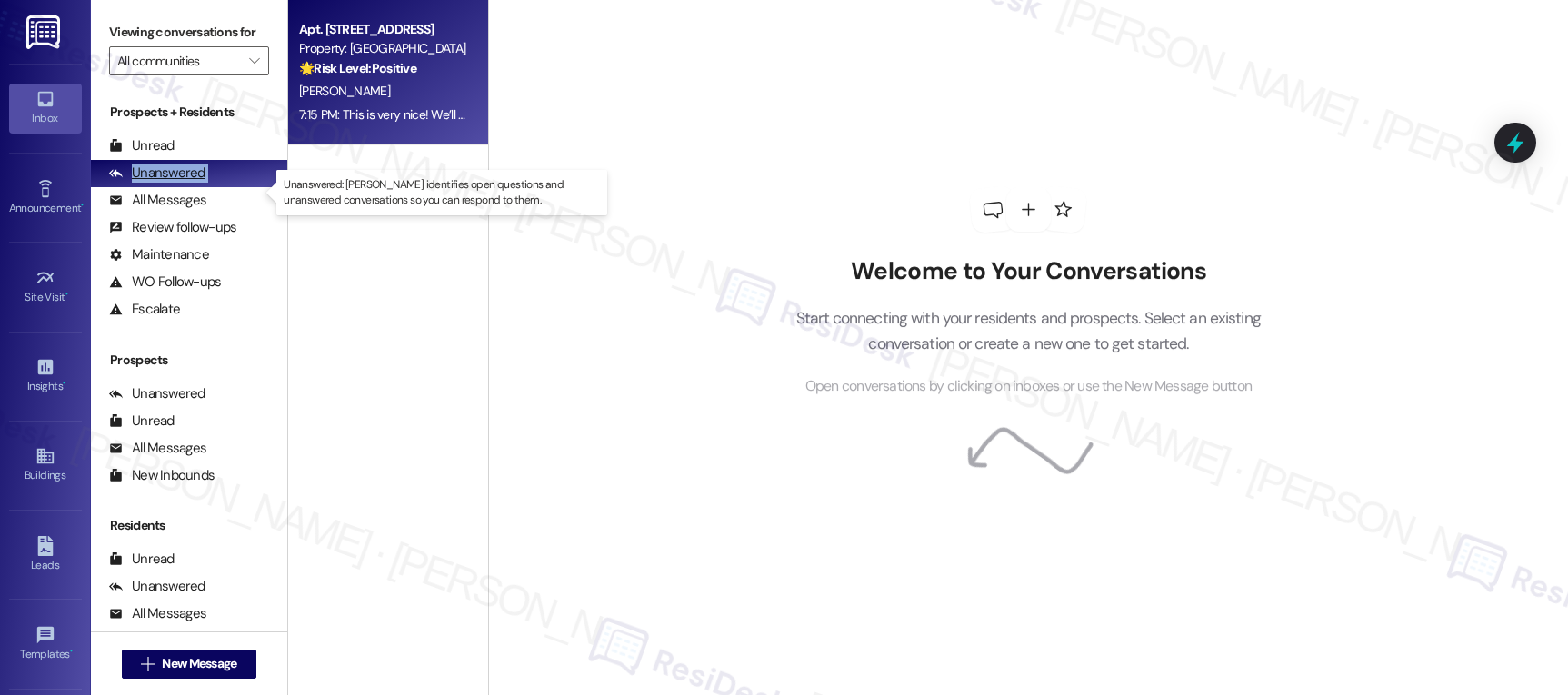
click at [133, 183] on div "Unanswered" at bounding box center [157, 173] width 96 height 19
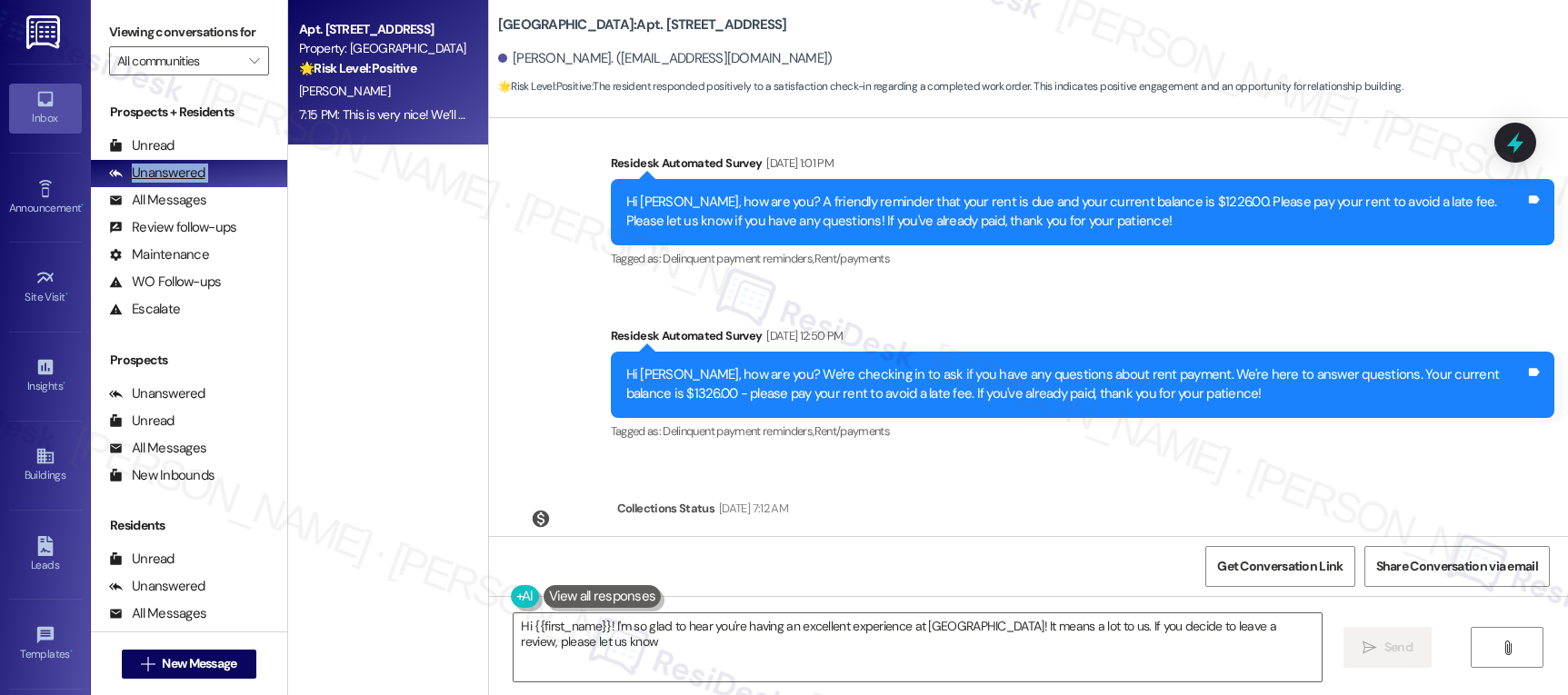
type textarea "Hi {{first_name}}! I'm so glad to hear you're having an excellent experience at…"
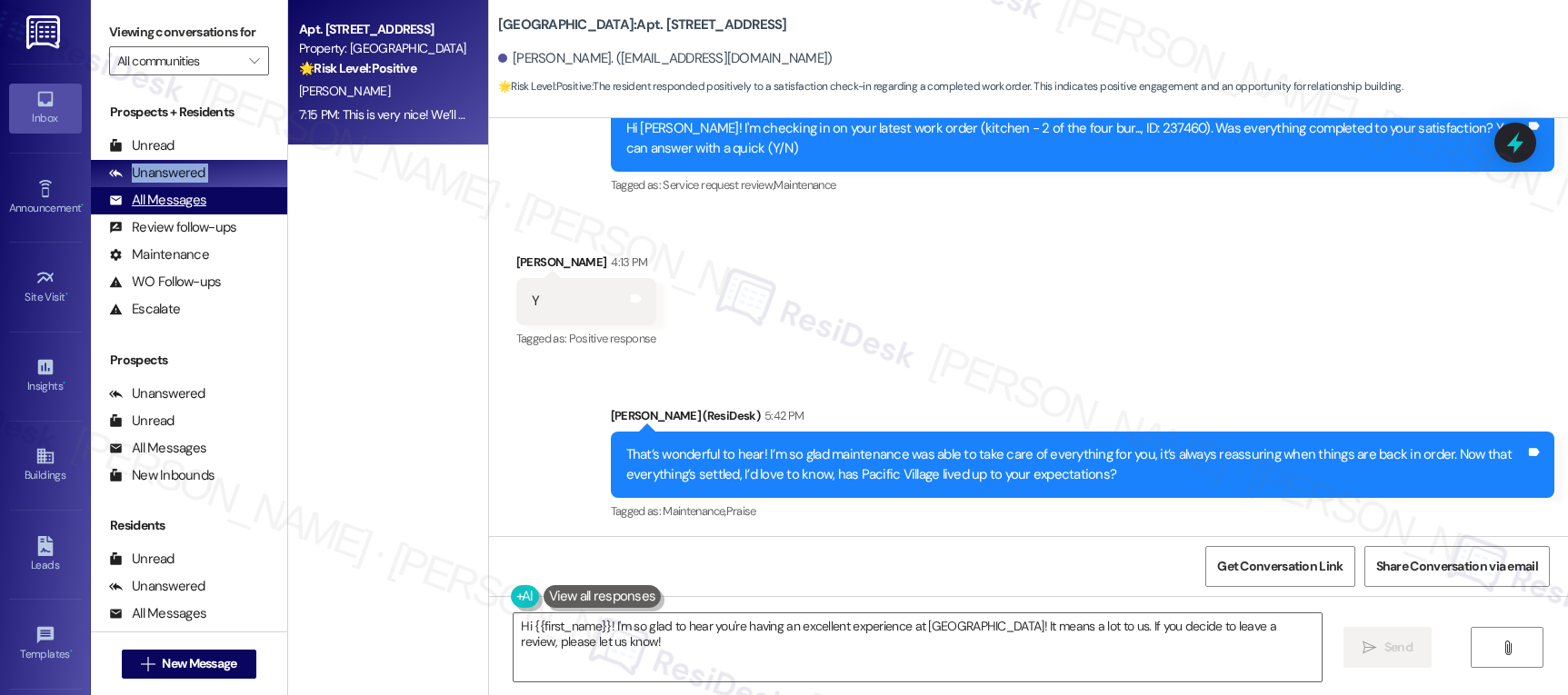
scroll to position [1554, 0]
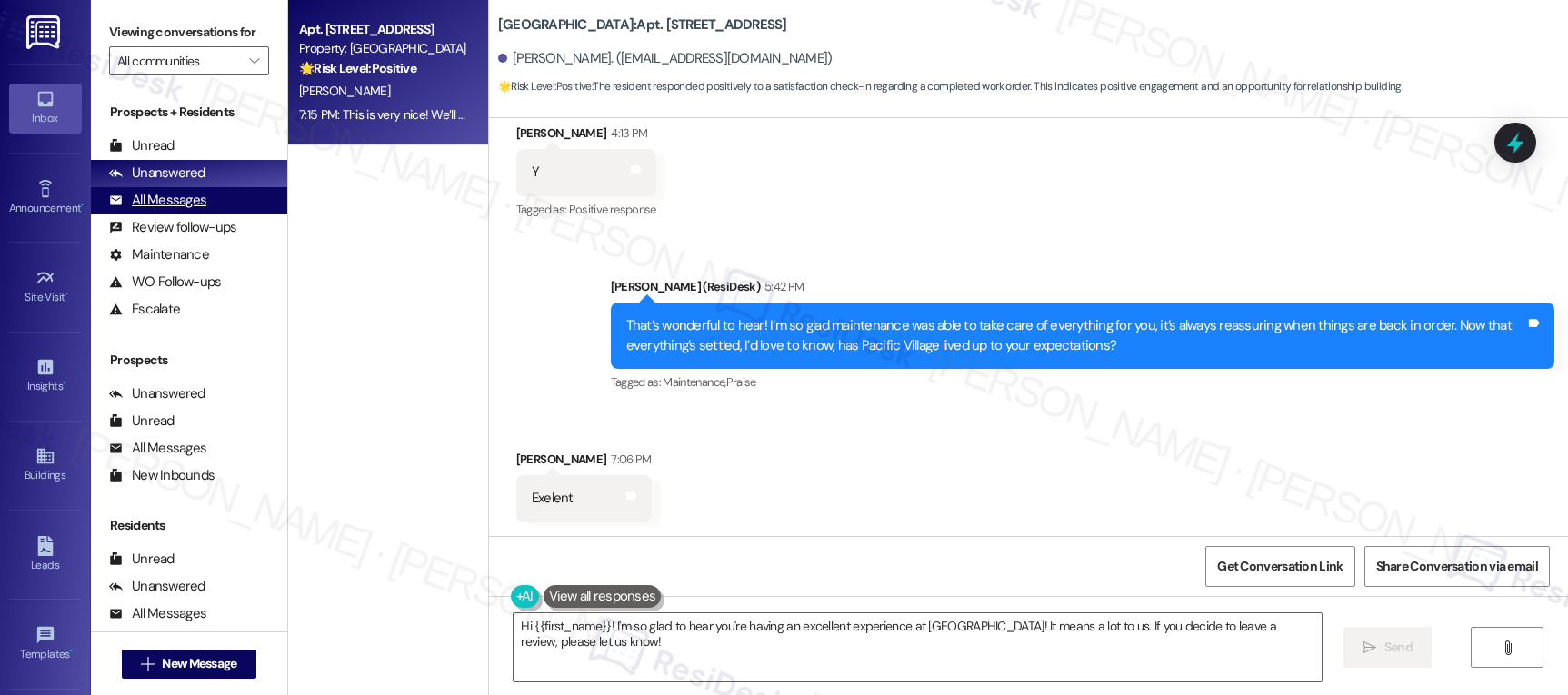
click at [151, 210] on div "All Messages" at bounding box center [158, 201] width 97 height 19
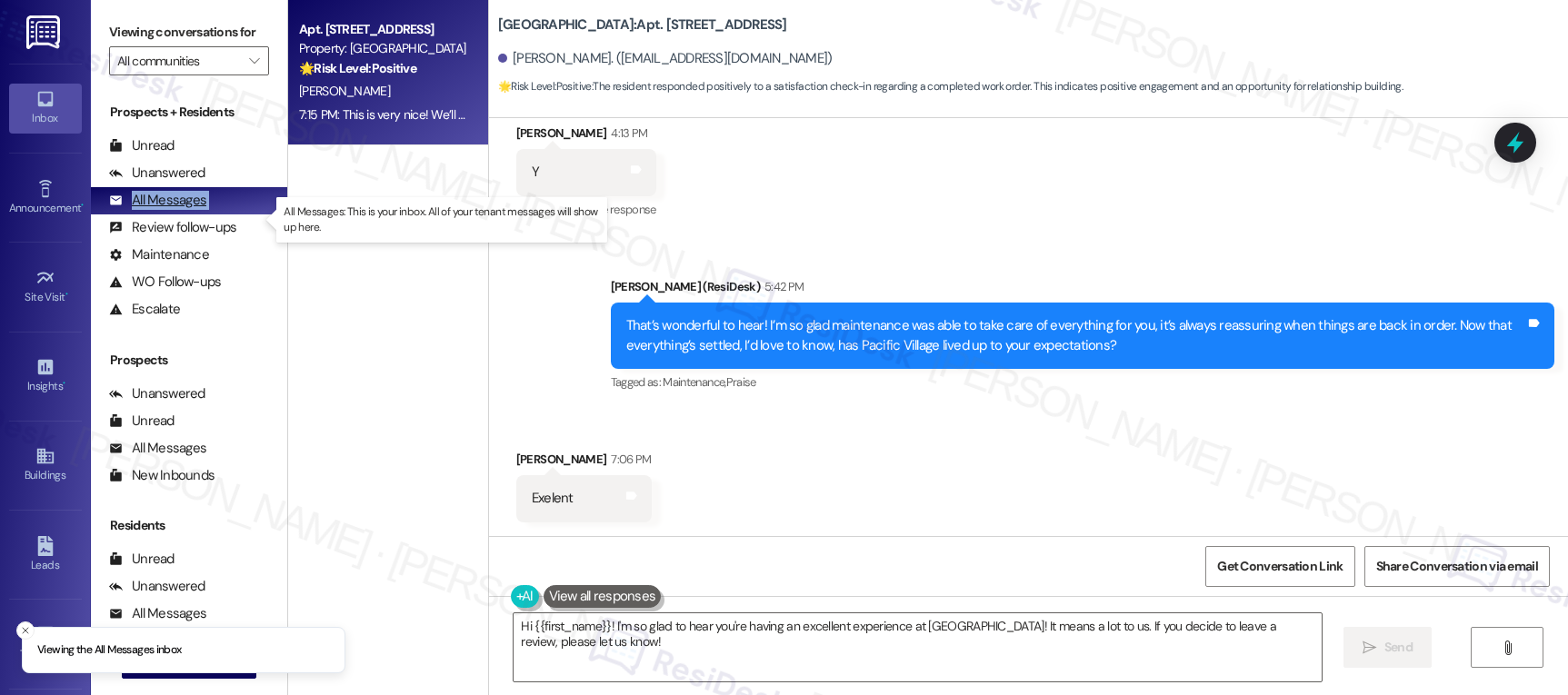
click at [151, 210] on div "All Messages" at bounding box center [158, 201] width 97 height 19
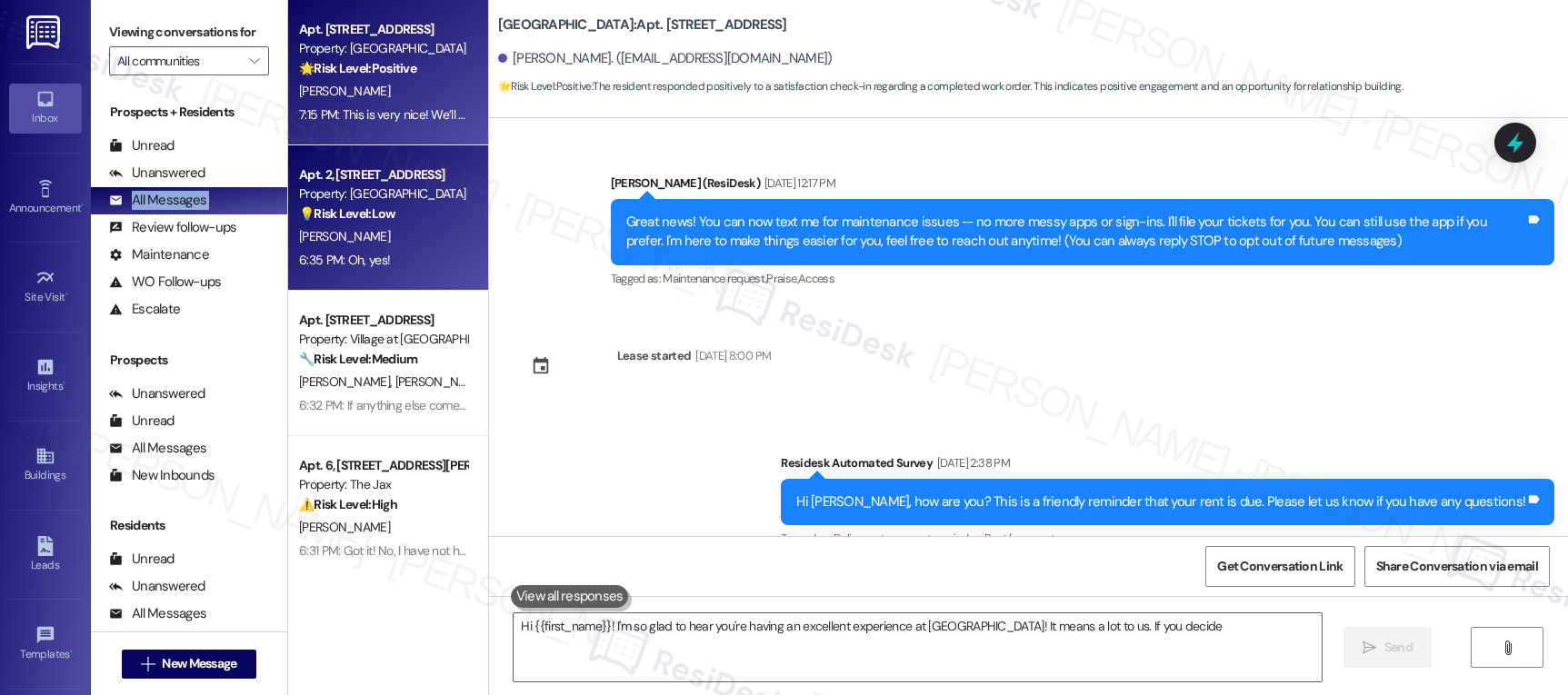
type textarea "Hi {{first_name}}! I'm so glad to hear you're having an excellent experience at…"
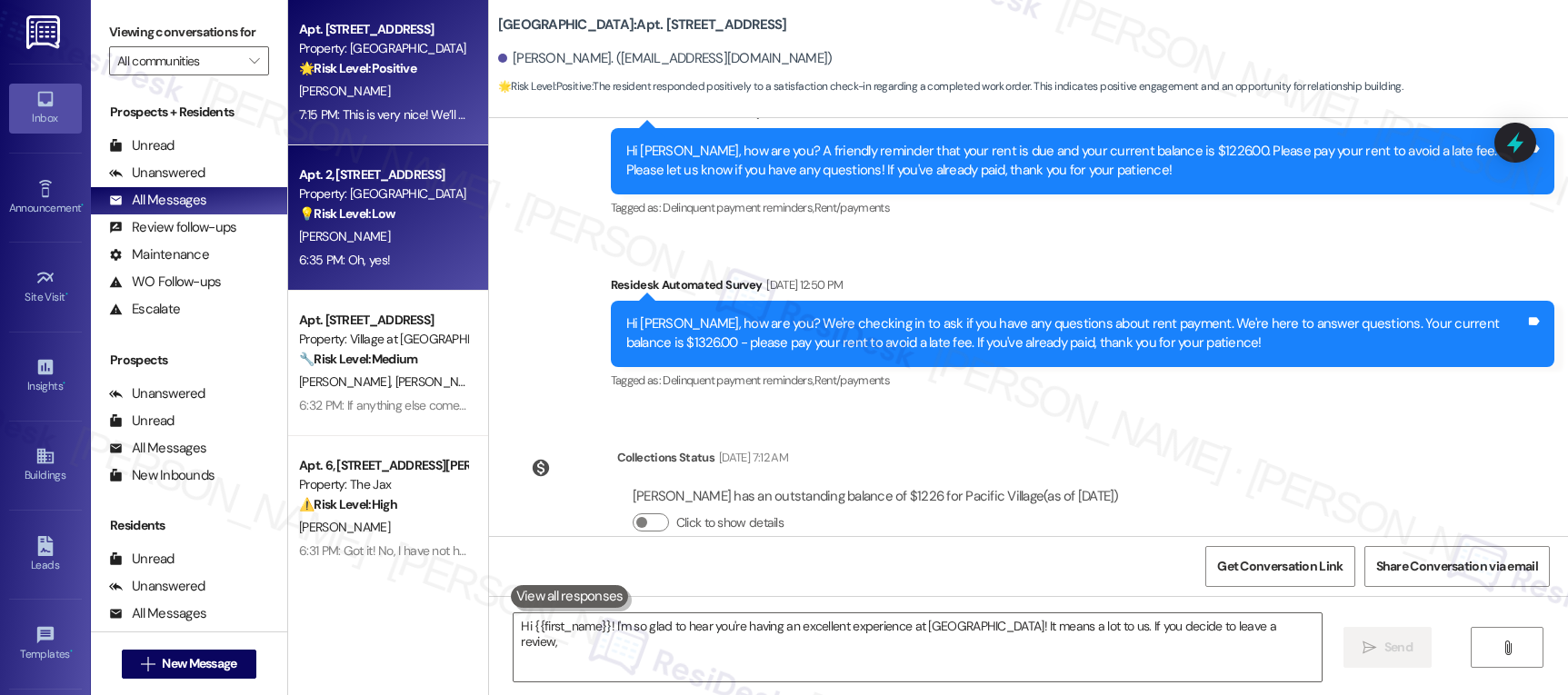
click at [378, 233] on div "[PERSON_NAME]" at bounding box center [383, 237] width 171 height 22
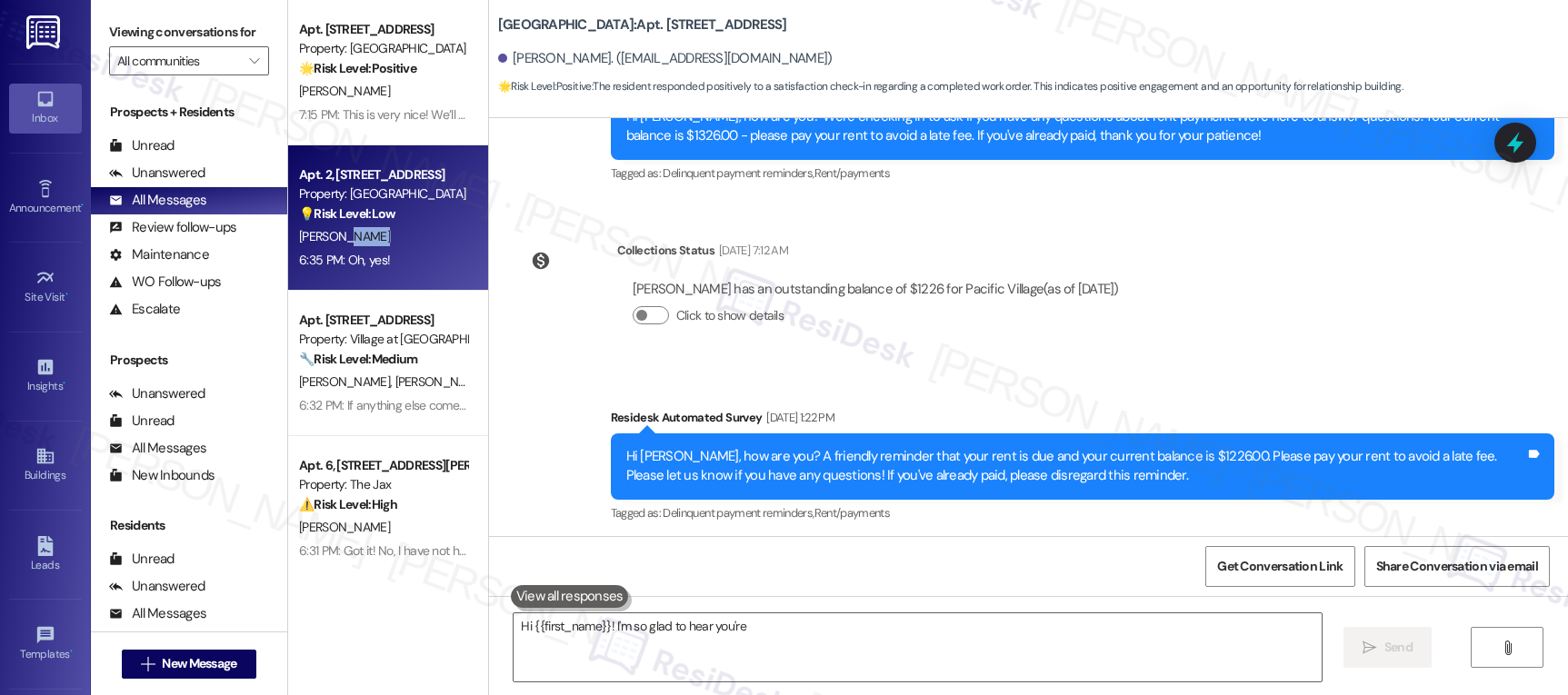
click at [378, 233] on div "[PERSON_NAME]" at bounding box center [383, 237] width 171 height 22
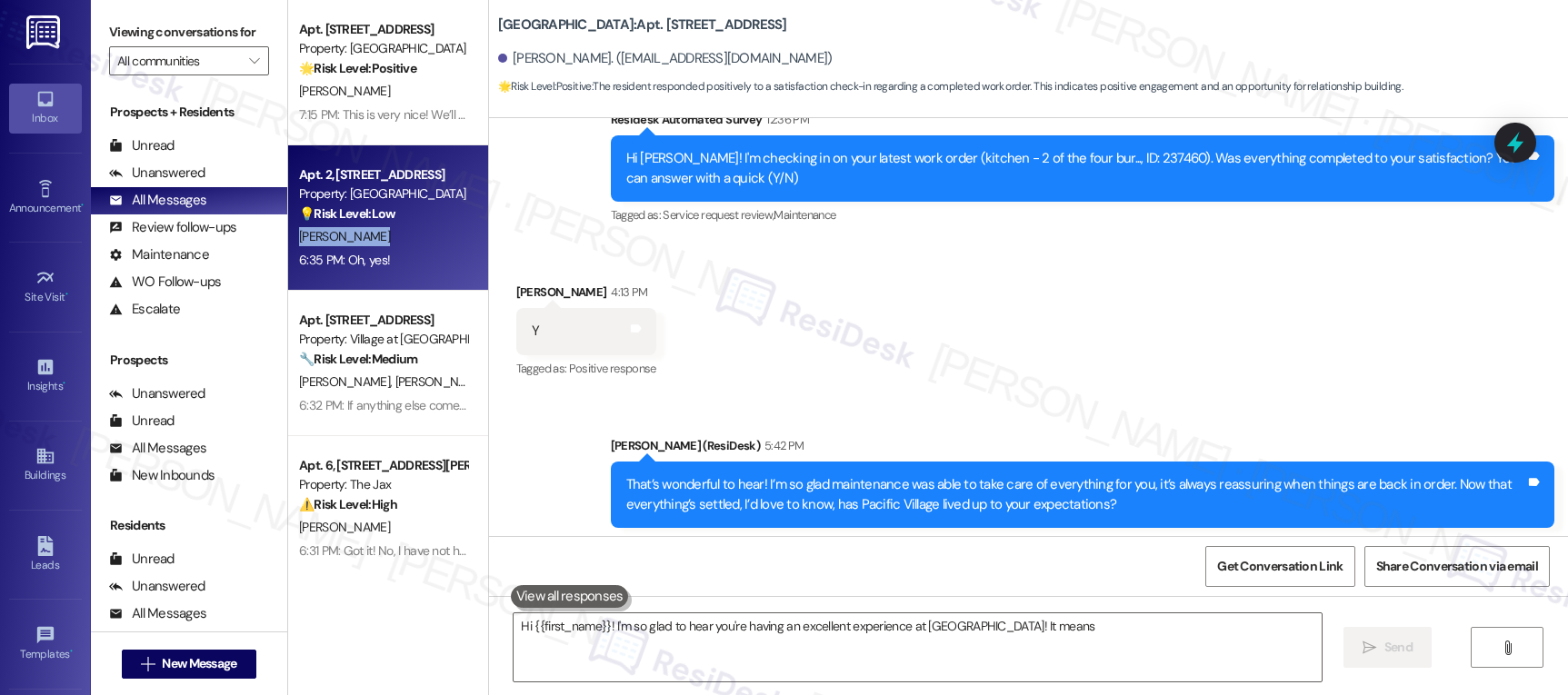
click at [378, 233] on div "[PERSON_NAME]" at bounding box center [383, 237] width 171 height 22
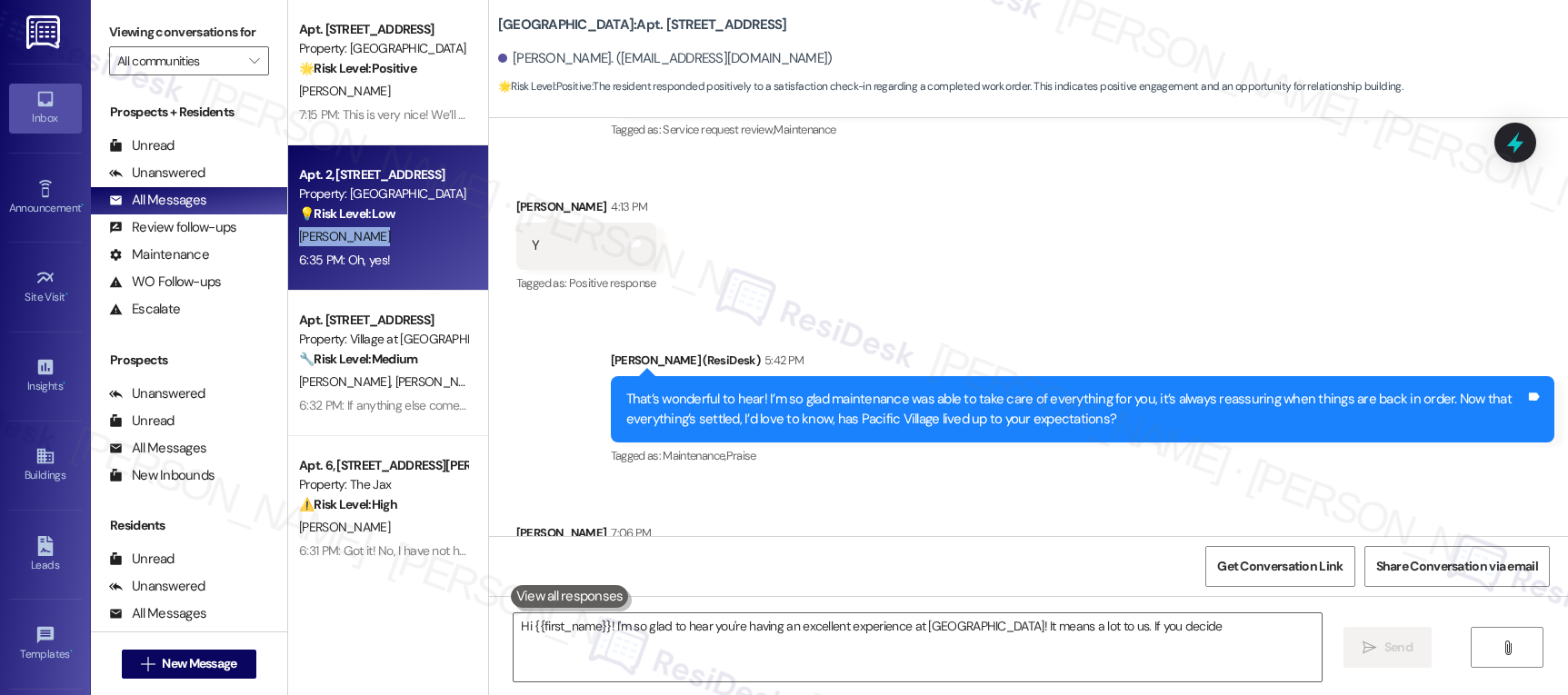
click at [378, 233] on div "[PERSON_NAME]" at bounding box center [383, 237] width 171 height 22
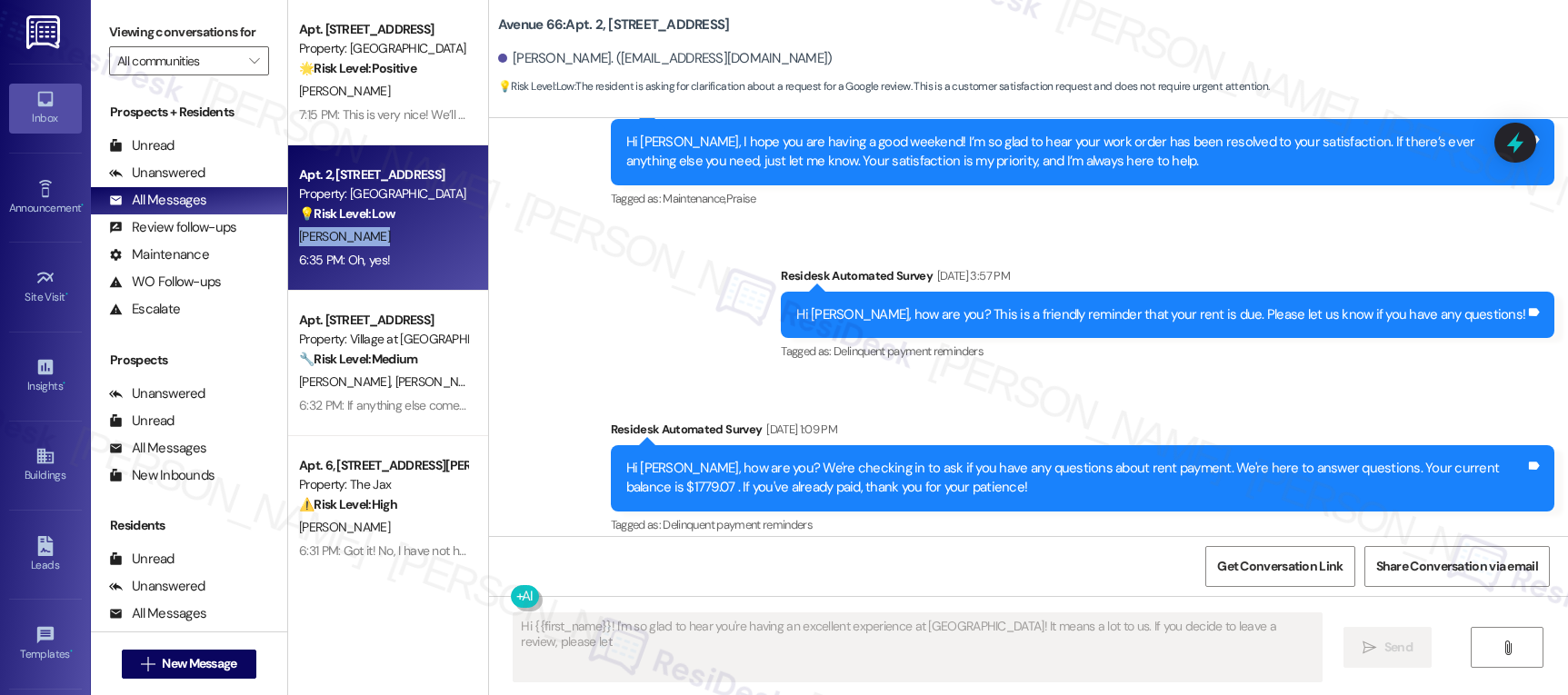
click at [378, 233] on div "[PERSON_NAME]" at bounding box center [383, 237] width 171 height 22
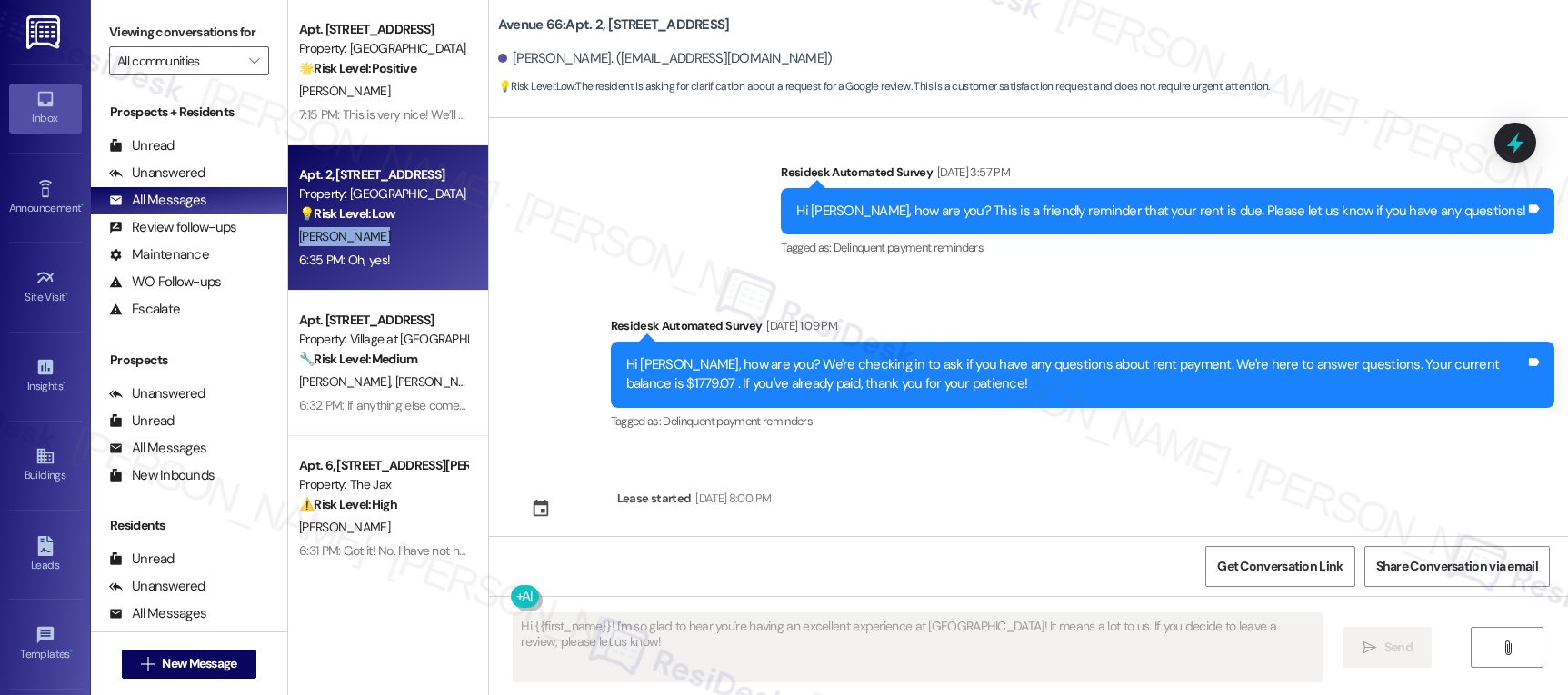
click at [378, 233] on div "[PERSON_NAME]" at bounding box center [383, 237] width 171 height 22
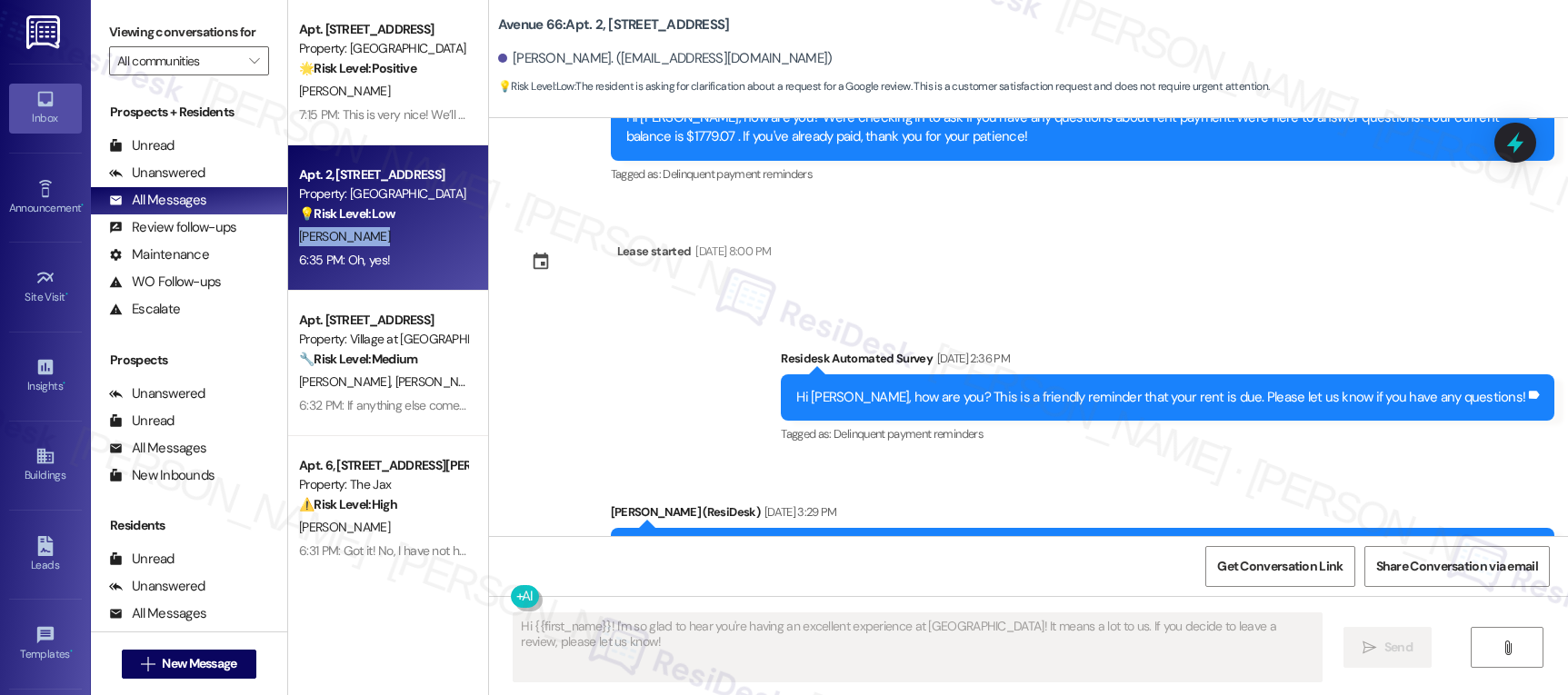
click at [378, 233] on div "[PERSON_NAME]" at bounding box center [383, 237] width 171 height 22
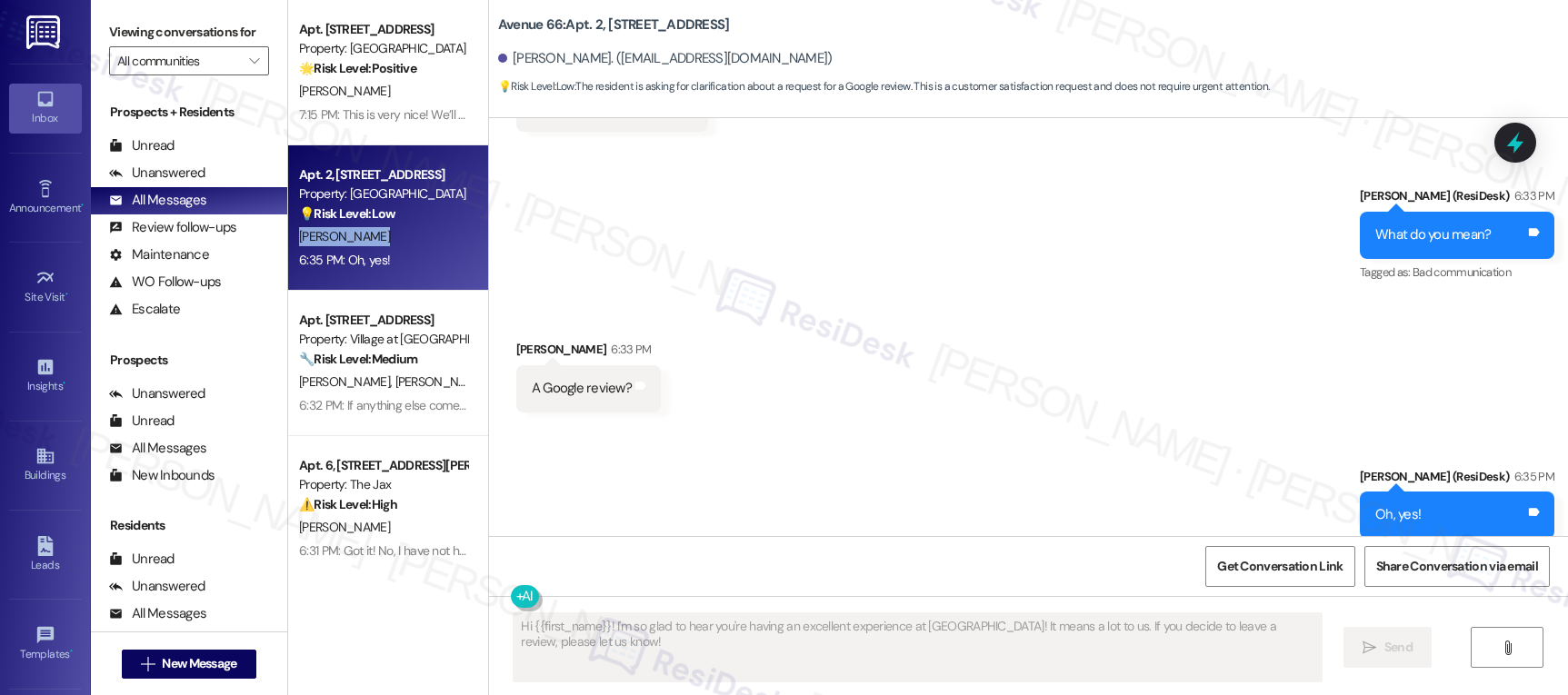
scroll to position [4545, 0]
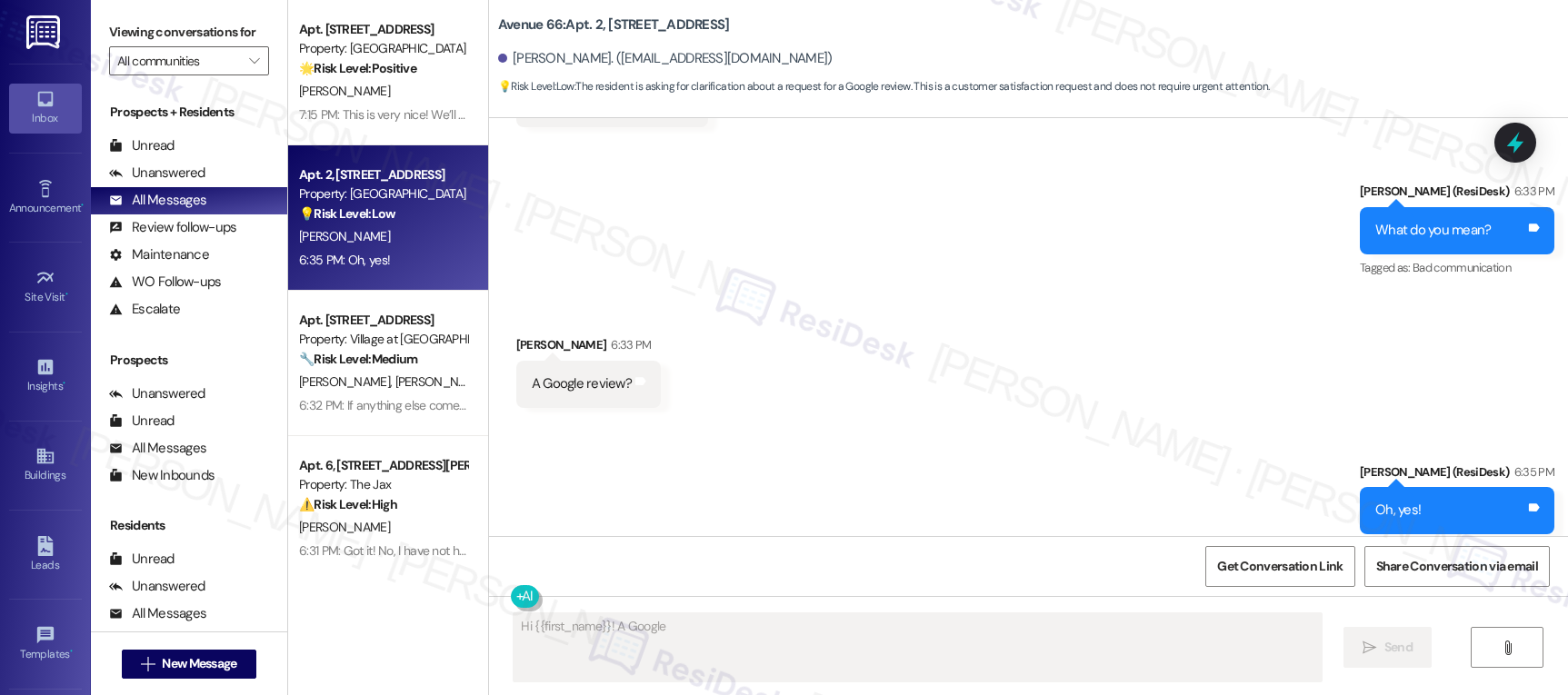
click at [585, 643] on textarea "Hi {{first_name}}! I'm so glad to hear you're having an excellent experience at…" at bounding box center [917, 647] width 807 height 68
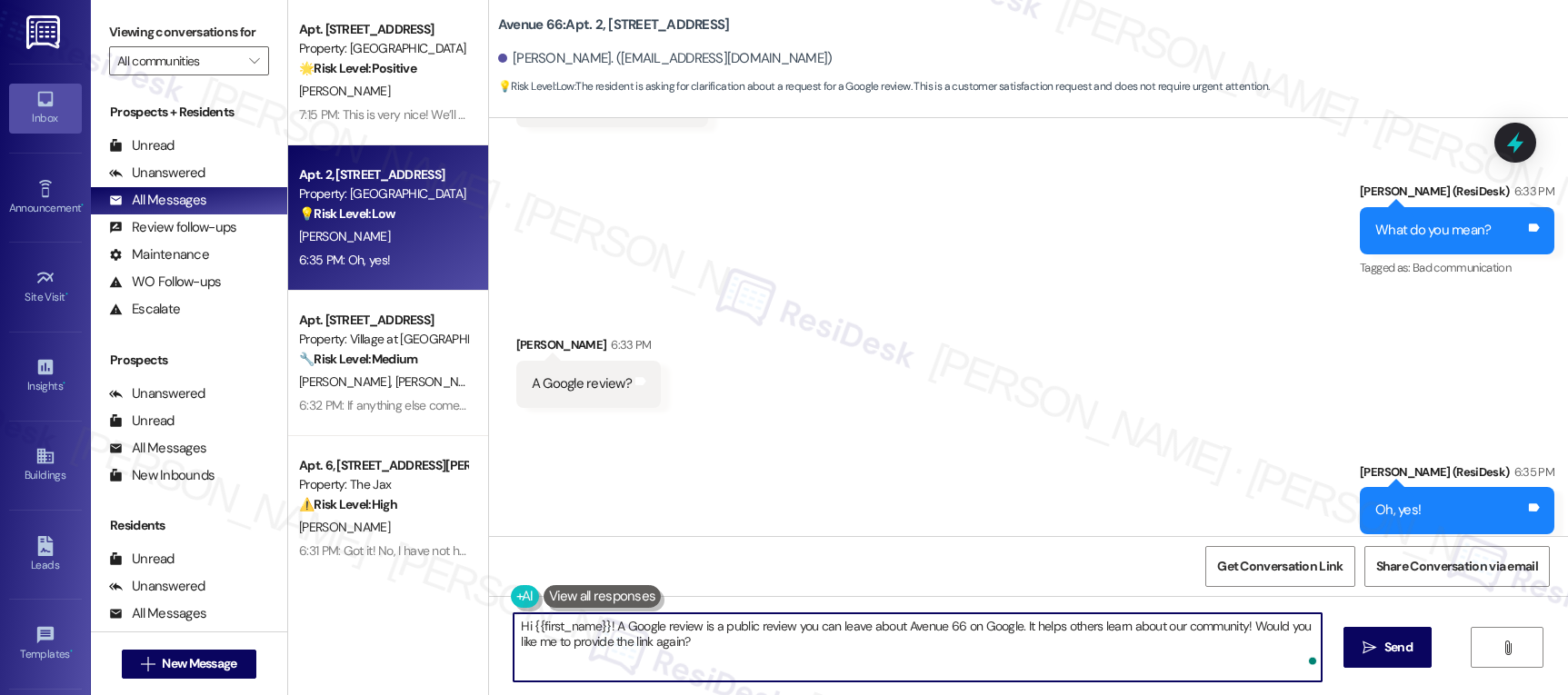
click at [590, 629] on textarea "Hi {{first_name}}! A Google review is a public review you can leave about Avenu…" at bounding box center [917, 647] width 807 height 68
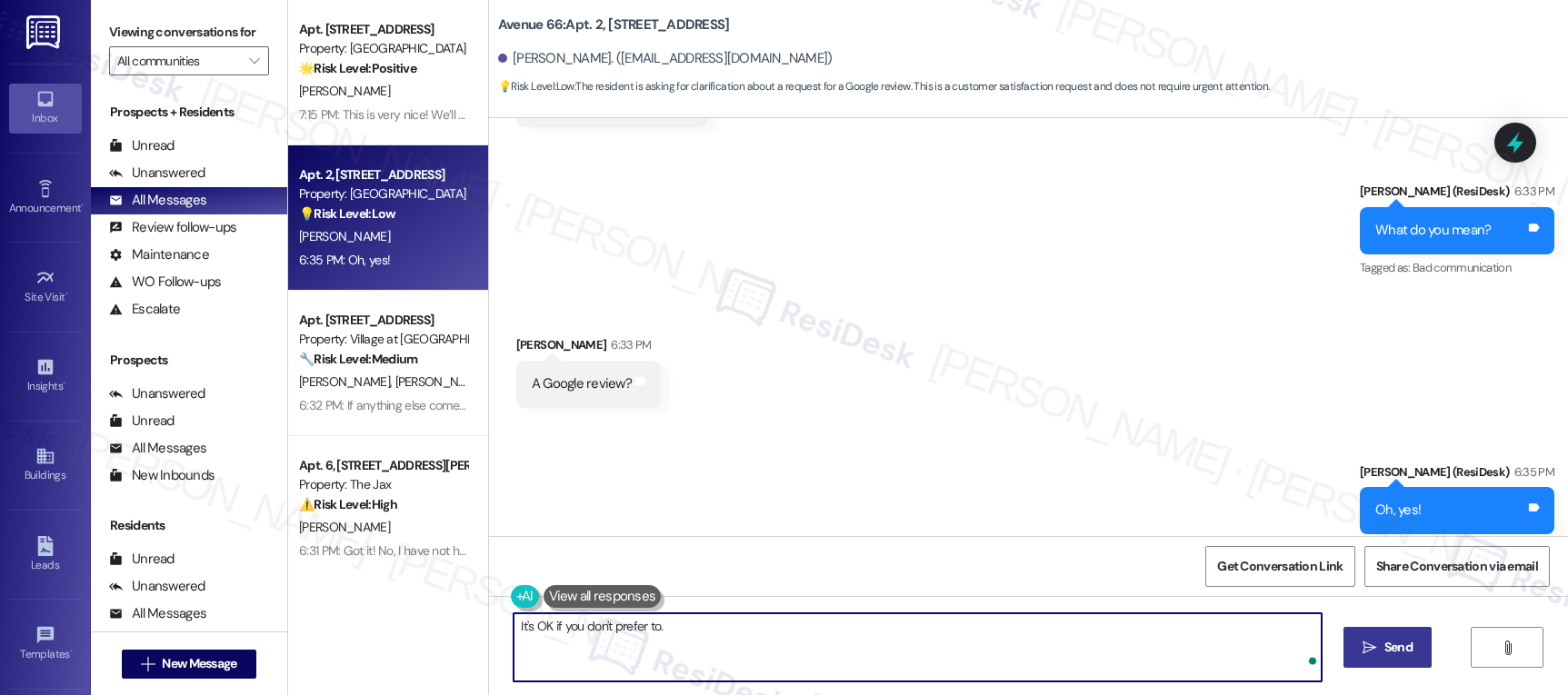
type textarea "It's OK if you don't prefer to."
click at [1404, 662] on button " Send" at bounding box center [1387, 647] width 89 height 41
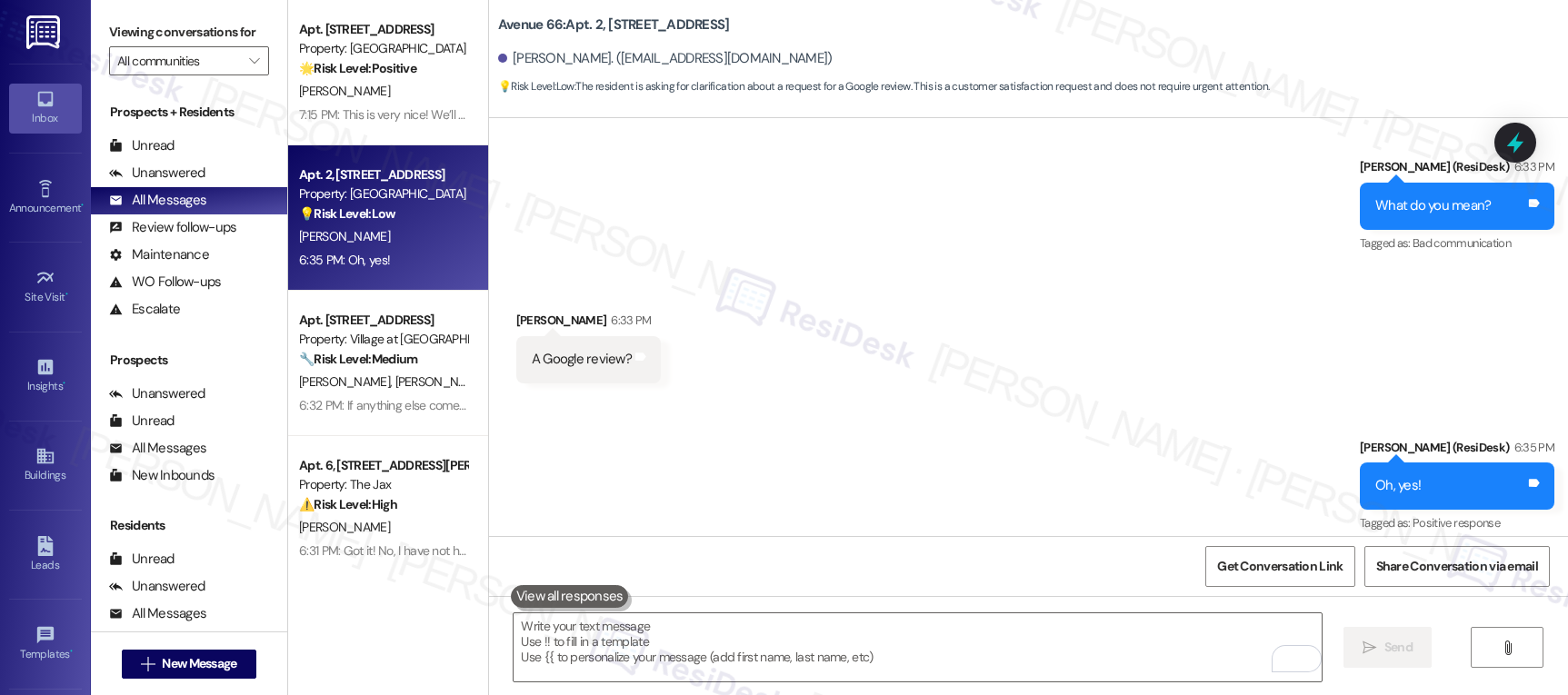
scroll to position [4672, 0]
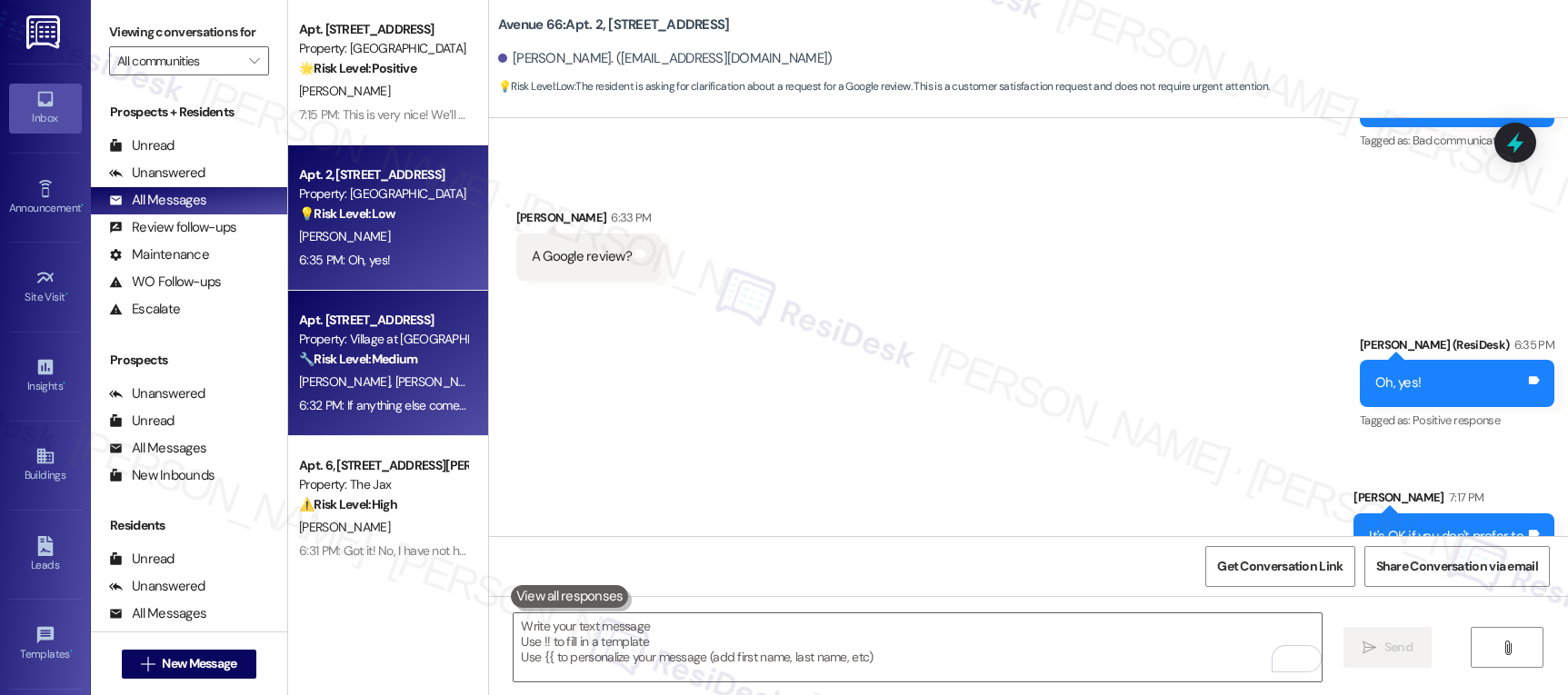
click at [406, 341] on div "Property: Village at [GEOGRAPHIC_DATA] I" at bounding box center [383, 340] width 168 height 19
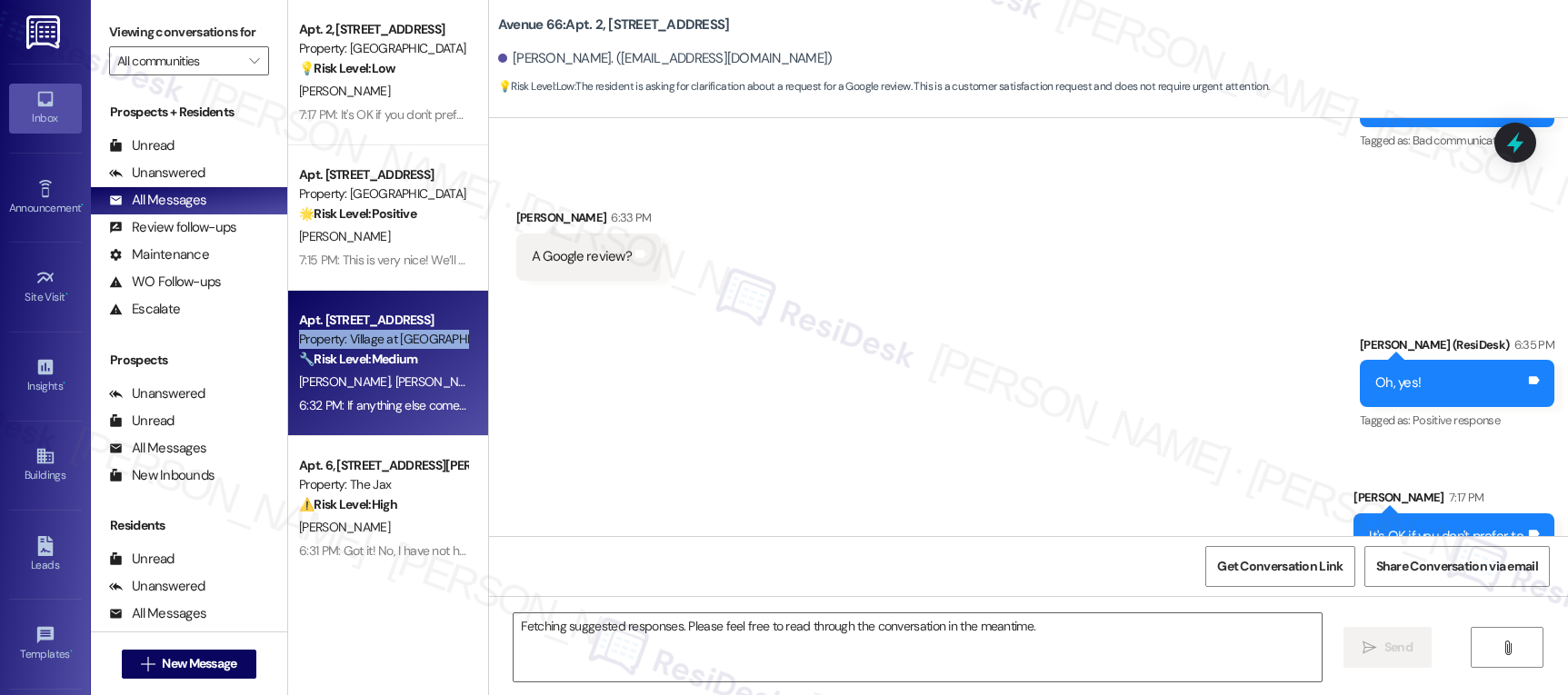
click at [406, 341] on div "Property: Village at [GEOGRAPHIC_DATA] I" at bounding box center [383, 340] width 168 height 19
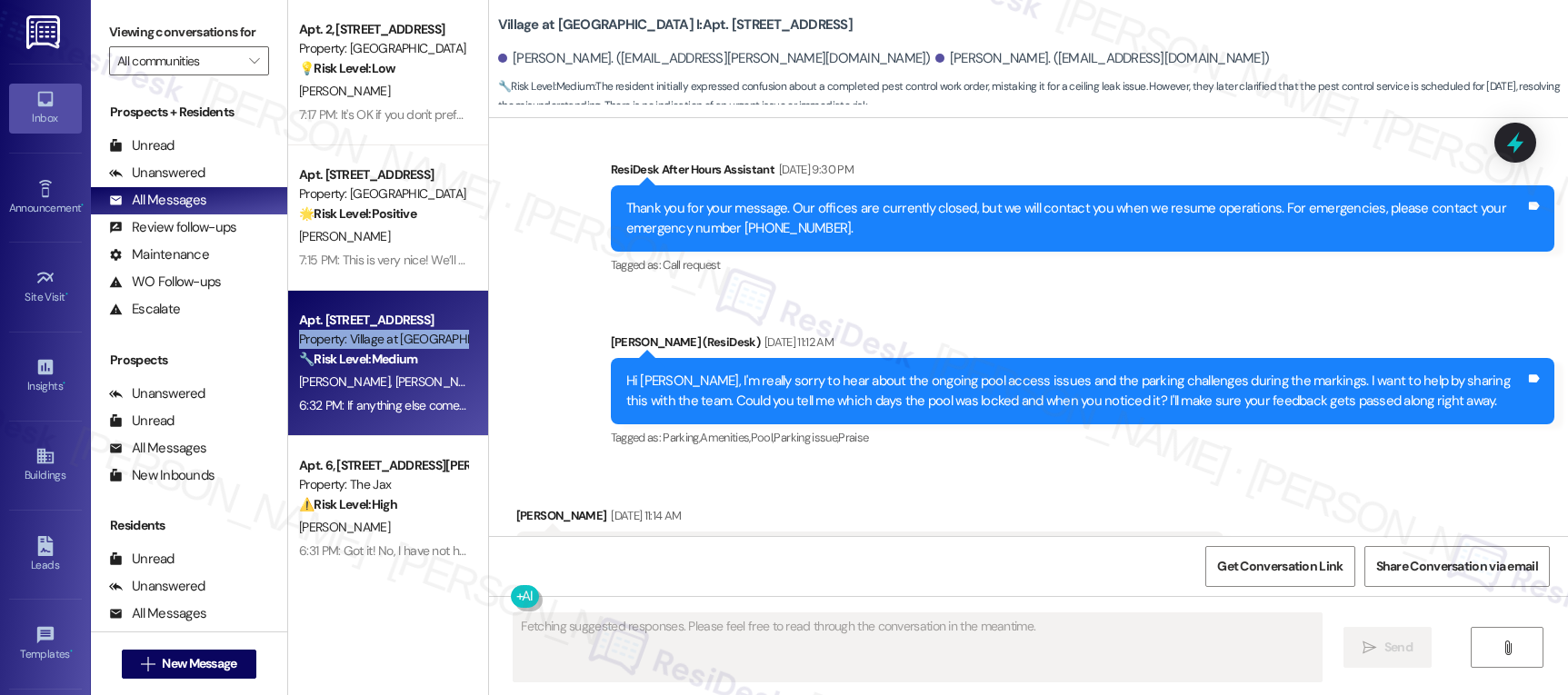
click at [406, 341] on div "Property: Village at [GEOGRAPHIC_DATA] I" at bounding box center [383, 340] width 168 height 19
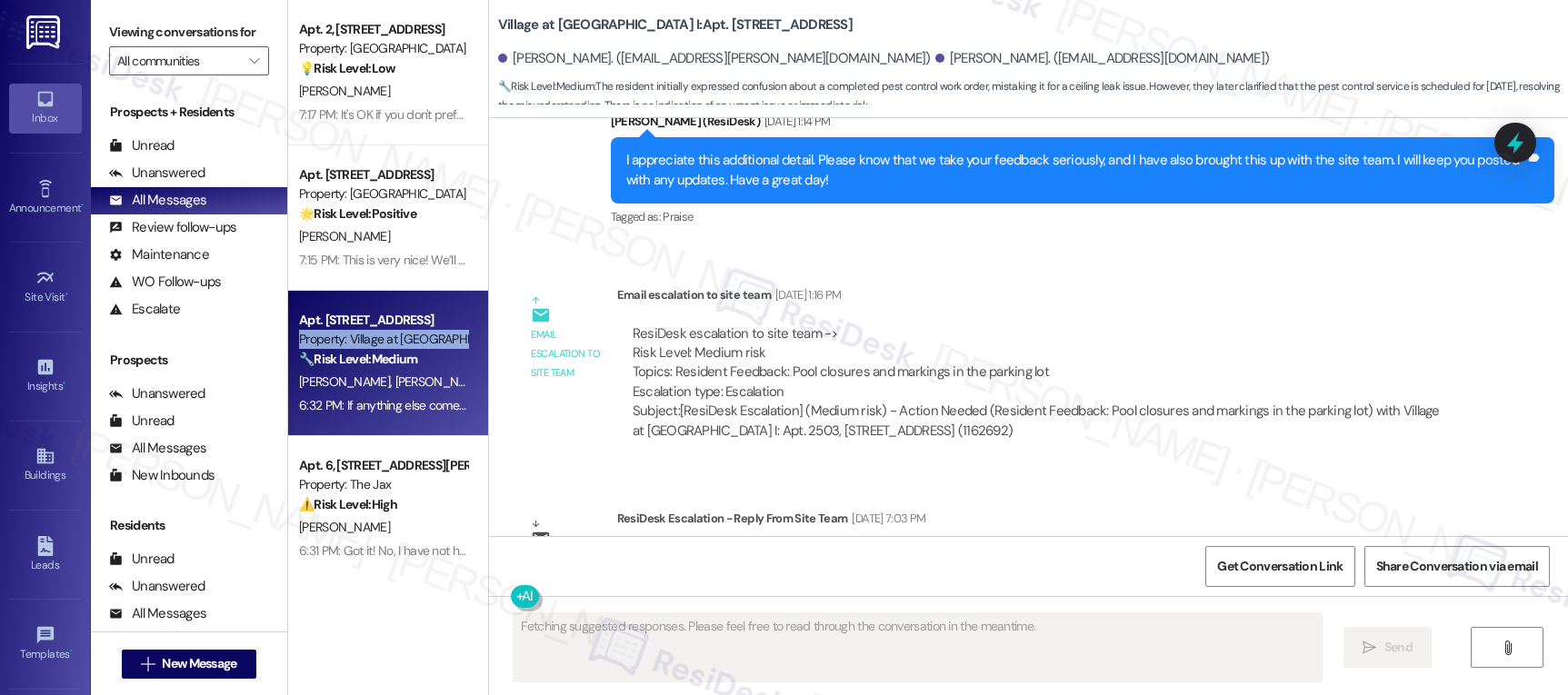
click at [406, 341] on div "Property: Village at [GEOGRAPHIC_DATA] I" at bounding box center [383, 340] width 168 height 19
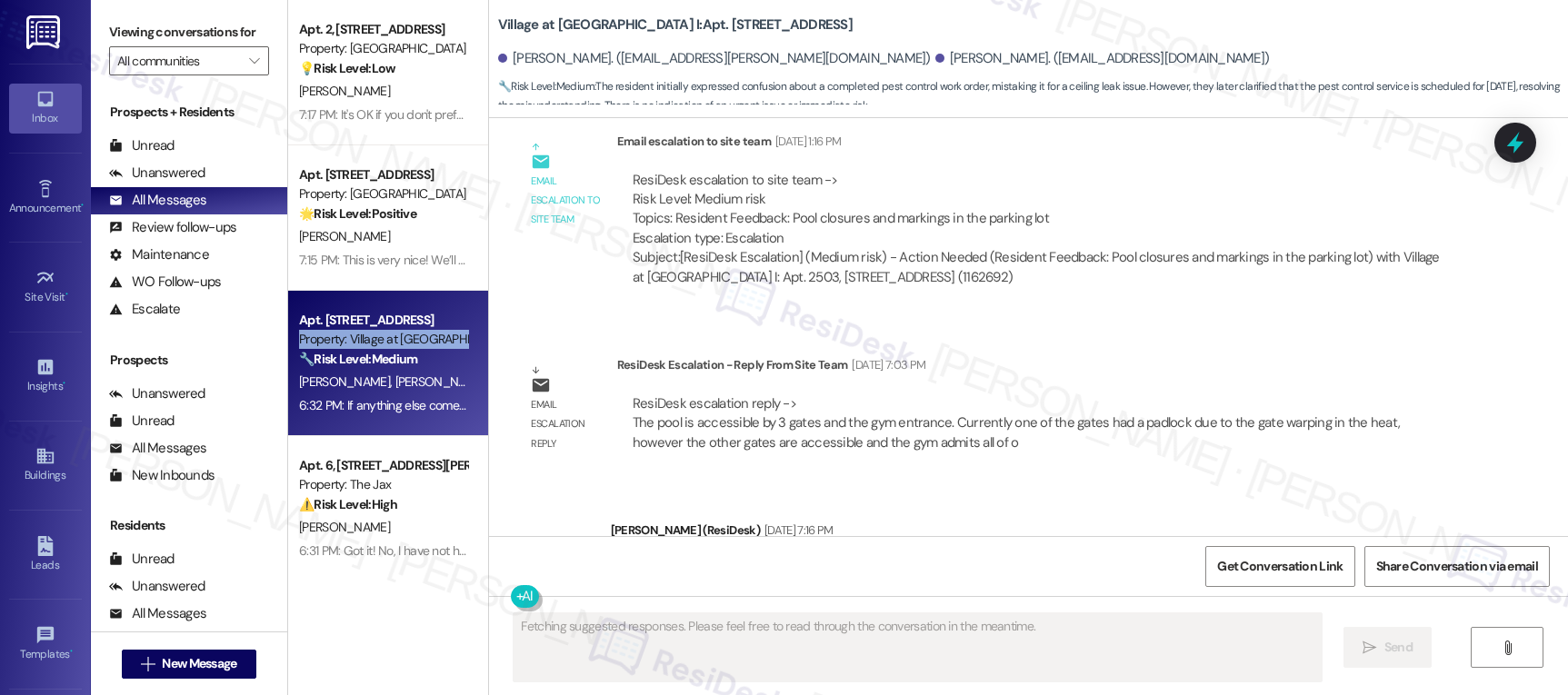
click at [406, 341] on div "Property: Village at [GEOGRAPHIC_DATA] I" at bounding box center [383, 340] width 168 height 19
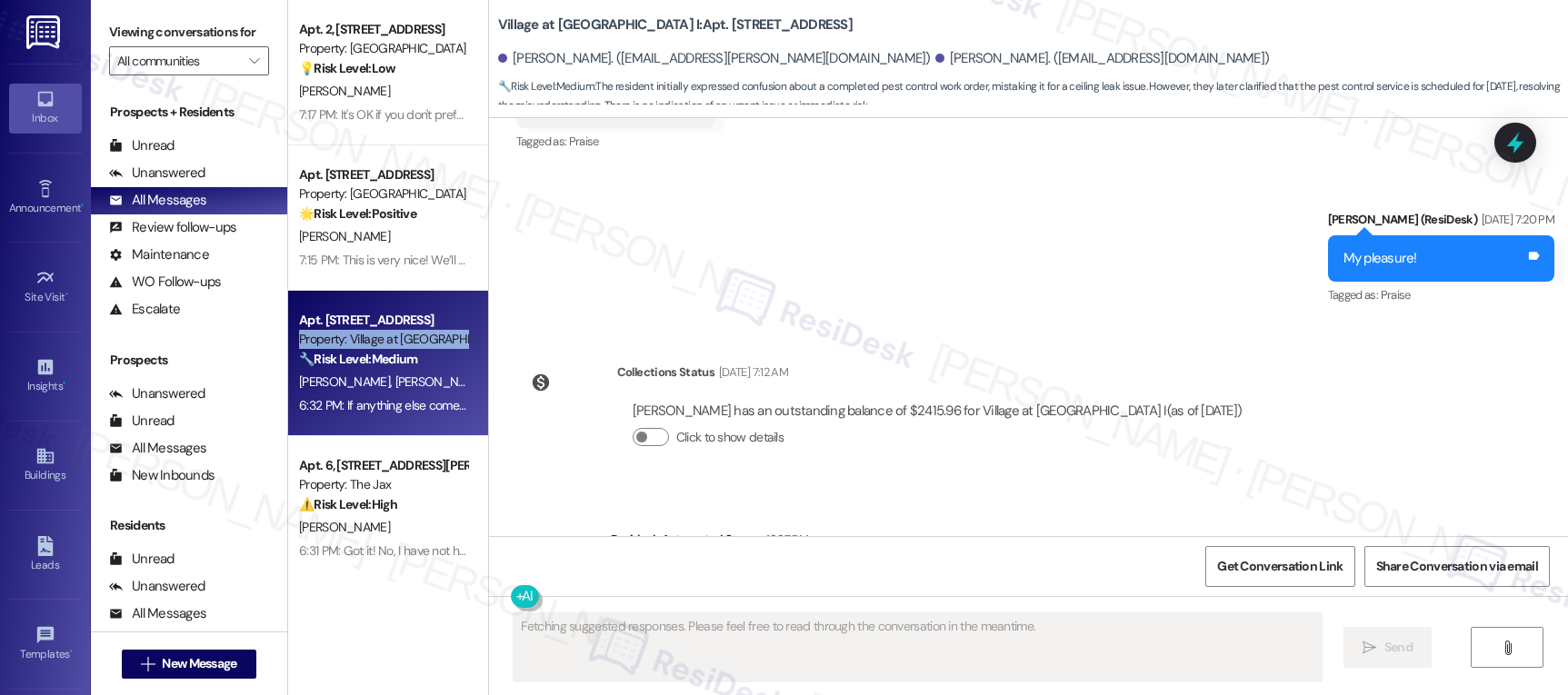
click at [406, 341] on div "Property: Village at [GEOGRAPHIC_DATA] I" at bounding box center [383, 340] width 168 height 19
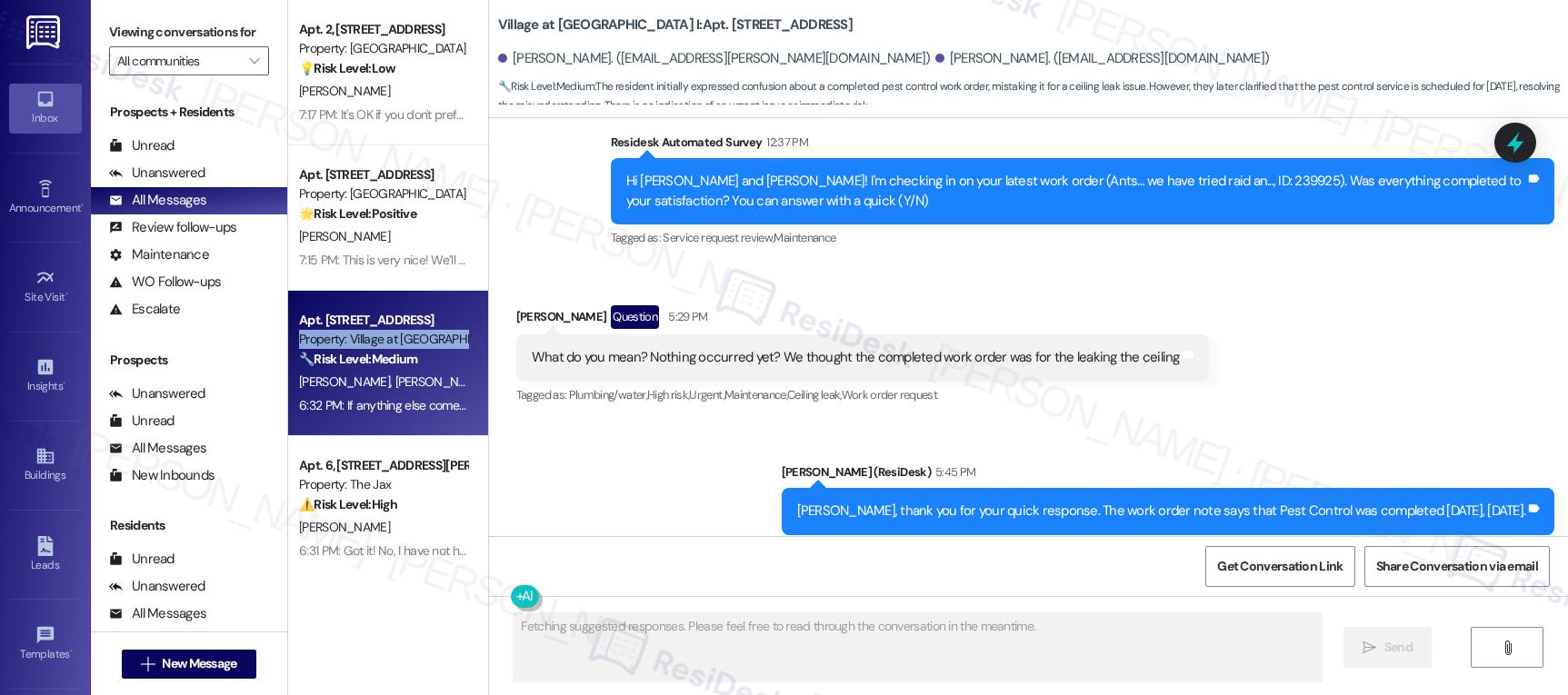
click at [406, 341] on div "Property: Village at [GEOGRAPHIC_DATA] I" at bounding box center [383, 340] width 168 height 19
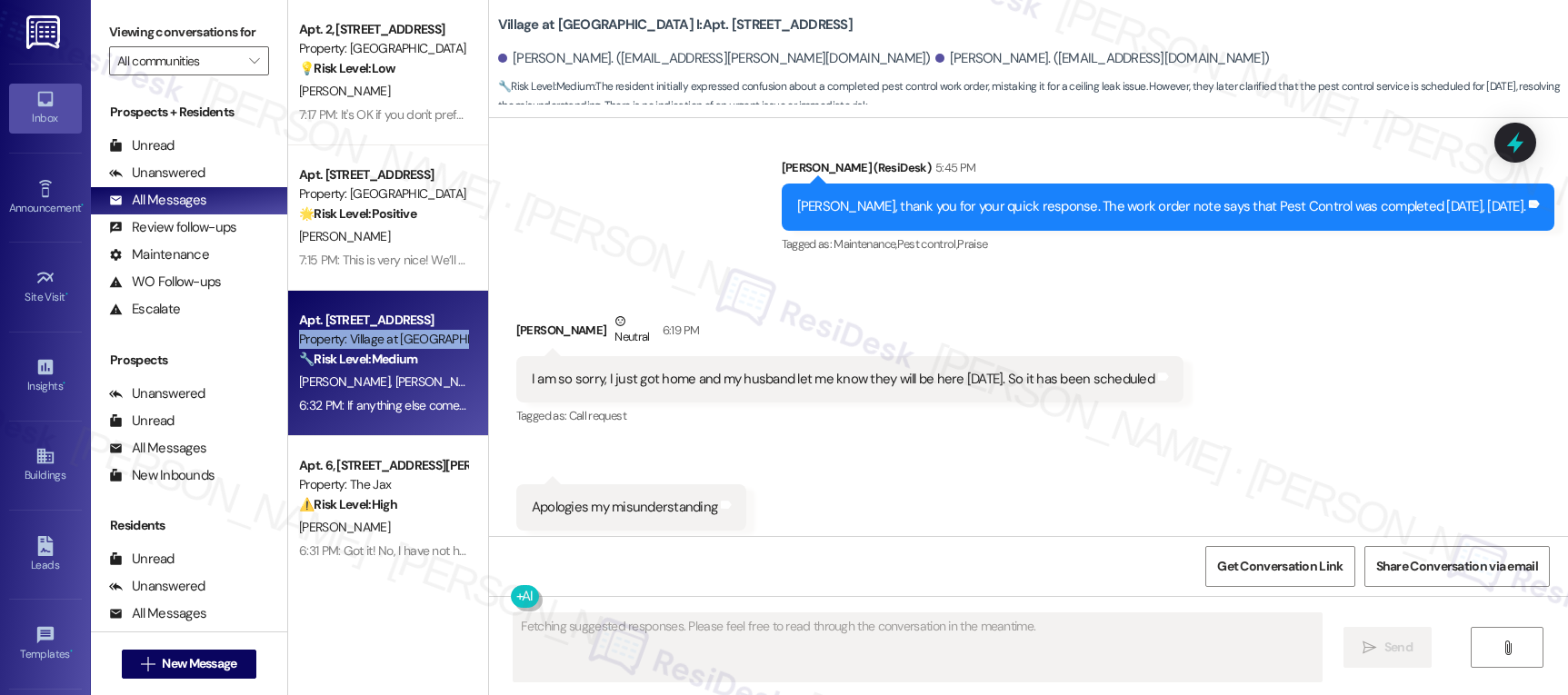
click at [406, 341] on div "Property: Village at [GEOGRAPHIC_DATA] I" at bounding box center [383, 340] width 168 height 19
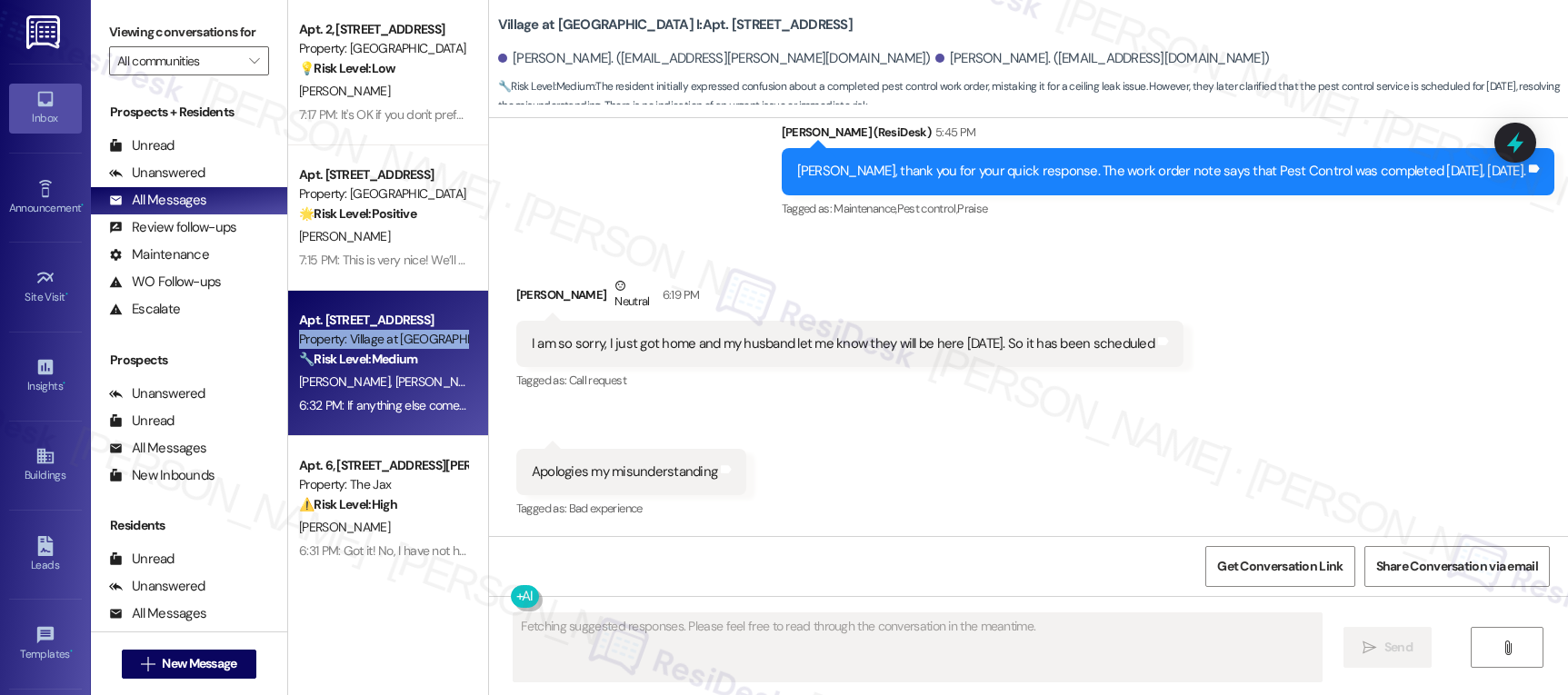
click at [406, 341] on div "Property: Village at [GEOGRAPHIC_DATA] I" at bounding box center [383, 340] width 168 height 19
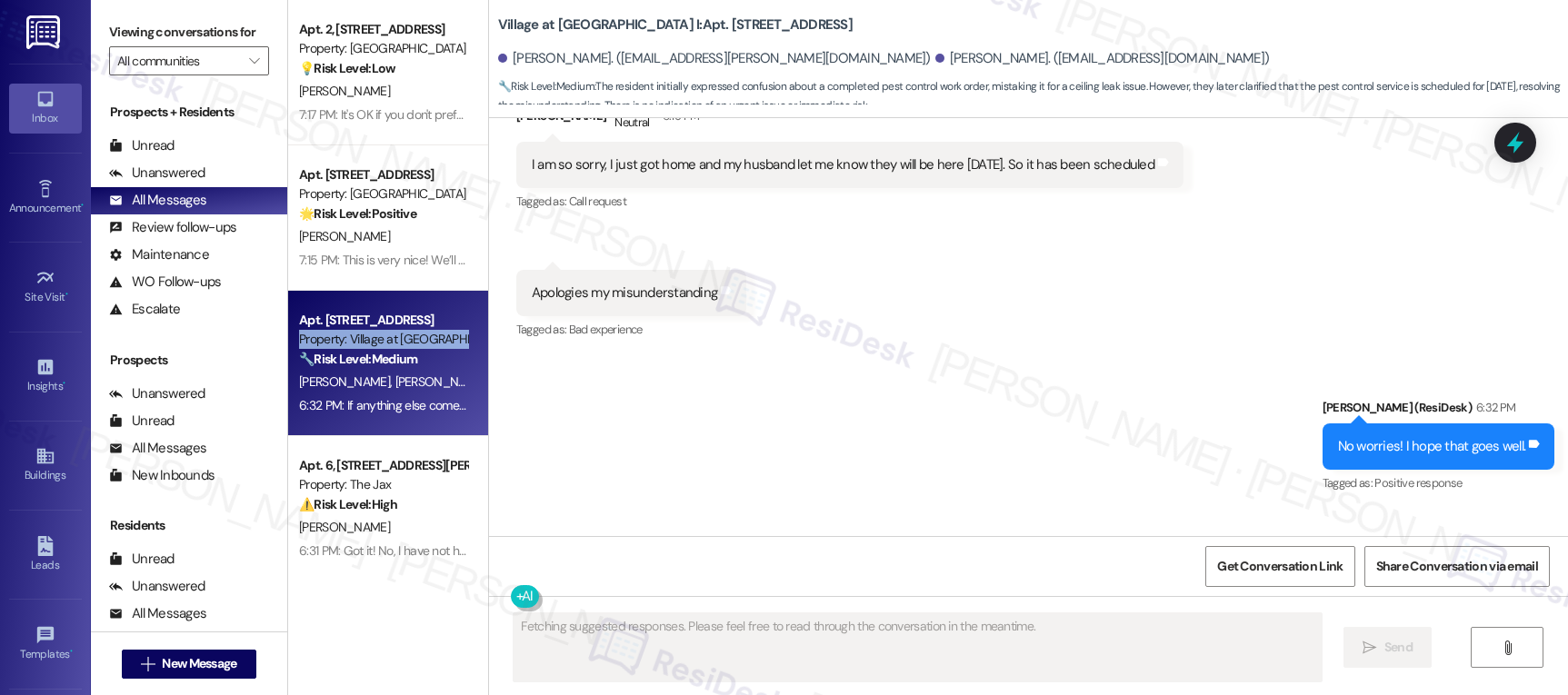
scroll to position [7333, 0]
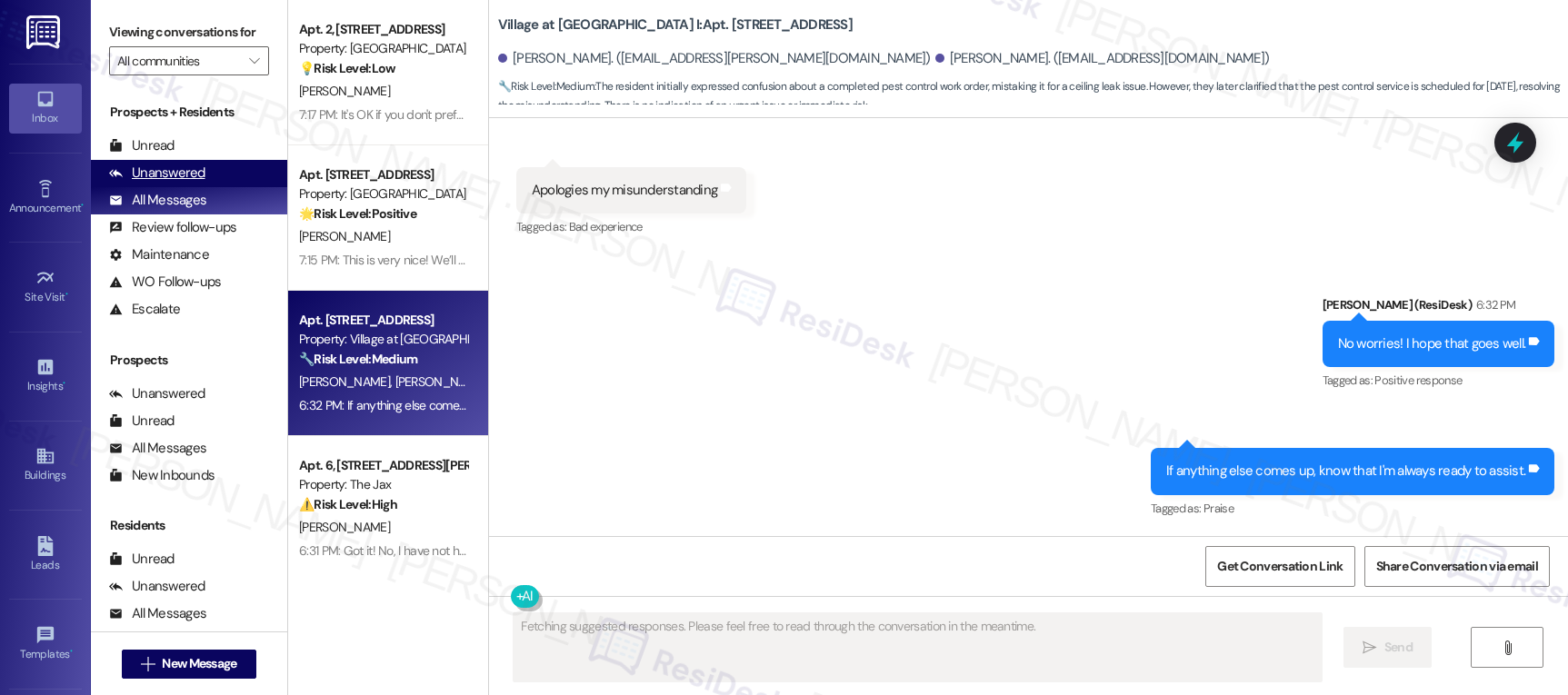
click at [161, 183] on div "Unanswered" at bounding box center [157, 173] width 96 height 19
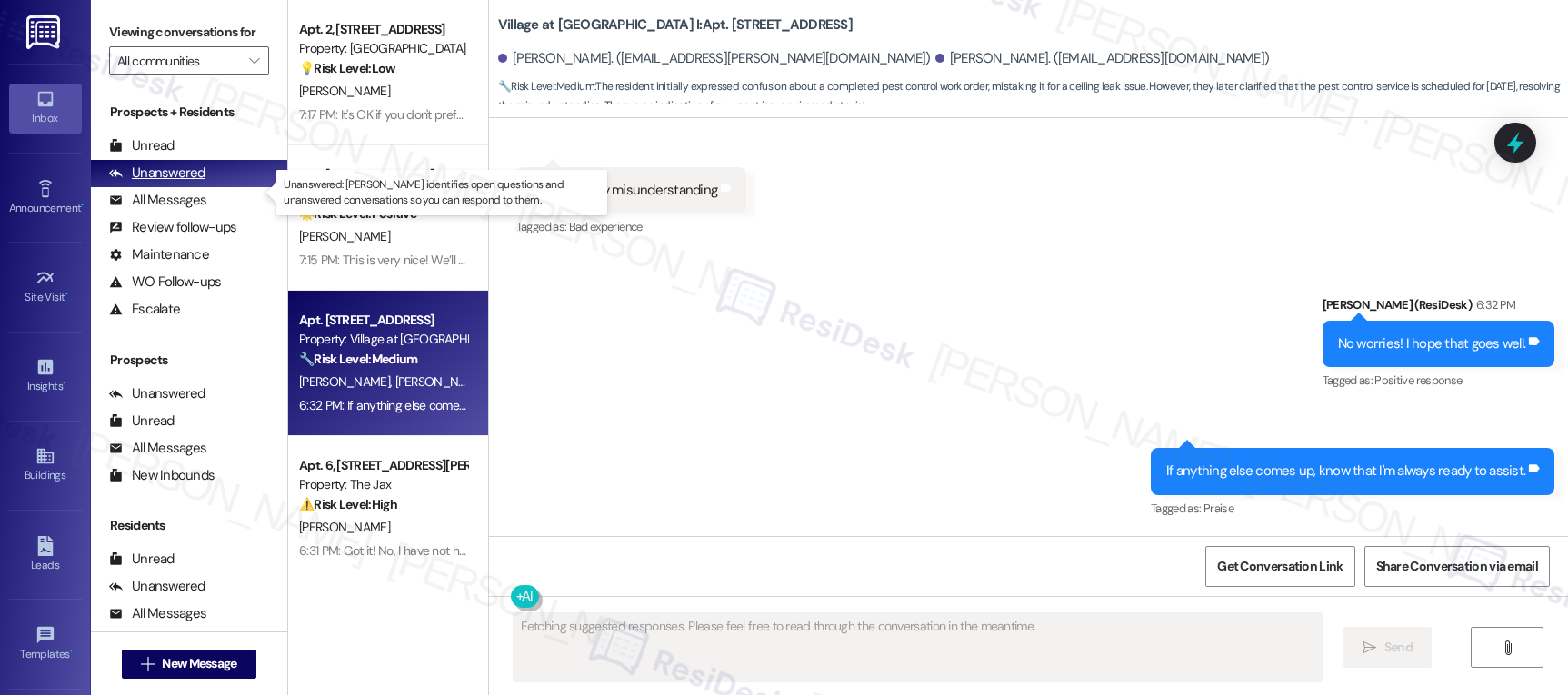
click at [161, 183] on div "Unanswered" at bounding box center [157, 173] width 96 height 19
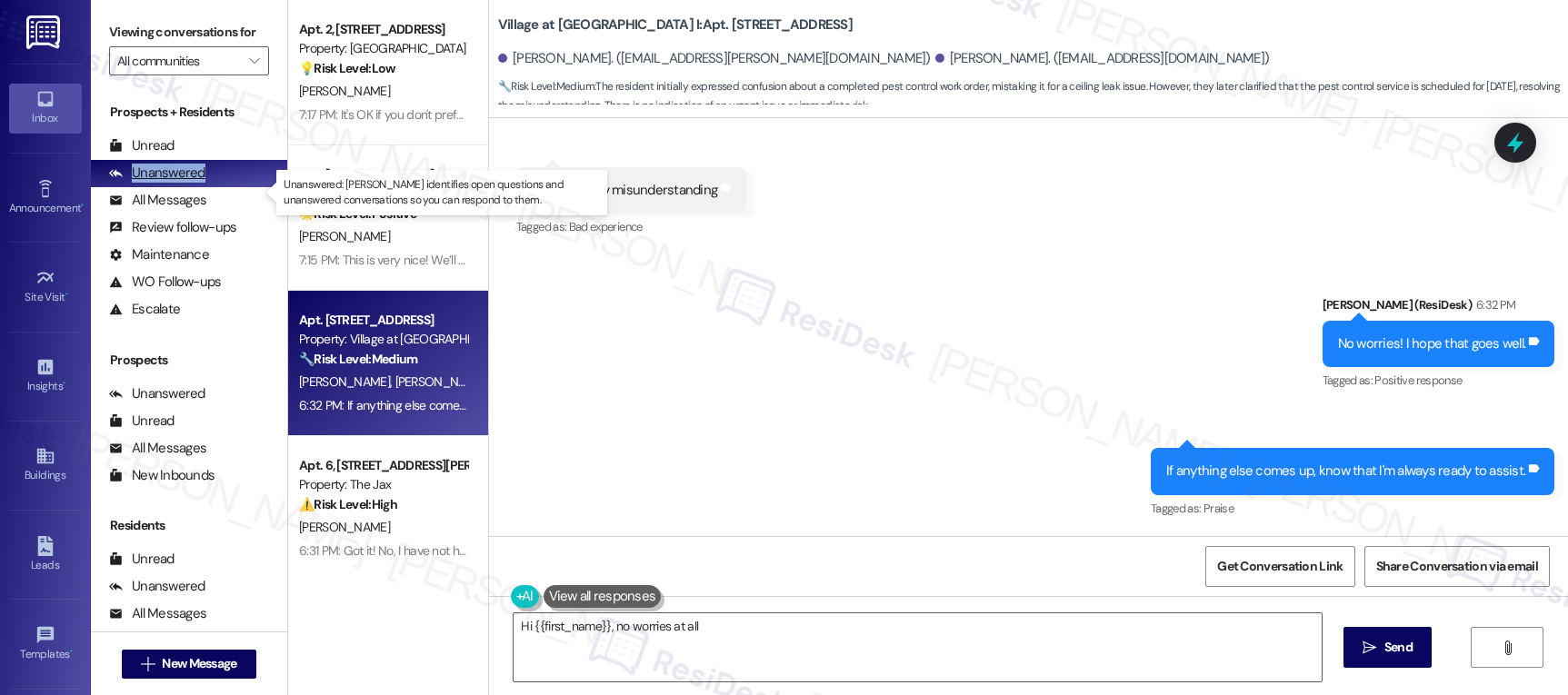
click at [162, 183] on div "Unanswered" at bounding box center [157, 173] width 96 height 19
type textarea "Hi {{first_name}}, no worries at all! I'm glad to hear the pest control"
drag, startPoint x: 162, startPoint y: 185, endPoint x: 169, endPoint y: 212, distance: 27.9
click at [161, 183] on div "Unanswered" at bounding box center [157, 173] width 96 height 19
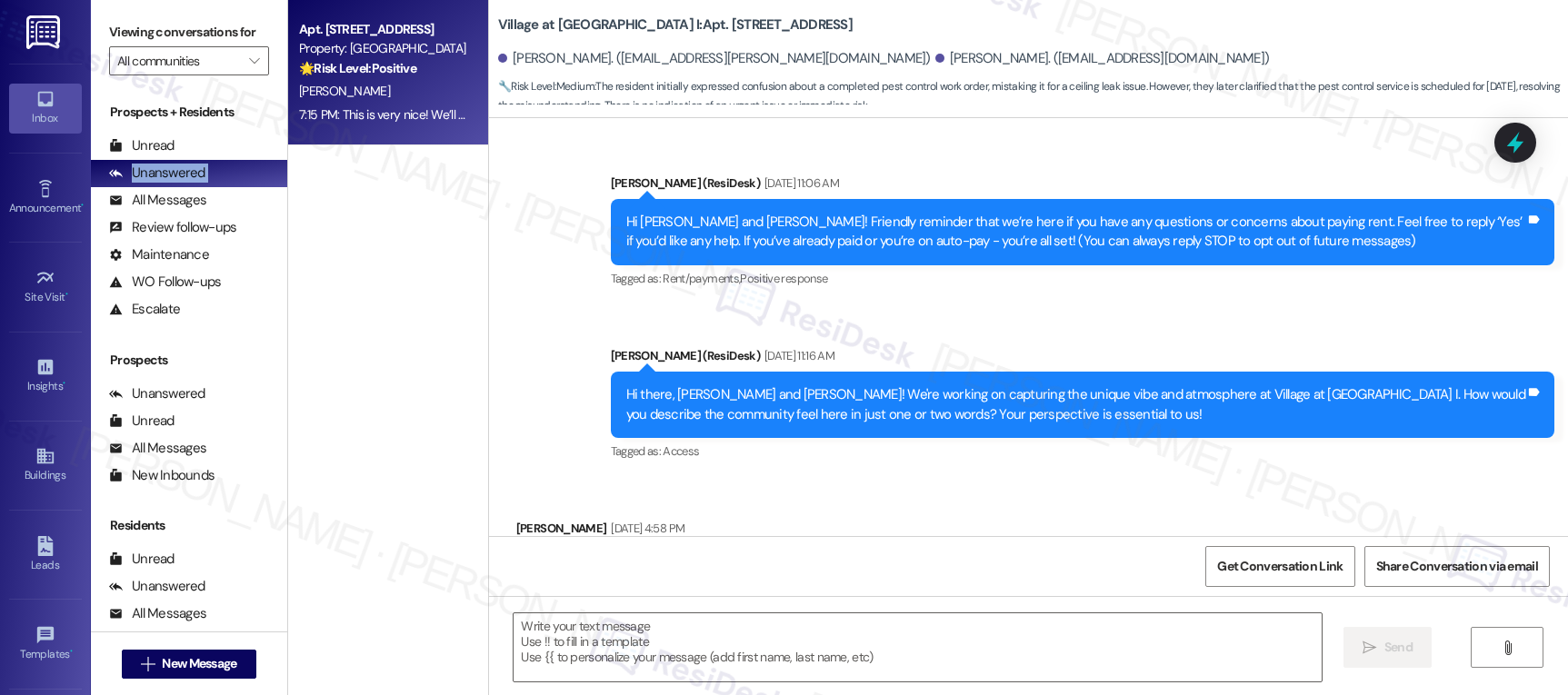
type textarea "Fetching suggested responses. Please feel free to read through the conversation…"
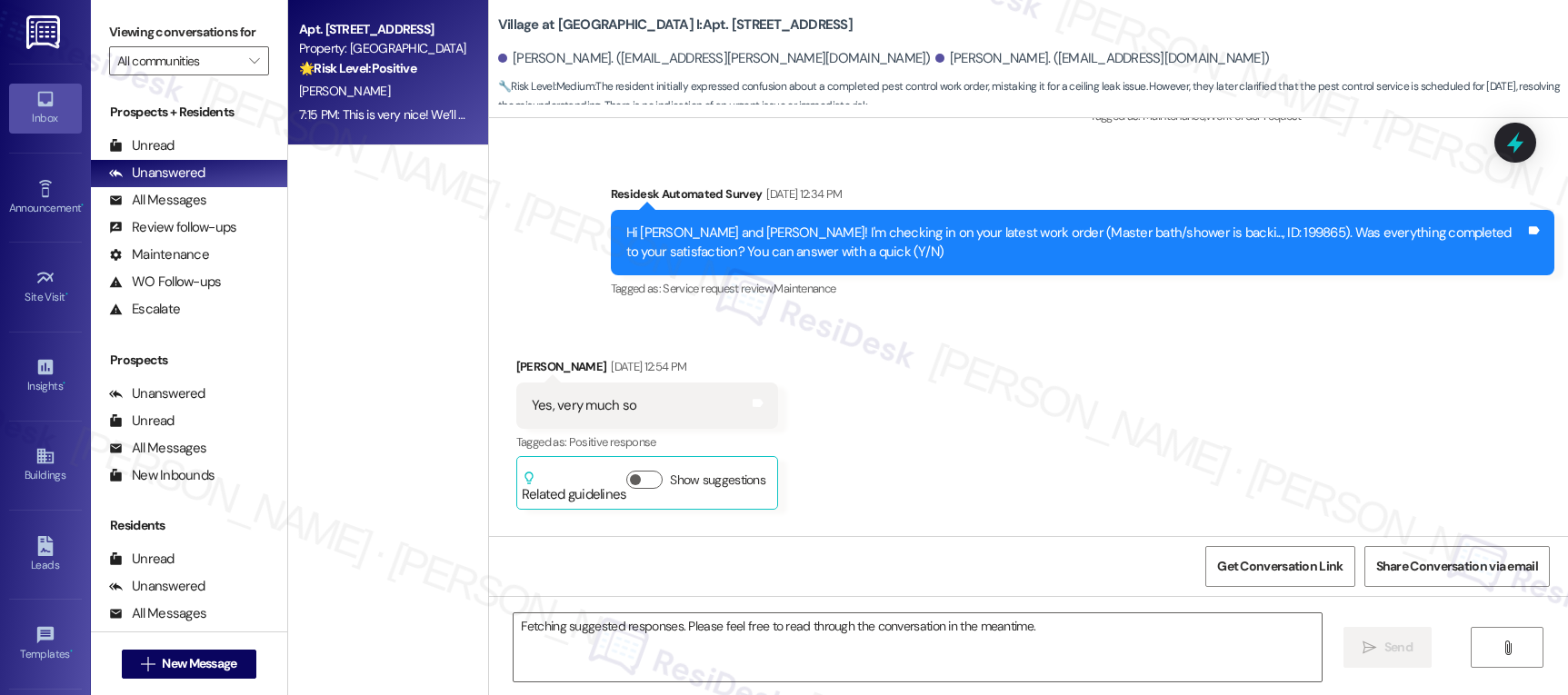
click at [455, 125] on div "Apt. 174, [STREET_ADDRESS] Property: Pacific Village 🌟 Risk Level: Positive The…" at bounding box center [387, 72] width 200 height 145
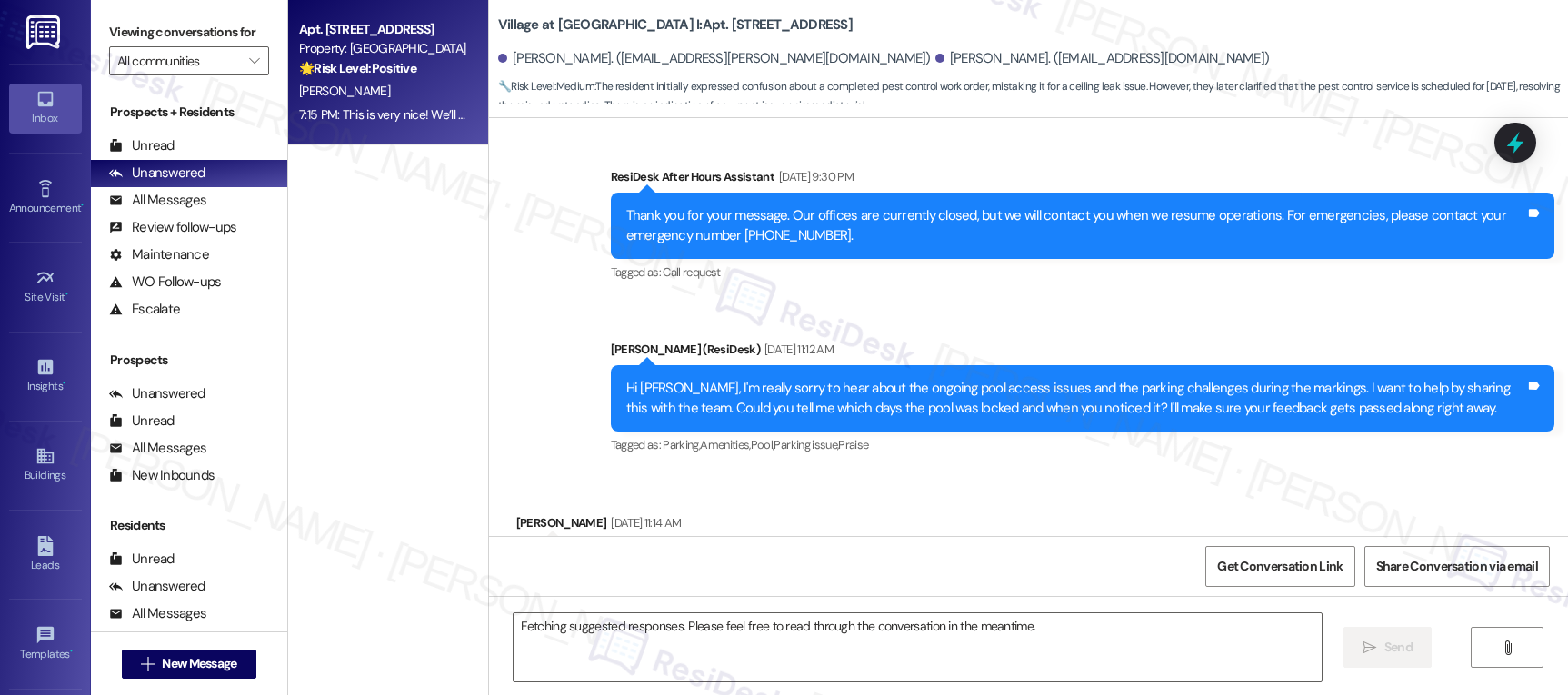
click at [418, 116] on div "7:15 PM: This is very nice! We’ll continue doing our best to provide you with a…" at bounding box center [1288, 114] width 1978 height 17
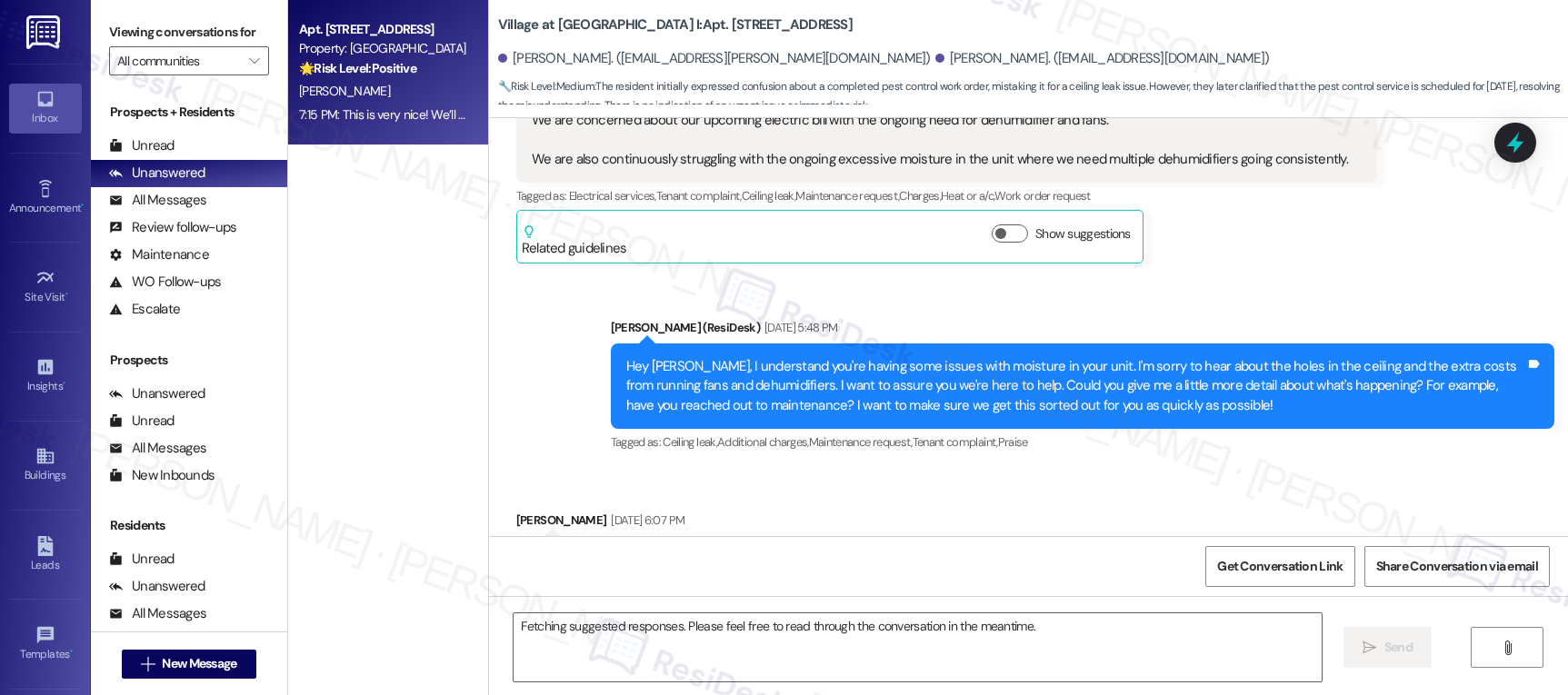
click at [418, 116] on div "7:15 PM: This is very nice! We’ll continue doing our best to provide you with a…" at bounding box center [1288, 114] width 1978 height 17
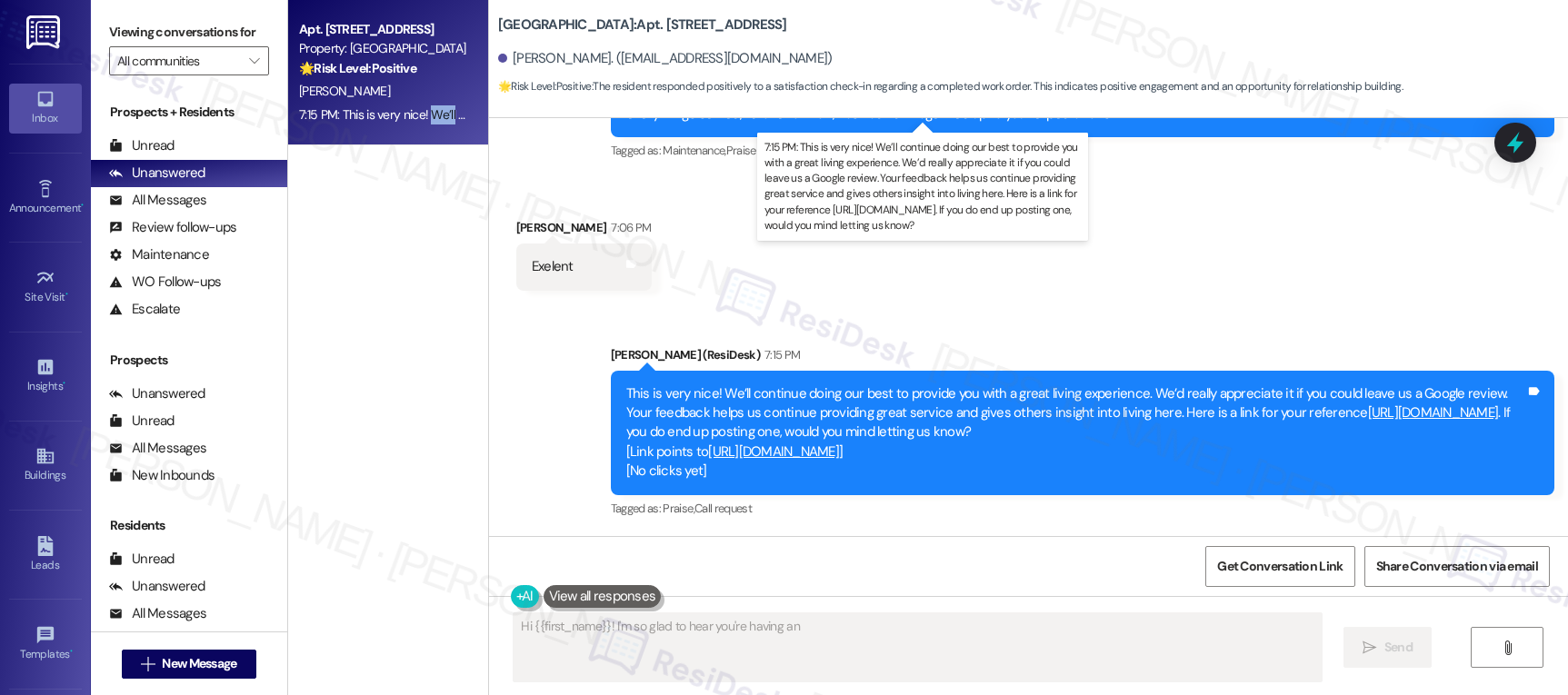
click at [418, 116] on div "7:15 PM: This is very nice! We’ll continue doing our best to provide you with a…" at bounding box center [1288, 114] width 1978 height 17
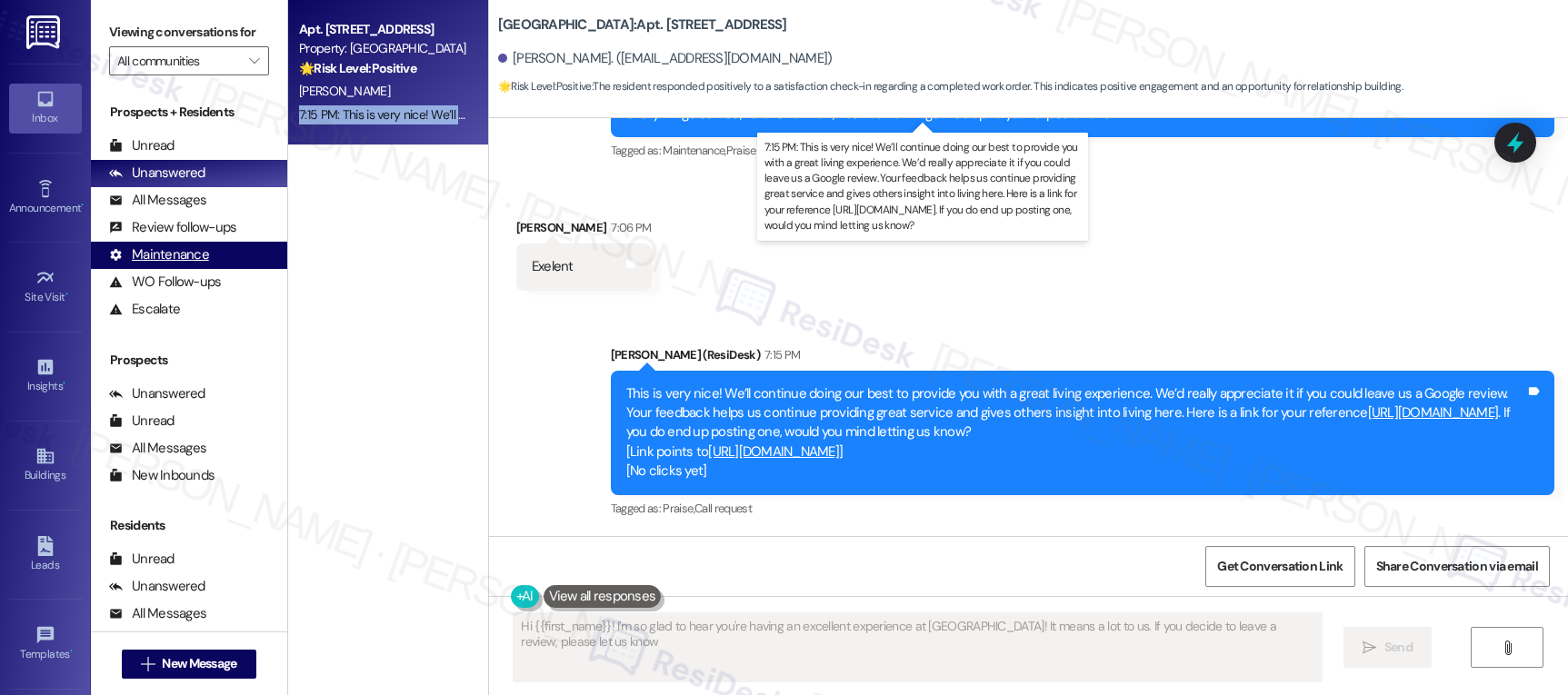
type textarea "Hi {{first_name}}! I'm so glad to hear you're having an excellent experience at…"
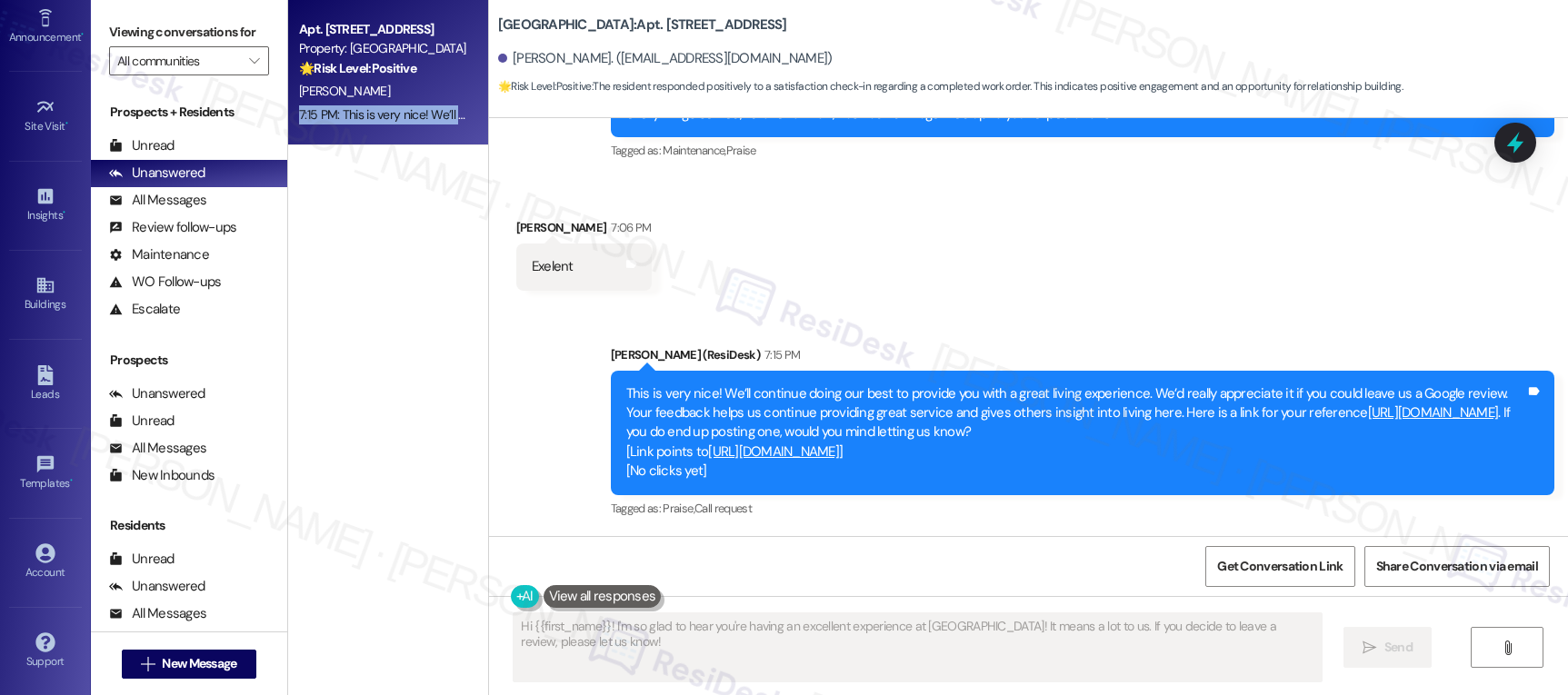
scroll to position [171, 0]
click at [55, 563] on div "Account" at bounding box center [45, 571] width 91 height 18
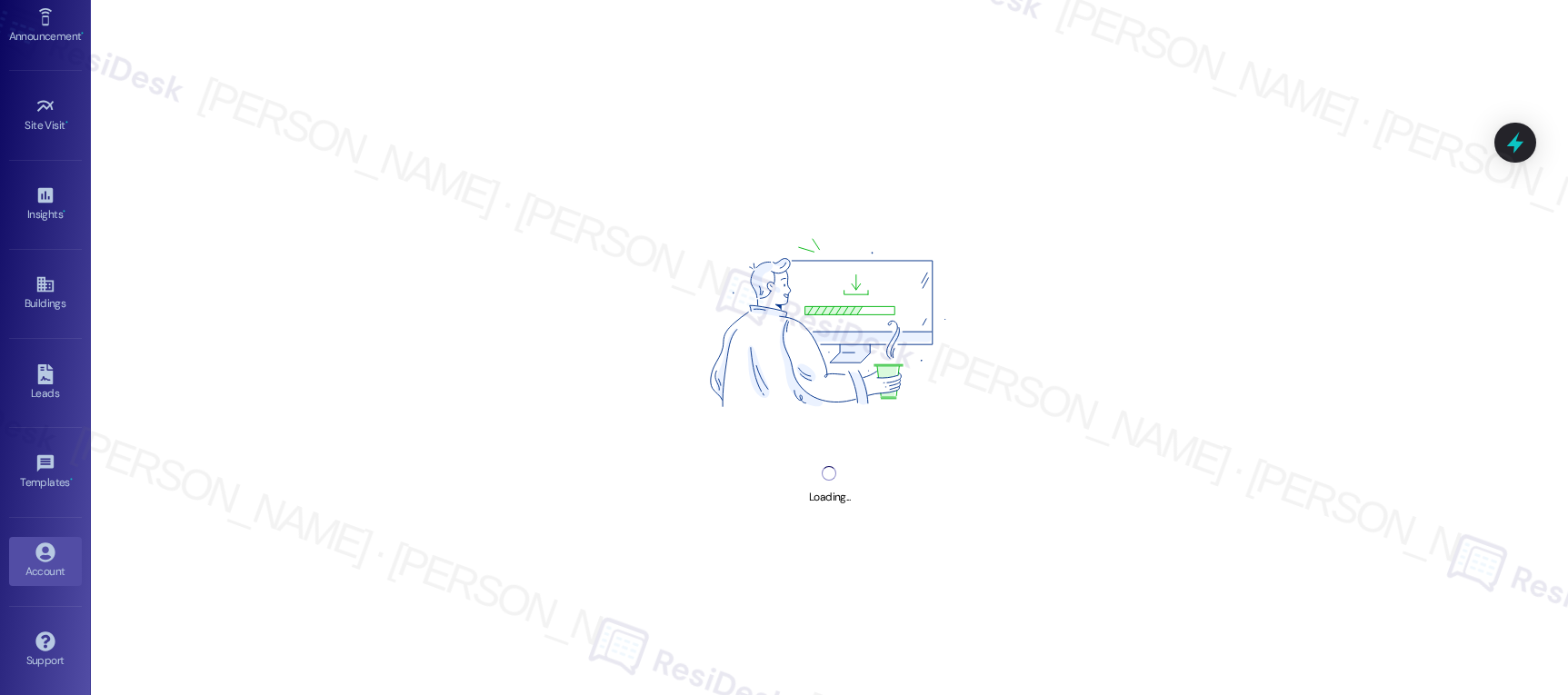
click at [55, 563] on div "Account" at bounding box center [45, 571] width 91 height 18
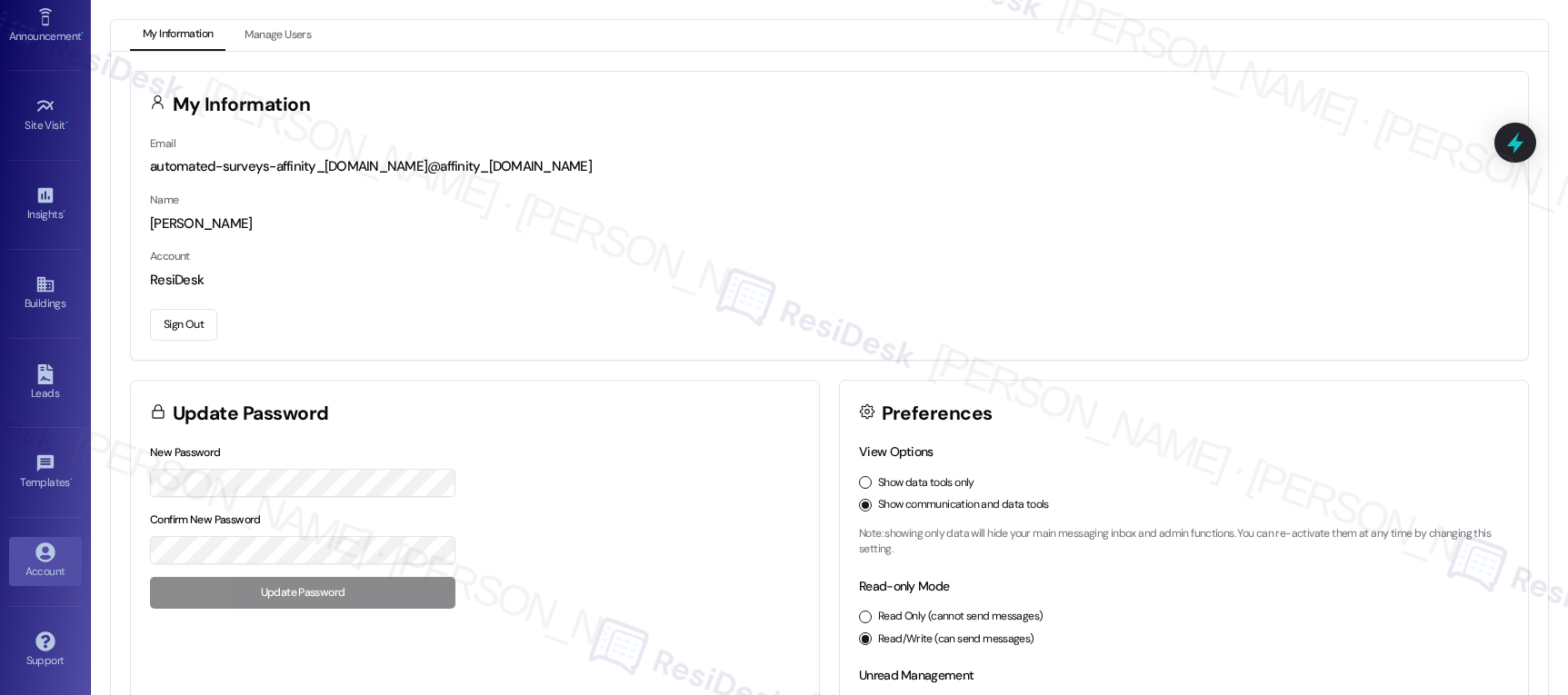
click at [172, 317] on button "Sign Out" at bounding box center [183, 324] width 67 height 32
click at [174, 318] on button "Sign Out" at bounding box center [183, 324] width 67 height 32
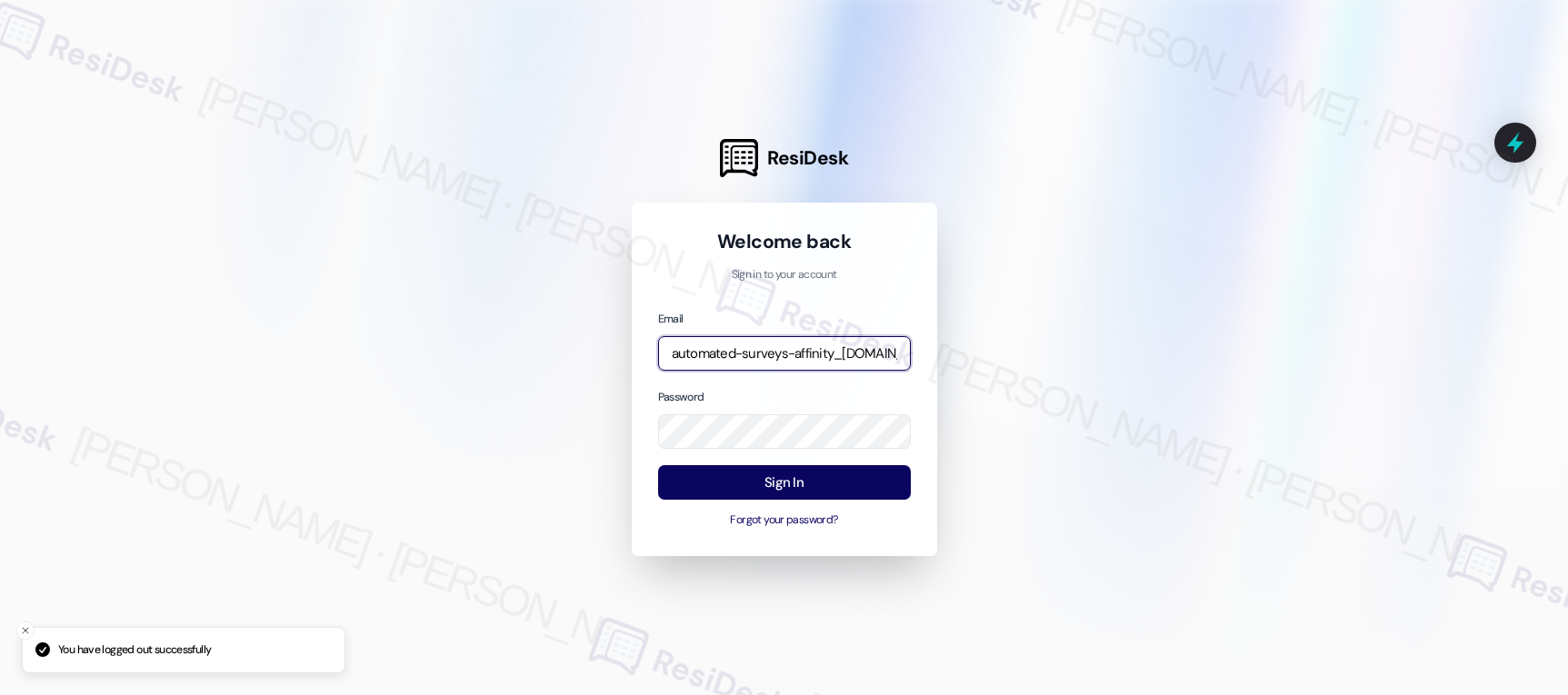
click at [745, 363] on input "automated-surveys-affinity_[DOMAIN_NAME]@affinity_[DOMAIN_NAME]" at bounding box center [784, 353] width 253 height 35
type input "[EMAIL_ADDRESS][DOMAIN_NAME]"
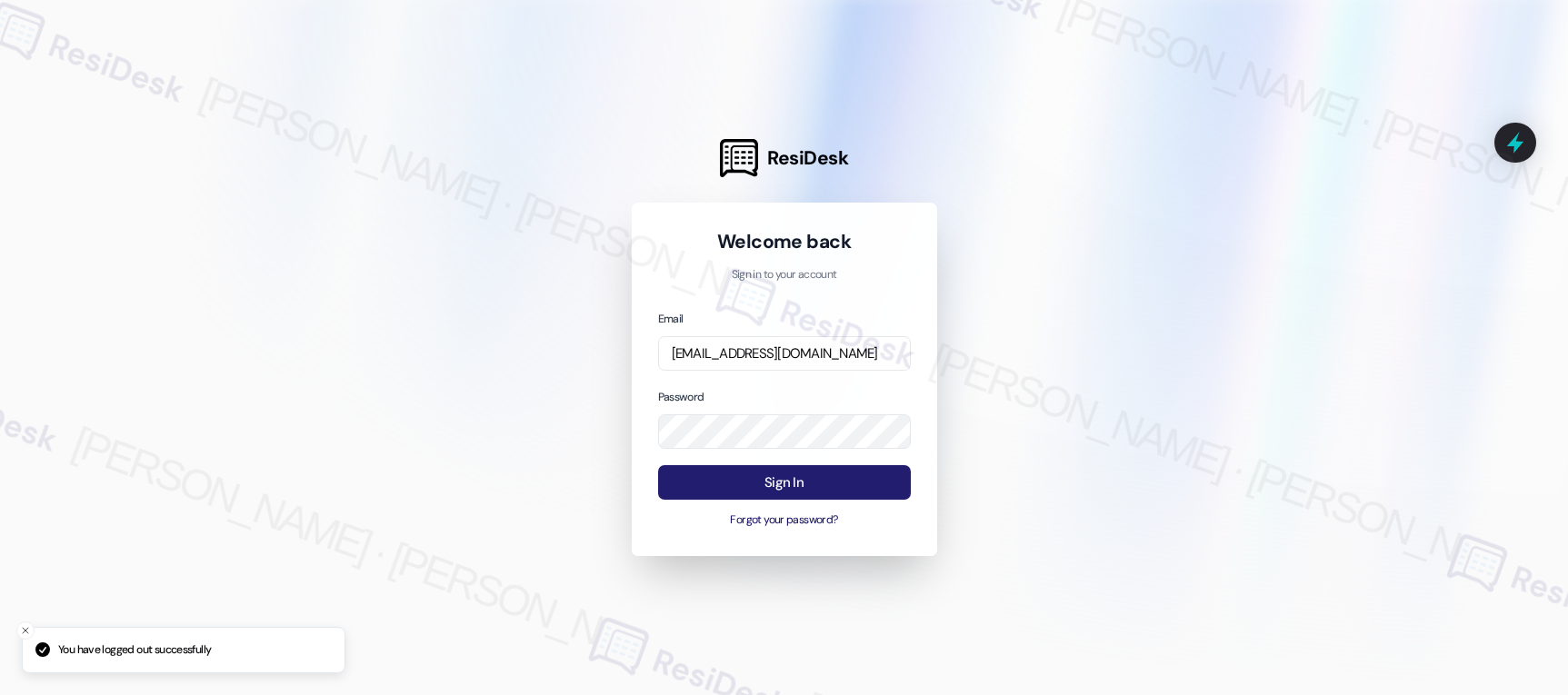
click at [799, 487] on button "Sign In" at bounding box center [784, 483] width 253 height 35
